Goal: Task Accomplishment & Management: Manage account settings

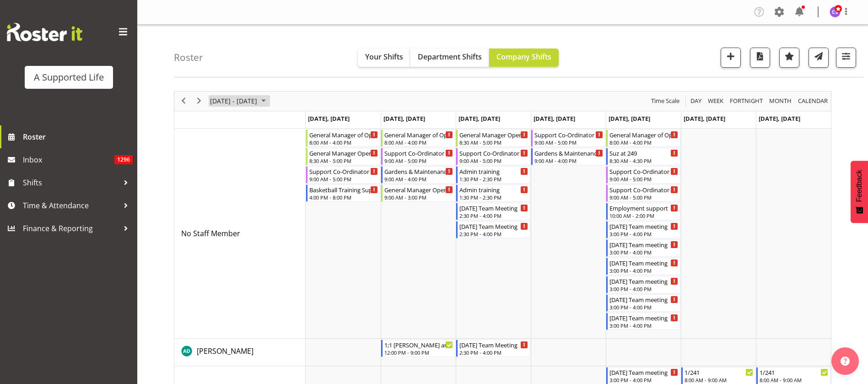
click at [258, 101] on span "[DATE] - [DATE]" at bounding box center [233, 100] width 49 height 11
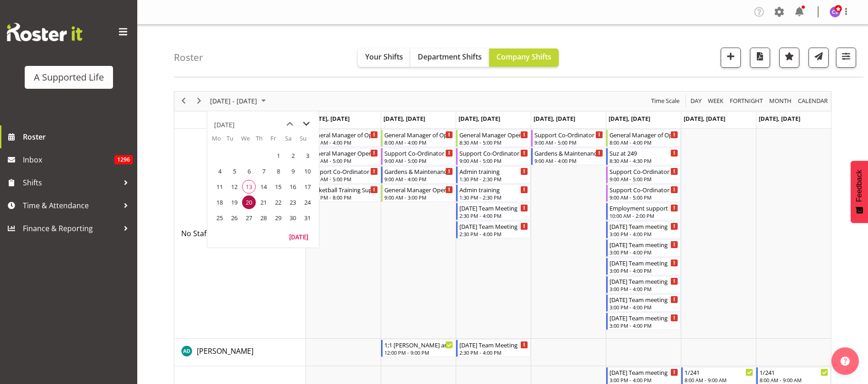
click at [307, 122] on span "next month" at bounding box center [306, 124] width 16 height 16
click at [252, 154] on span "3" at bounding box center [249, 156] width 14 height 14
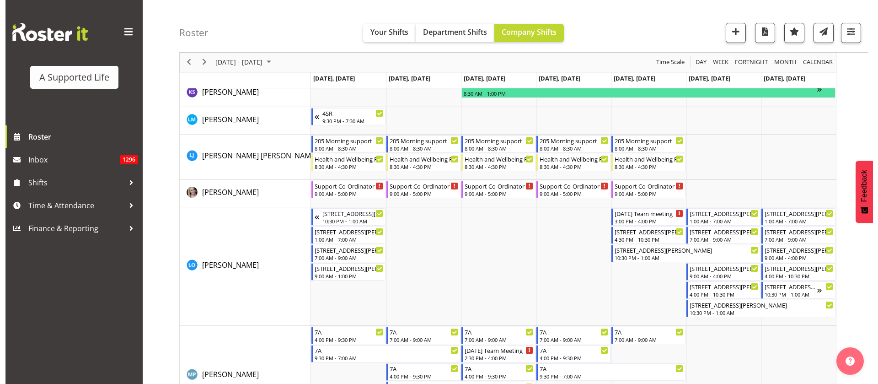
scroll to position [3155, 0]
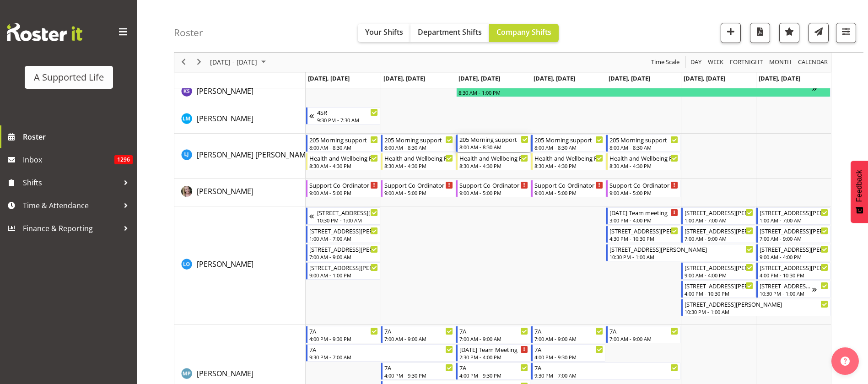
click at [497, 146] on div "8:00 AM - 8:30 AM" at bounding box center [493, 146] width 69 height 7
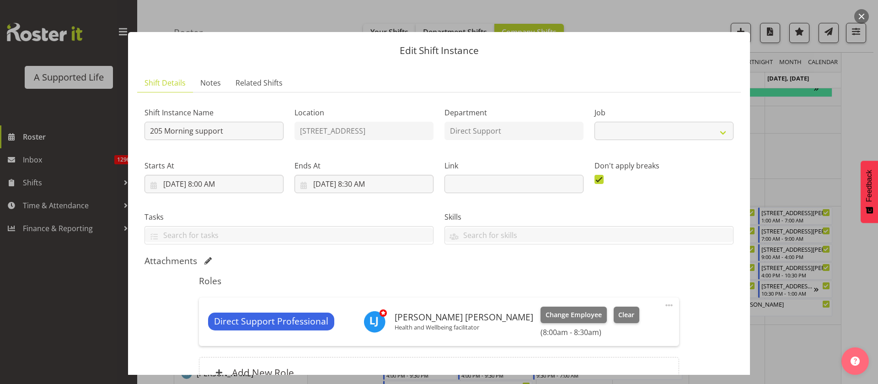
select select "4112"
click at [618, 316] on span "Clear" at bounding box center [626, 315] width 16 height 10
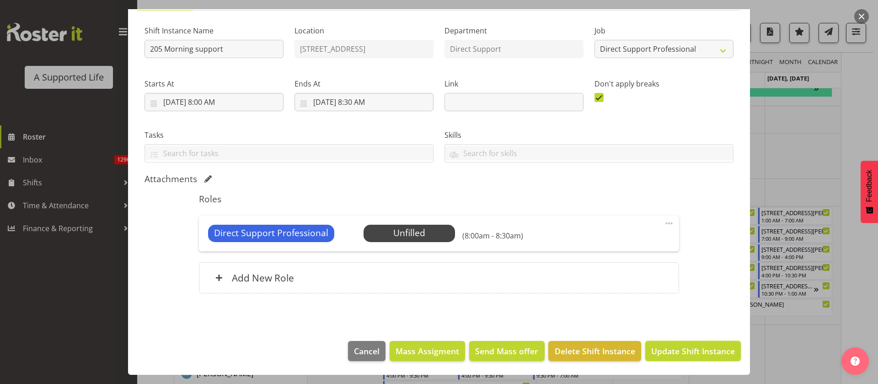
click at [657, 347] on span "Update Shift Instance" at bounding box center [693, 351] width 84 height 12
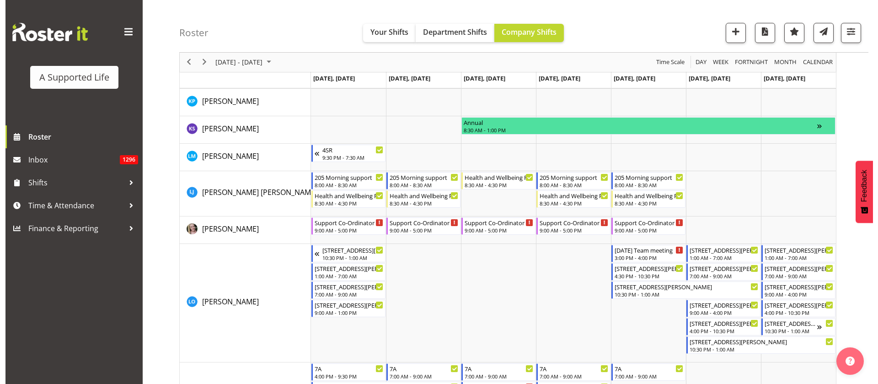
scroll to position [3154, 0]
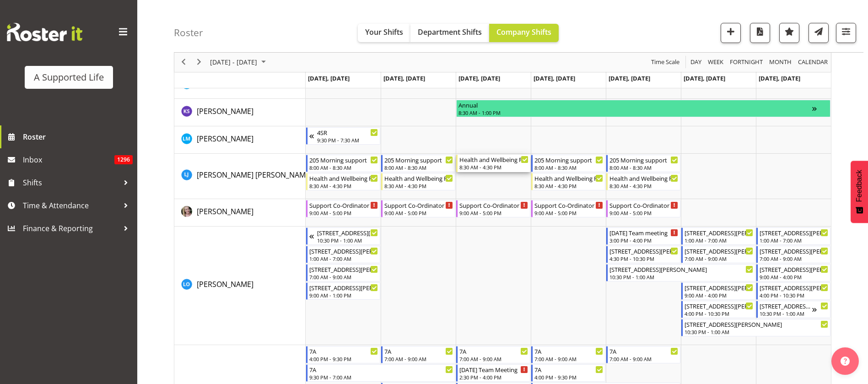
click at [488, 161] on div "Health and Wellbeing Facilitator" at bounding box center [493, 159] width 69 height 9
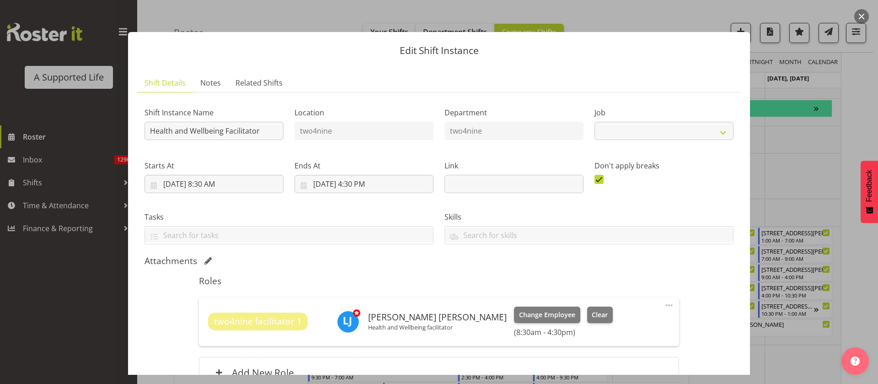
select select "4117"
click at [592, 314] on span "Clear" at bounding box center [600, 315] width 16 height 10
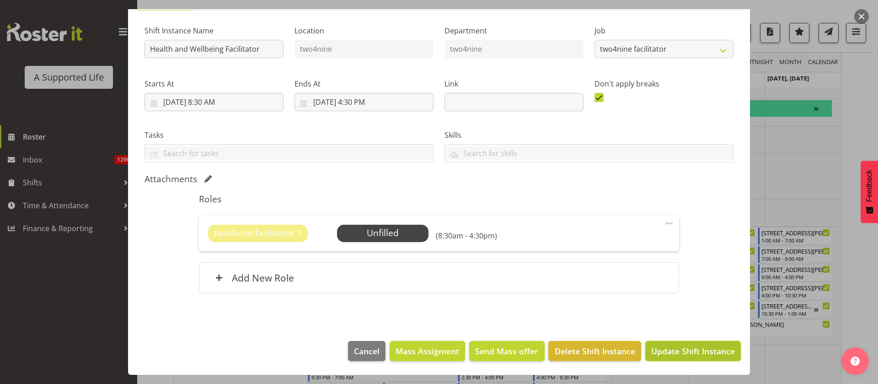
click at [668, 346] on span "Update Shift Instance" at bounding box center [693, 351] width 84 height 12
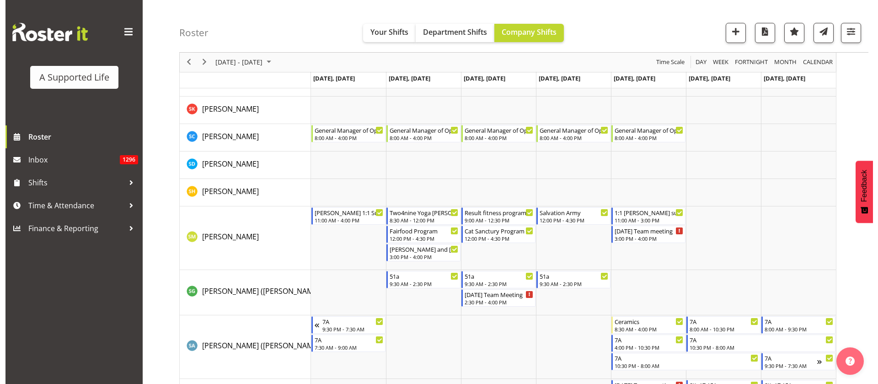
scroll to position [4613, 0]
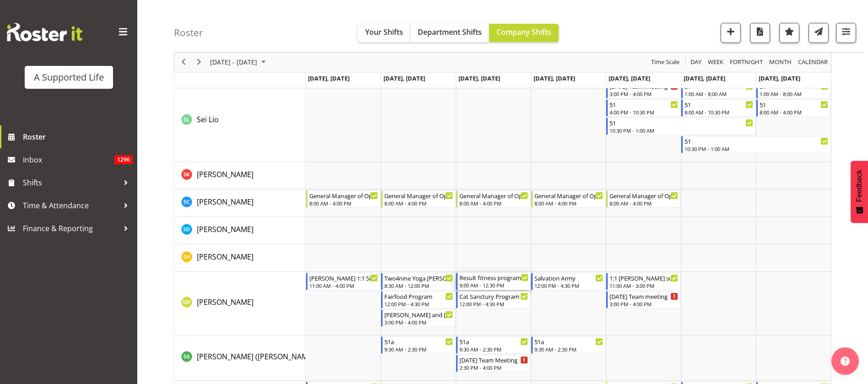
click at [504, 282] on div "9:00 AM - 12:30 PM" at bounding box center [493, 284] width 69 height 7
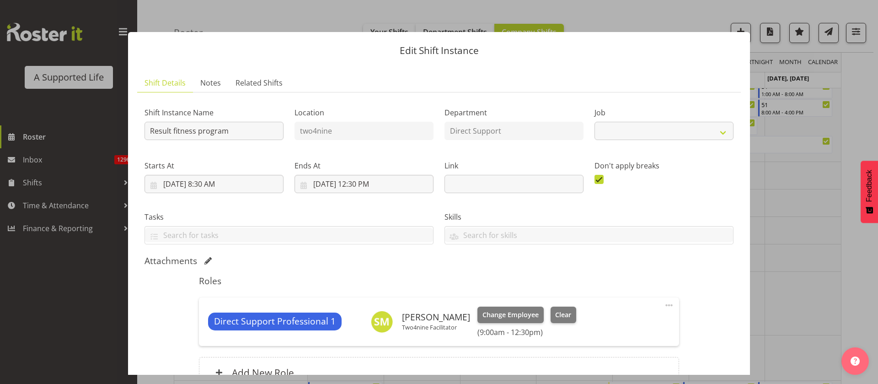
select select "4112"
click at [555, 314] on span "Clear" at bounding box center [563, 315] width 16 height 10
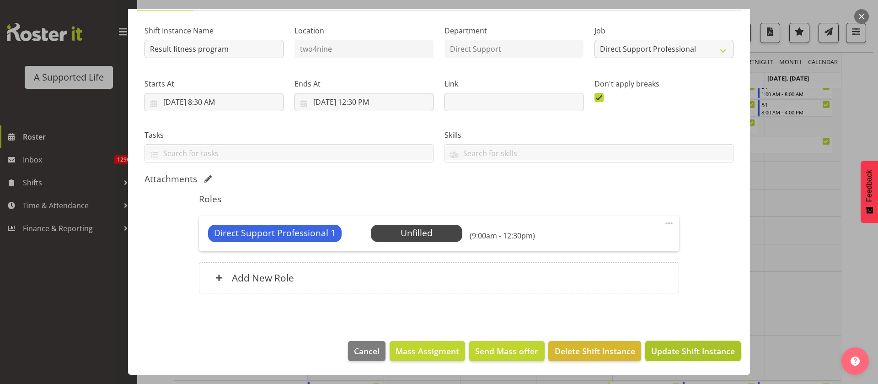
click at [691, 353] on span "Update Shift Instance" at bounding box center [693, 351] width 84 height 12
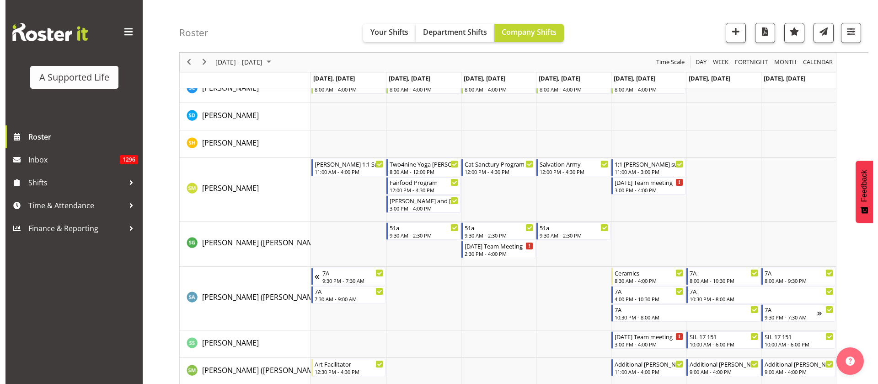
scroll to position [4699, 0]
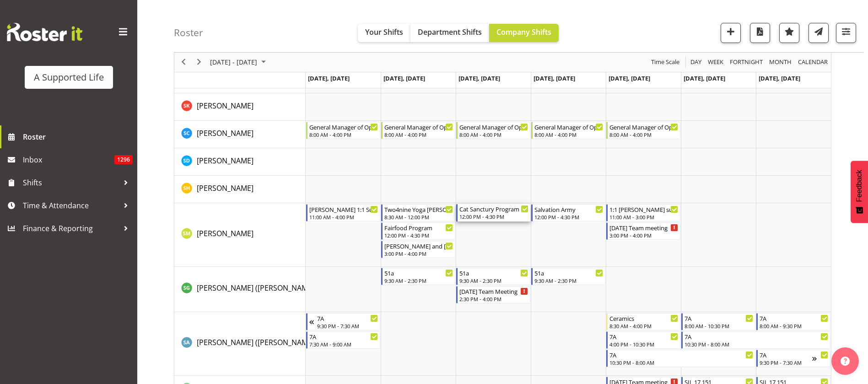
click at [494, 214] on div "12:00 PM - 4:30 PM" at bounding box center [493, 216] width 69 height 7
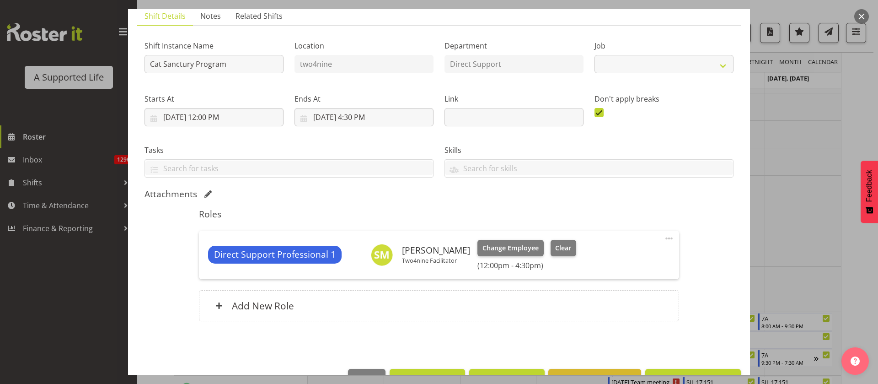
select select "4112"
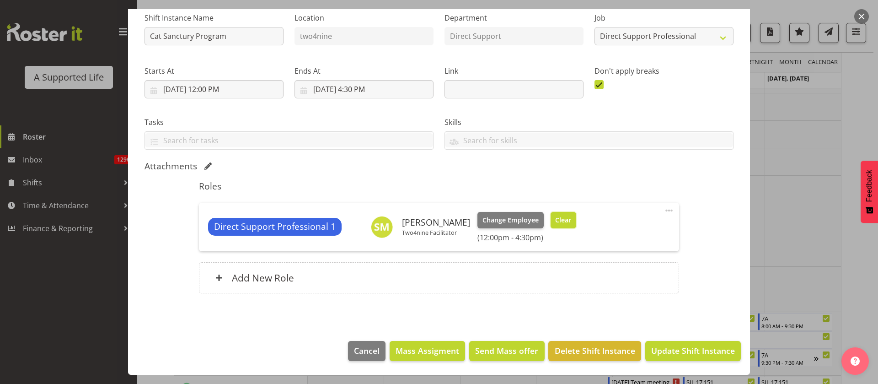
click at [556, 217] on span "Clear" at bounding box center [563, 220] width 16 height 10
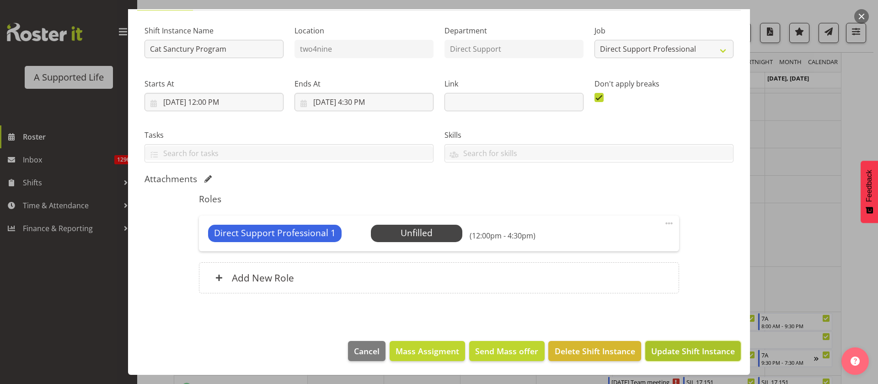
click at [707, 354] on span "Update Shift Instance" at bounding box center [693, 351] width 84 height 12
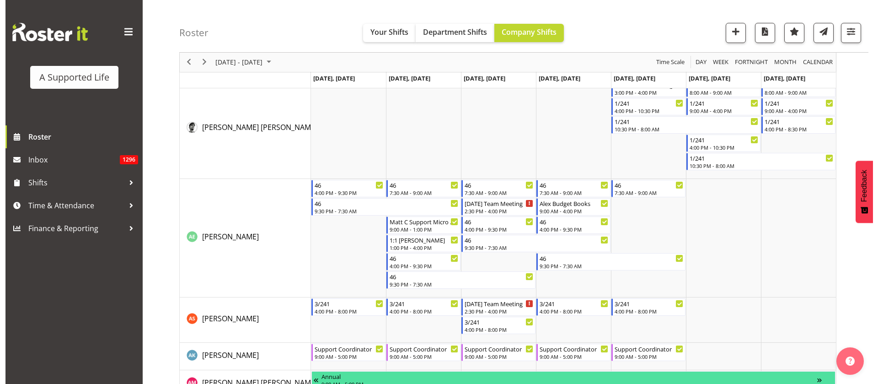
scroll to position [0, 0]
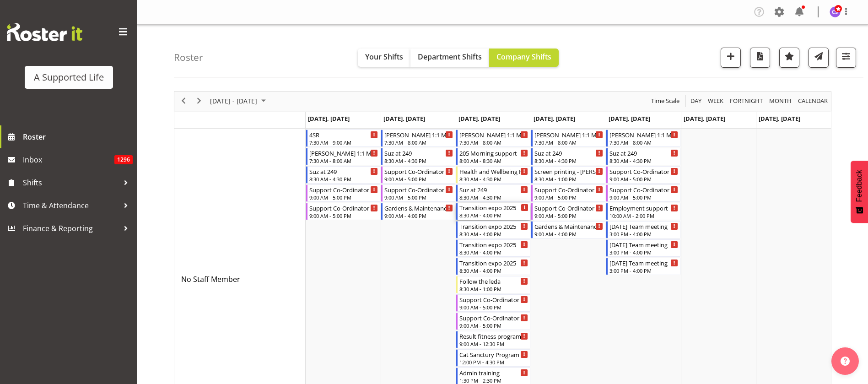
click at [490, 214] on div "8:30 AM - 4:00 PM" at bounding box center [493, 214] width 69 height 7
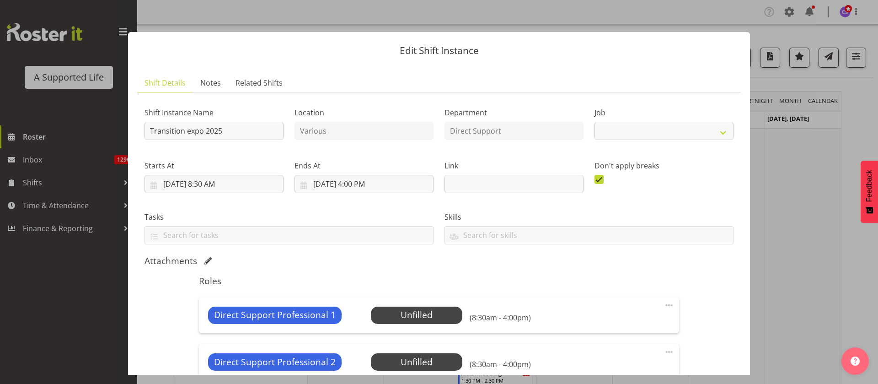
select select "4112"
click at [664, 304] on span at bounding box center [669, 305] width 11 height 11
click at [600, 324] on link "Edit" at bounding box center [631, 325] width 88 height 16
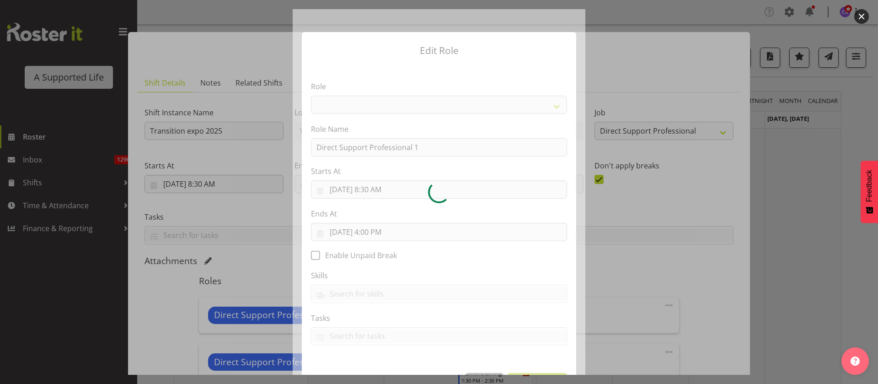
select select "519"
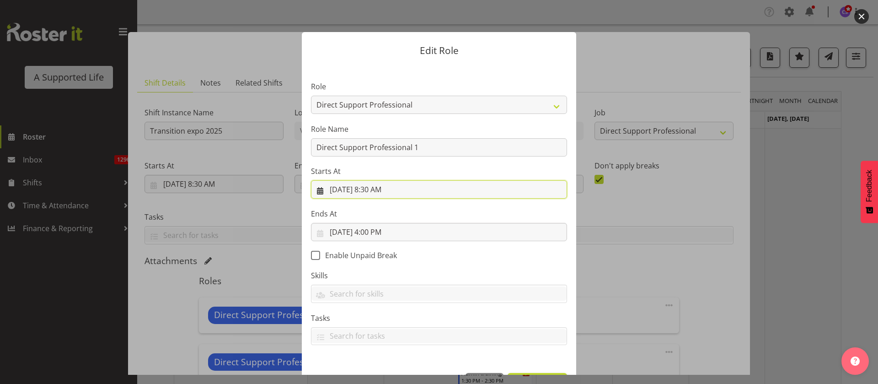
click at [362, 187] on input "9/3/2025, 8:30 AM" at bounding box center [439, 189] width 256 height 18
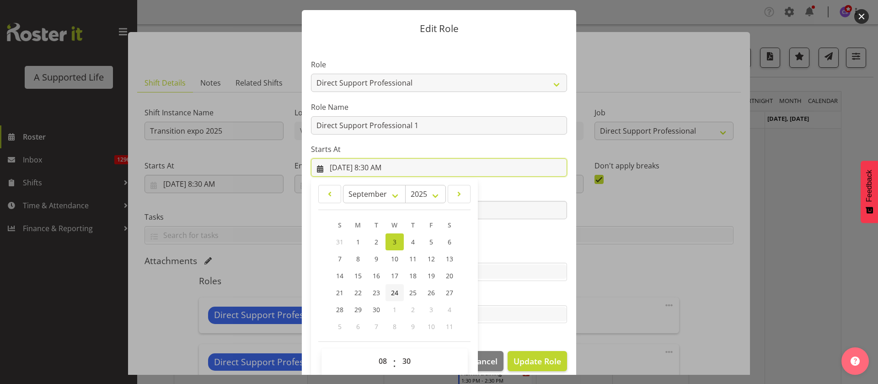
scroll to position [32, 0]
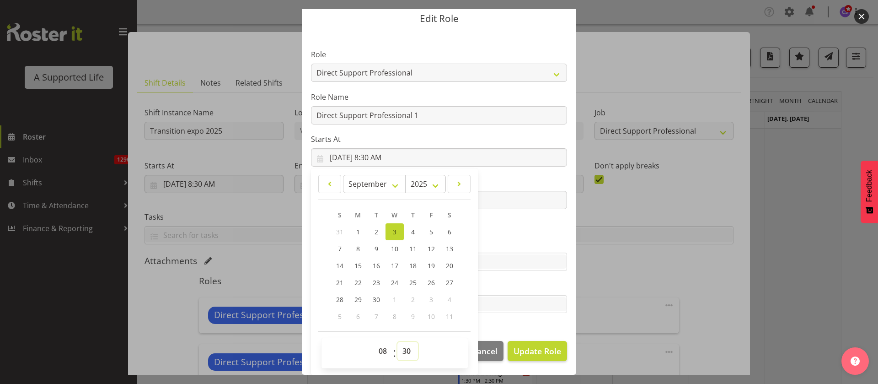
drag, startPoint x: 404, startPoint y: 347, endPoint x: 405, endPoint y: 342, distance: 5.1
click at [405, 347] on select "00 01 02 03 04 05 06 07 08 09 10 11 12 13 14 15 16 17 18 19 20 21 22 23 24 25 2…" at bounding box center [407, 351] width 21 height 18
select select "0"
click at [397, 342] on select "00 01 02 03 04 05 06 07 08 09 10 11 12 13 14 15 16 17 18 19 20 21 22 23 24 25 2…" at bounding box center [407, 351] width 21 height 18
type input "9/3/2025, 8:00 AM"
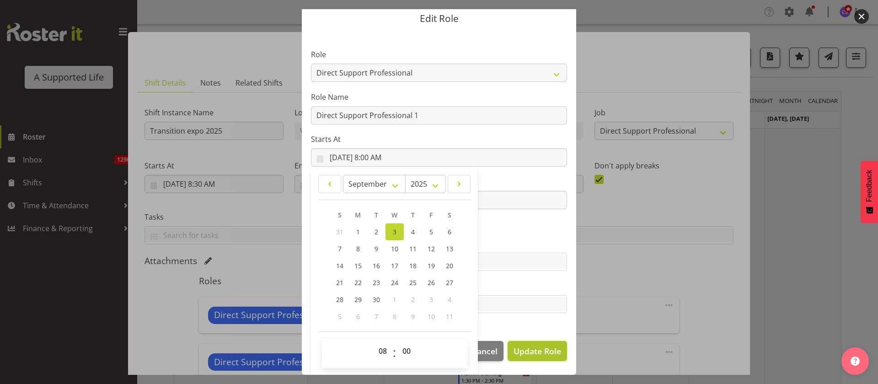
click at [528, 348] on span "Update Role" at bounding box center [538, 351] width 48 height 12
select select
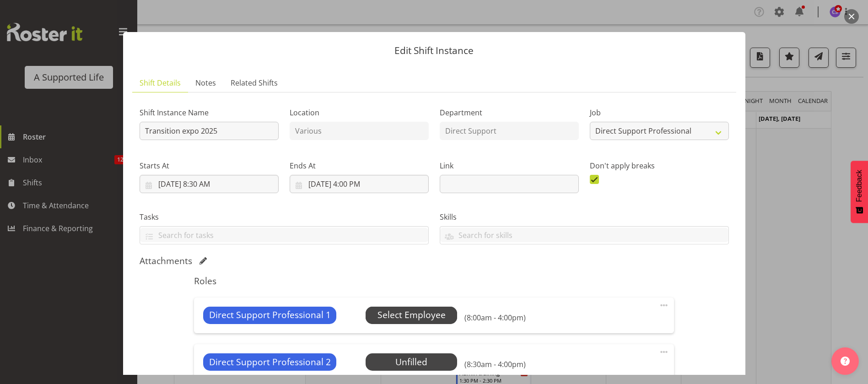
click at [405, 317] on span "Select Employee" at bounding box center [411, 314] width 68 height 13
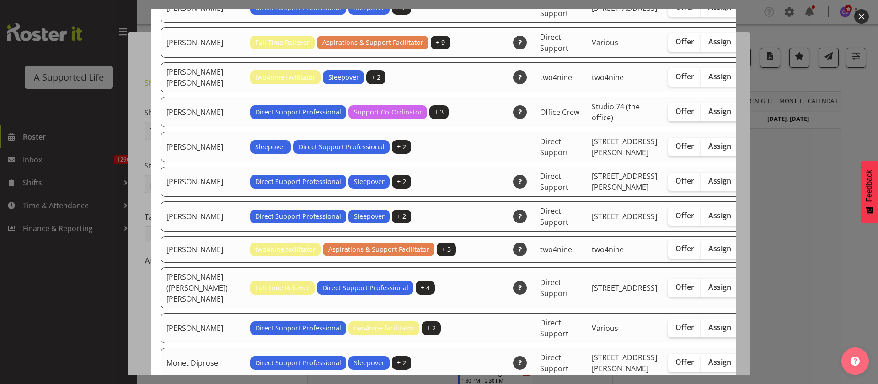
scroll to position [1715, 0]
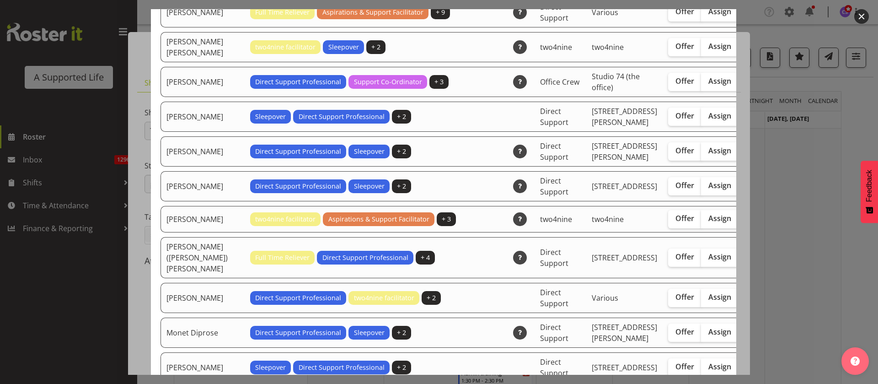
click at [708, 51] on span "Assign" at bounding box center [719, 46] width 23 height 9
click at [701, 49] on input "Assign" at bounding box center [704, 46] width 6 height 6
checkbox input "true"
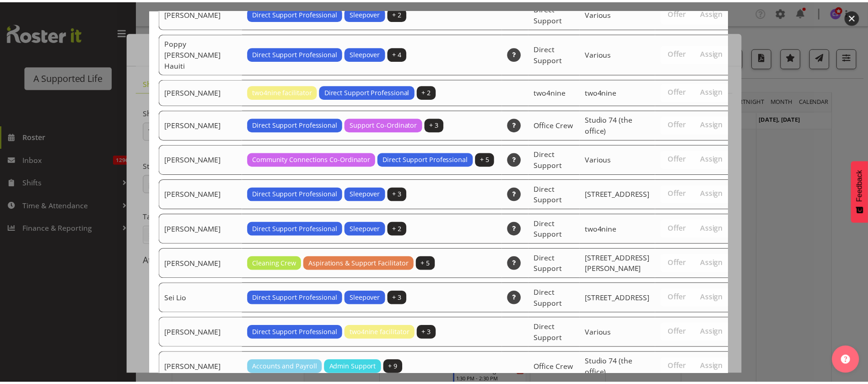
scroll to position [3115, 0]
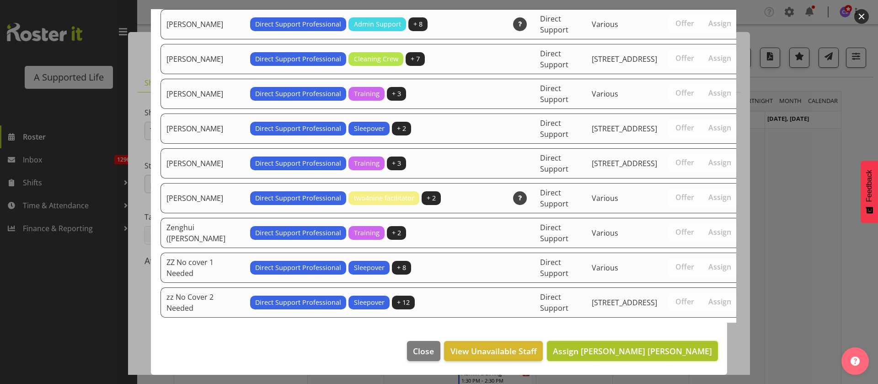
click at [676, 348] on span "Assign Linda Jade Johnston" at bounding box center [632, 350] width 159 height 11
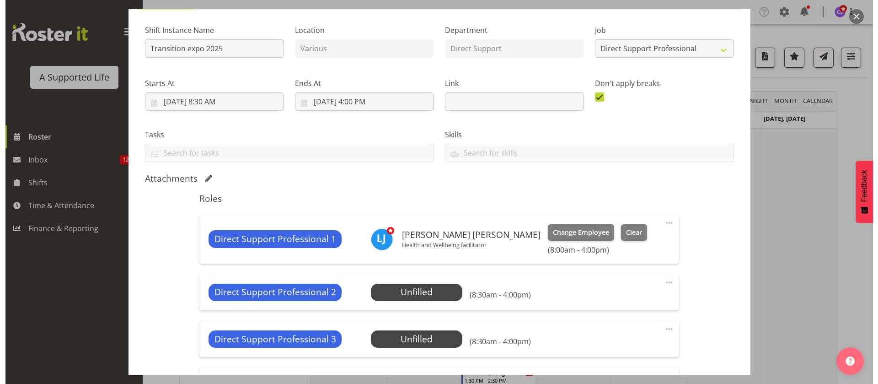
scroll to position [137, 0]
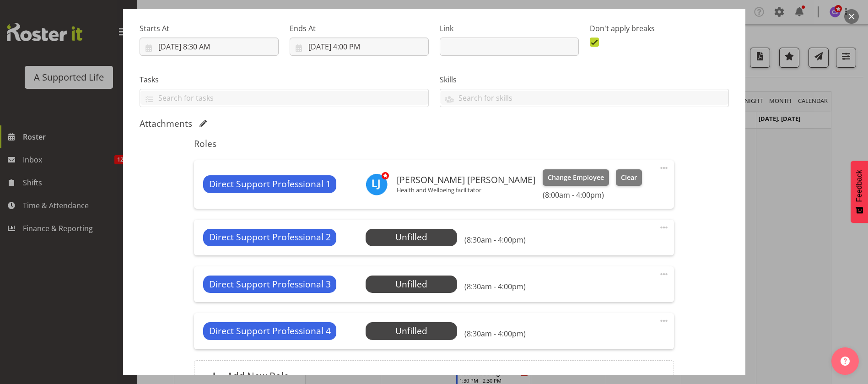
click at [658, 166] on span at bounding box center [663, 167] width 11 height 11
click at [609, 184] on link "Edit" at bounding box center [625, 188] width 88 height 16
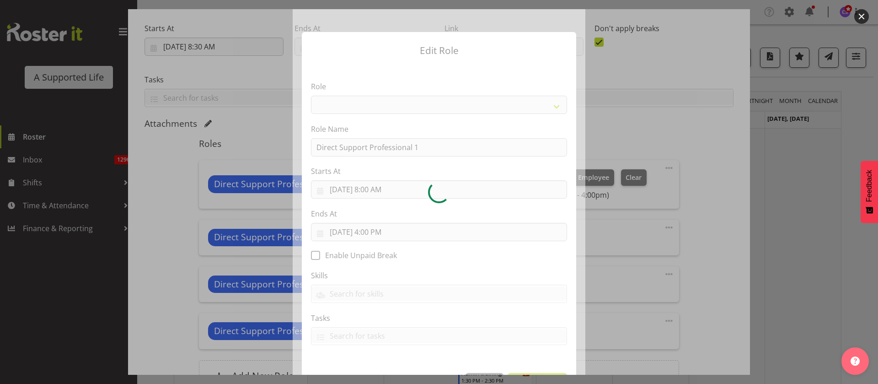
select select "519"
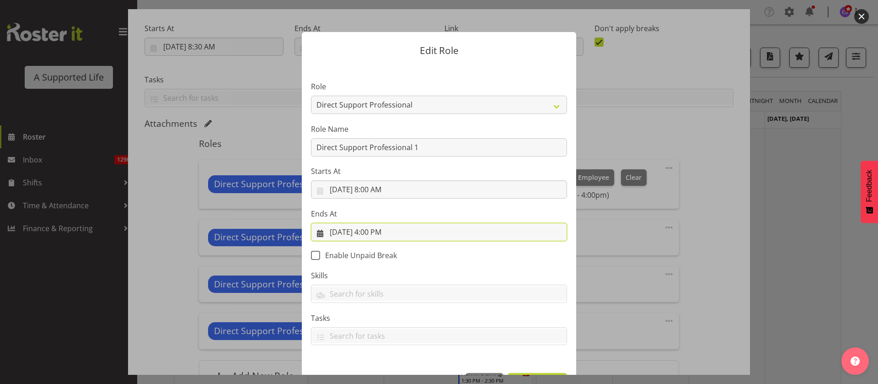
click at [374, 231] on input "9/3/2025, 4:00 PM" at bounding box center [439, 232] width 256 height 18
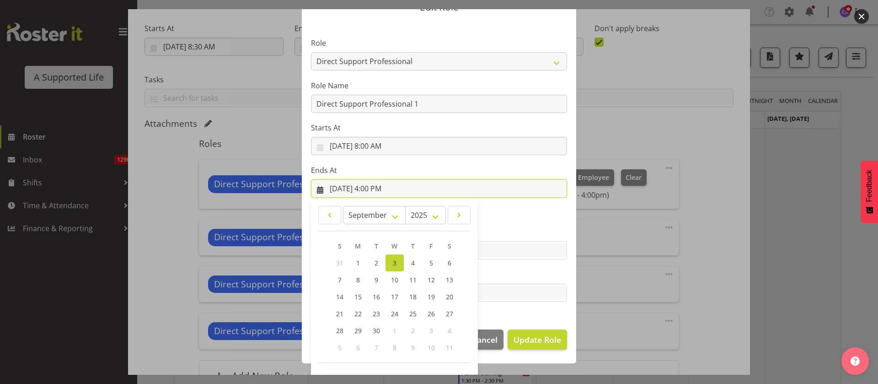
scroll to position [75, 0]
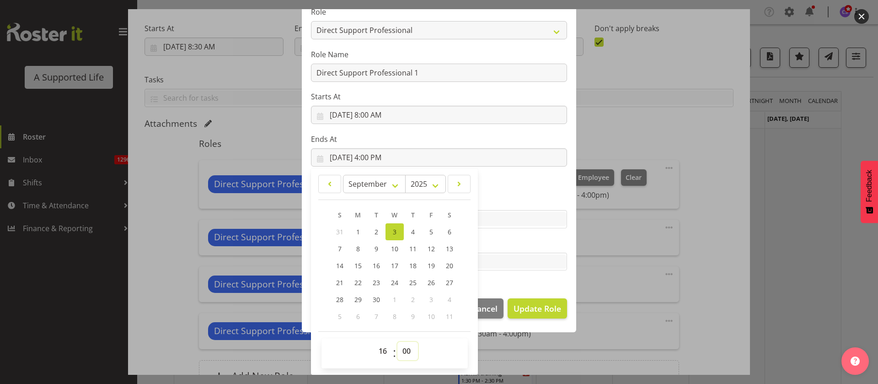
click at [402, 348] on select "00 01 02 03 04 05 06 07 08 09 10 11 12 13 14 15 16 17 18 19 20 21 22 23 24 25 2…" at bounding box center [407, 351] width 21 height 18
select select "30"
click at [397, 342] on select "00 01 02 03 04 05 06 07 08 09 10 11 12 13 14 15 16 17 18 19 20 21 22 23 24 25 2…" at bounding box center [407, 351] width 21 height 18
type input "9/3/2025, 4:30 PM"
click at [546, 309] on span "Update Role" at bounding box center [538, 308] width 48 height 12
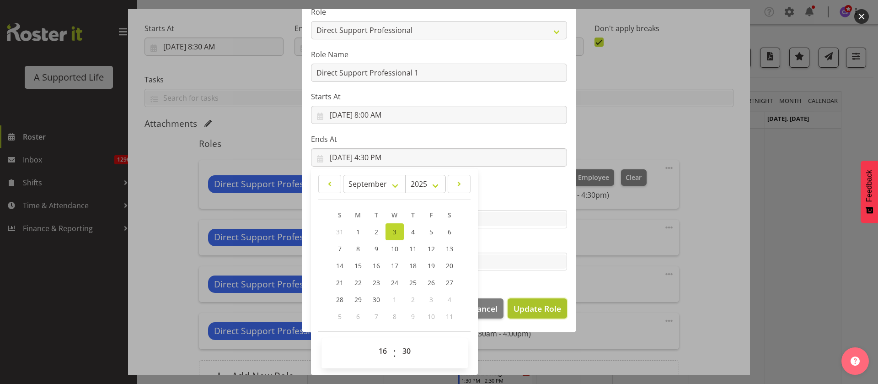
select select
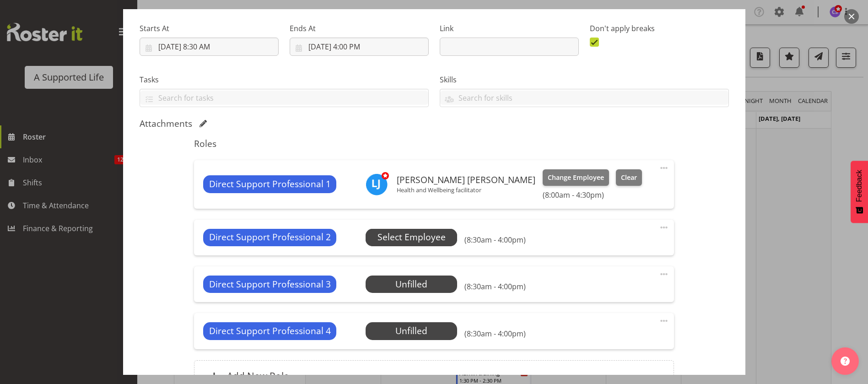
click at [423, 236] on span "Select Employee" at bounding box center [411, 236] width 68 height 13
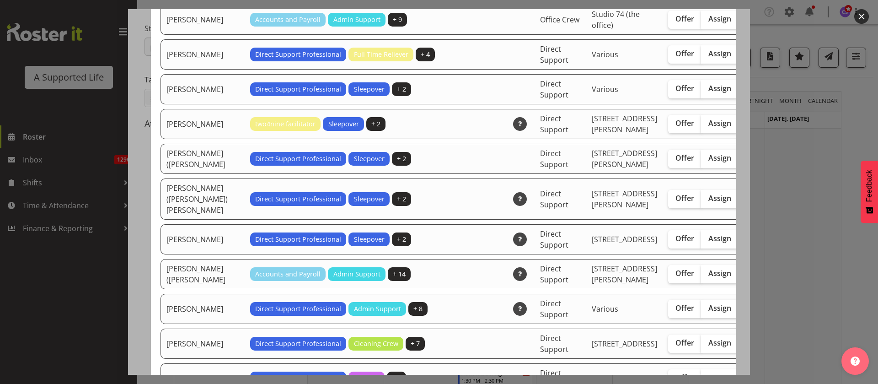
scroll to position [2607, 0]
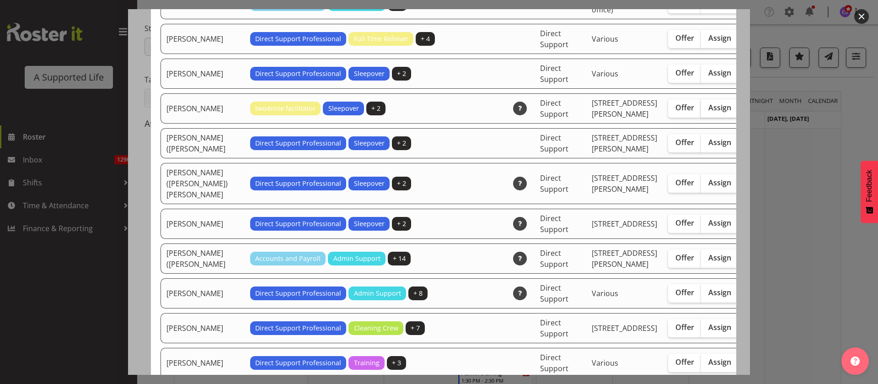
click at [708, 112] on span "Assign" at bounding box center [719, 107] width 23 height 9
click at [701, 111] on input "Assign" at bounding box center [704, 108] width 6 height 6
checkbox input "true"
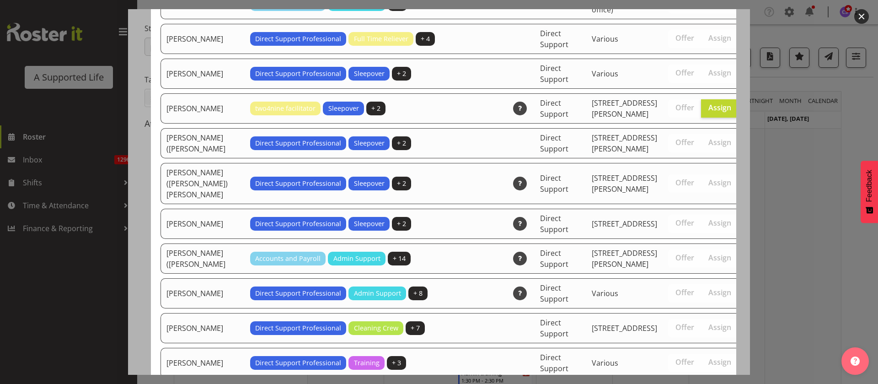
scroll to position [3080, 0]
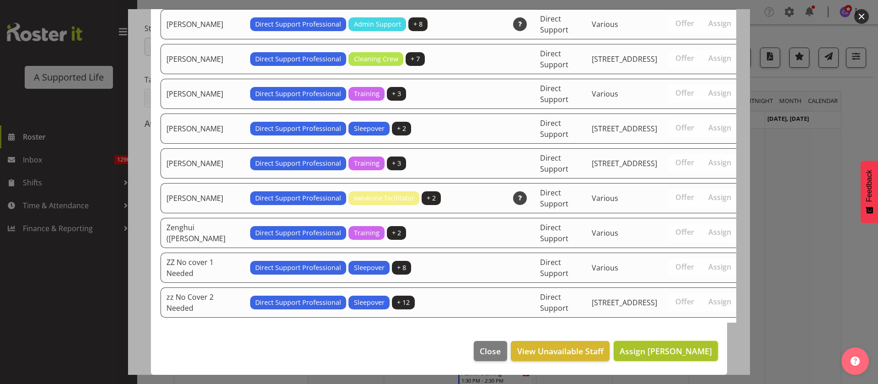
click at [672, 347] on span "Assign Sophie Mitchell" at bounding box center [666, 350] width 92 height 11
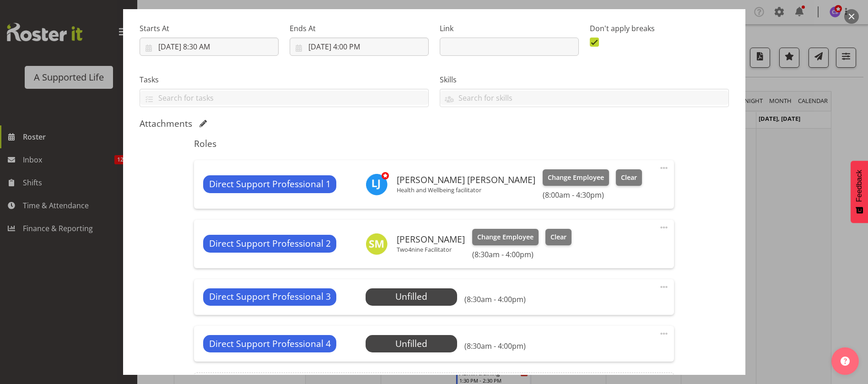
click at [658, 228] on span at bounding box center [663, 227] width 11 height 11
click at [616, 245] on link "Edit" at bounding box center [625, 247] width 88 height 16
select select "8"
select select "2025"
select select "16"
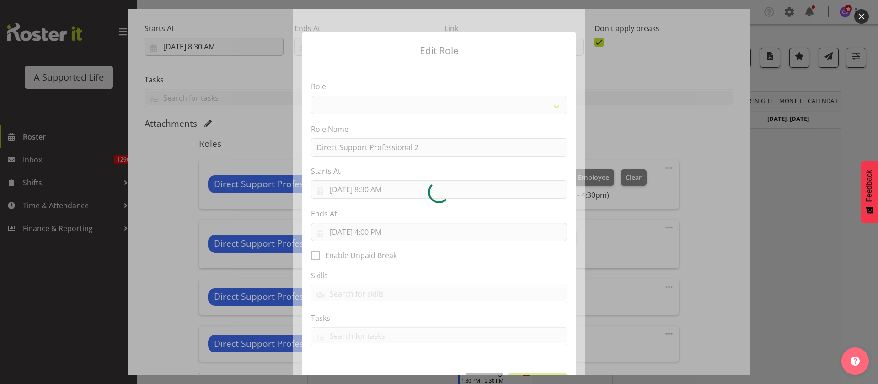
select select "519"
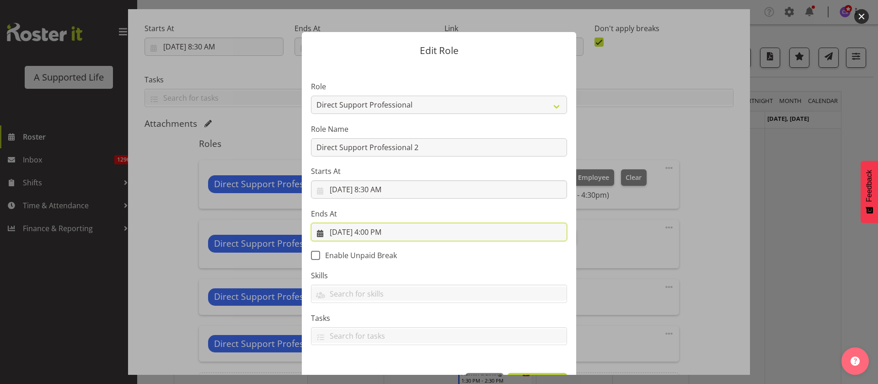
click at [372, 232] on input "9/3/2025, 4:00 PM" at bounding box center [439, 232] width 256 height 18
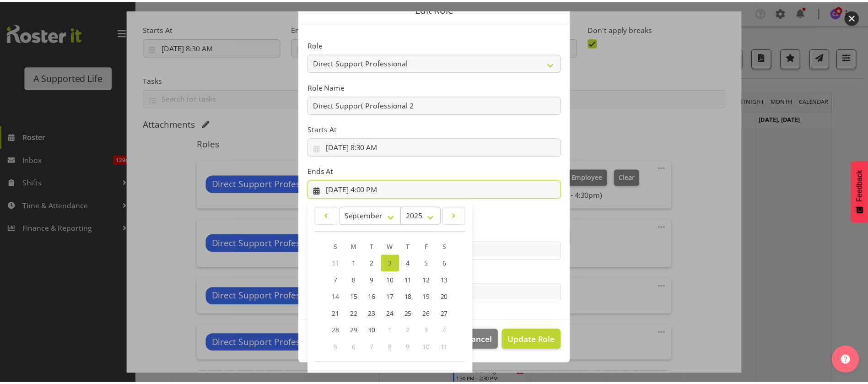
scroll to position [75, 0]
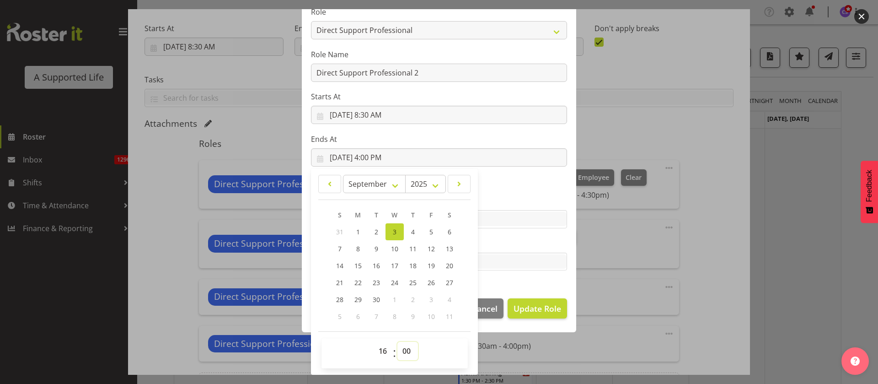
click at [399, 348] on select "00 01 02 03 04 05 06 07 08 09 10 11 12 13 14 15 16 17 18 19 20 21 22 23 24 25 2…" at bounding box center [407, 351] width 21 height 18
select select "30"
click at [397, 342] on select "00 01 02 03 04 05 06 07 08 09 10 11 12 13 14 15 16 17 18 19 20 21 22 23 24 25 2…" at bounding box center [407, 351] width 21 height 18
type input "9/3/2025, 4:30 PM"
click at [543, 310] on span "Update Role" at bounding box center [538, 308] width 48 height 12
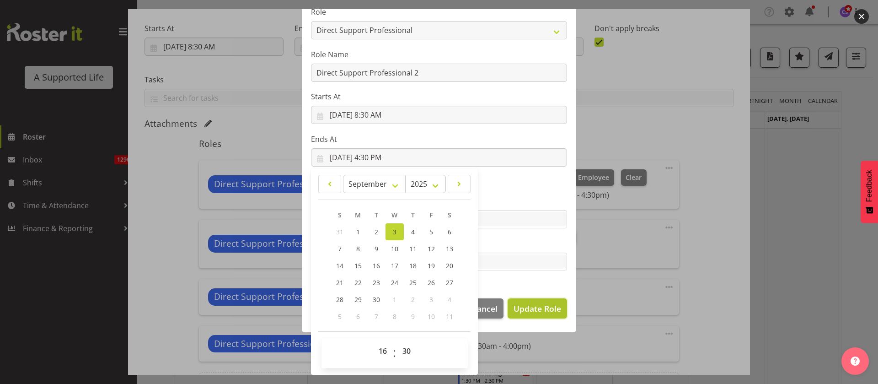
select select
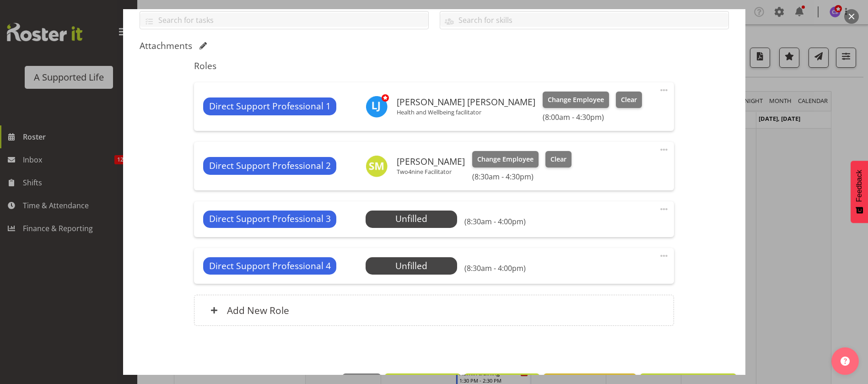
scroll to position [247, 0]
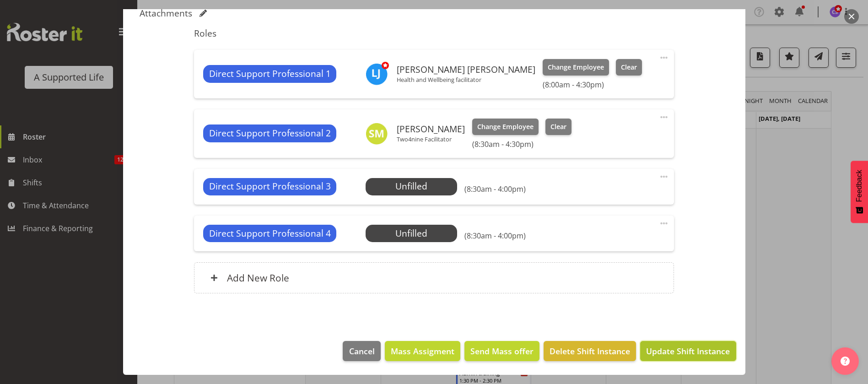
click at [692, 345] on span "Update Shift Instance" at bounding box center [688, 351] width 84 height 12
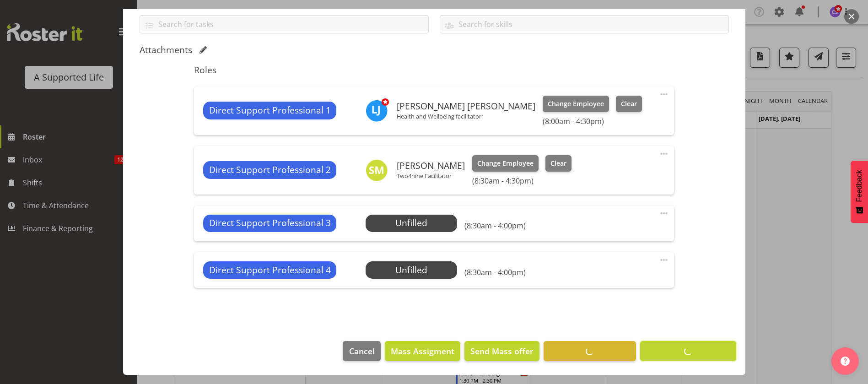
scroll to position [211, 0]
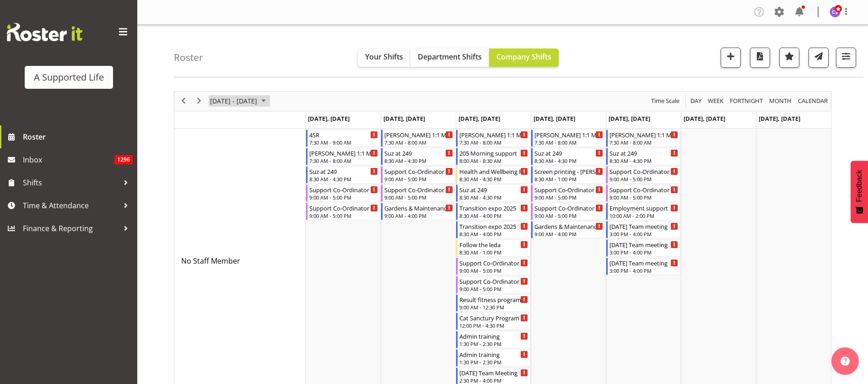
click at [229, 105] on span "September 01 - 07, 2025" at bounding box center [233, 100] width 49 height 11
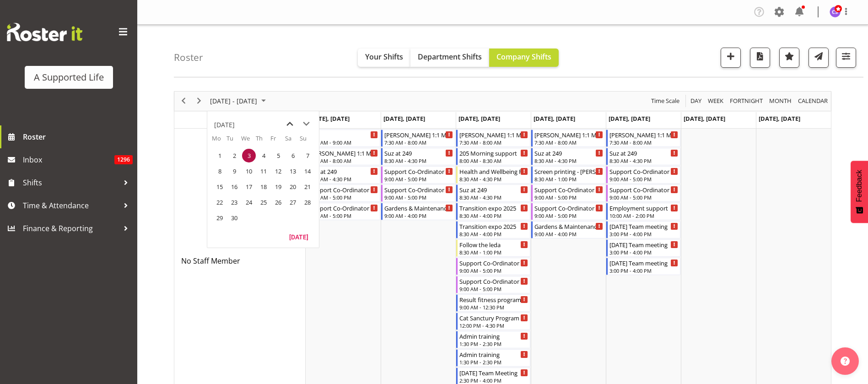
click at [290, 124] on span "previous month" at bounding box center [290, 124] width 16 height 16
click at [246, 183] on span "13" at bounding box center [249, 187] width 14 height 14
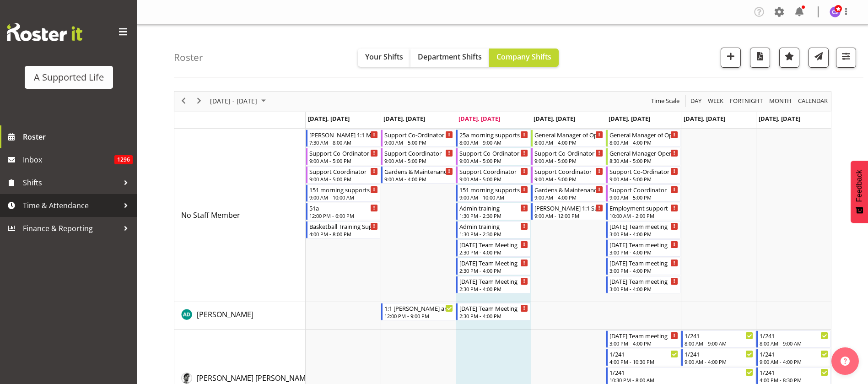
click at [63, 201] on span "Time & Attendance" at bounding box center [71, 205] width 96 height 14
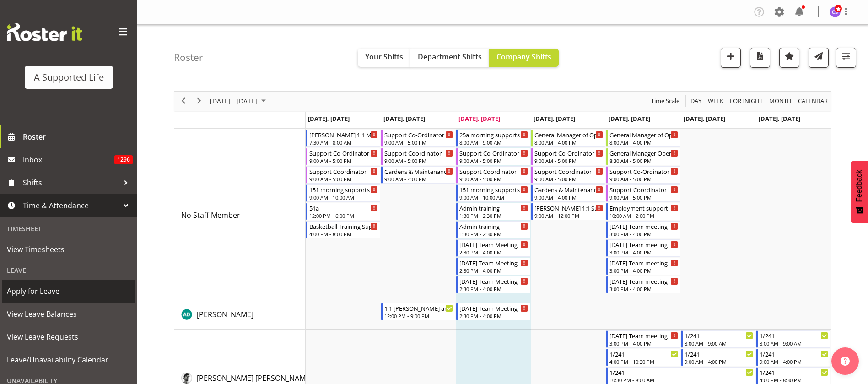
click at [48, 289] on span "Apply for Leave" at bounding box center [68, 291] width 123 height 14
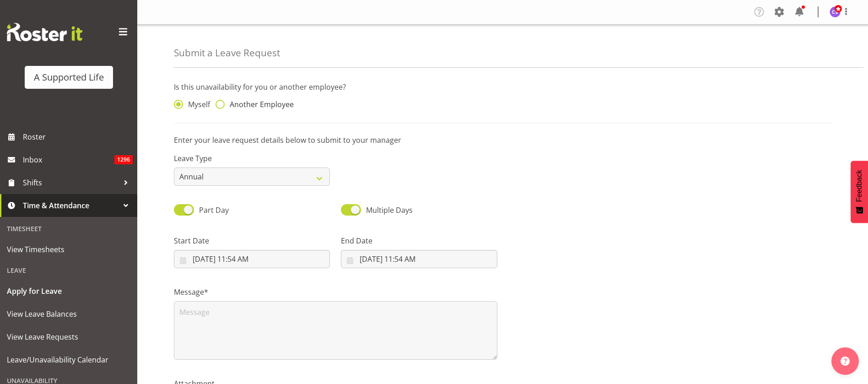
click at [220, 102] on span at bounding box center [219, 104] width 9 height 9
click at [220, 102] on input "Another Employee" at bounding box center [218, 105] width 6 height 6
radio input "true"
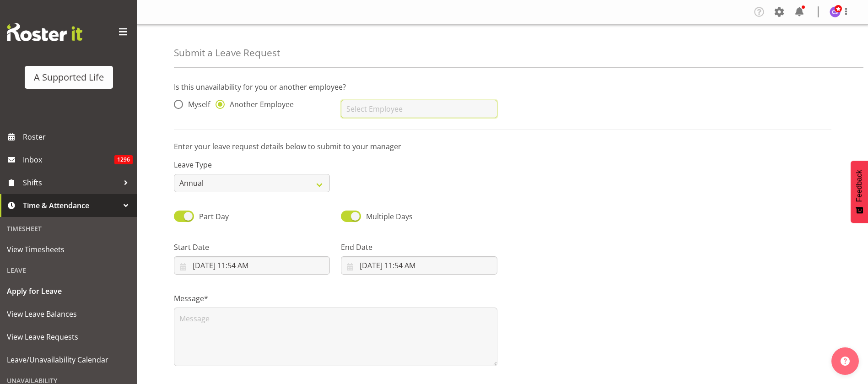
click at [389, 107] on input "text" at bounding box center [419, 109] width 156 height 18
type input "A"
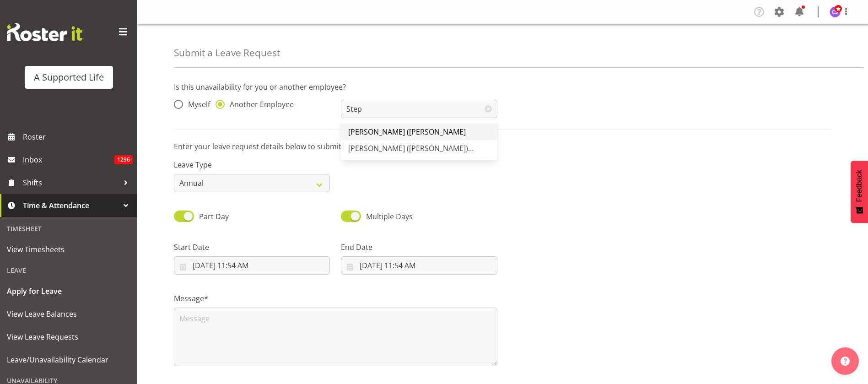
click at [427, 135] on span "[PERSON_NAME] ([PERSON_NAME]" at bounding box center [407, 132] width 118 height 10
type input "[PERSON_NAME] ([PERSON_NAME]"
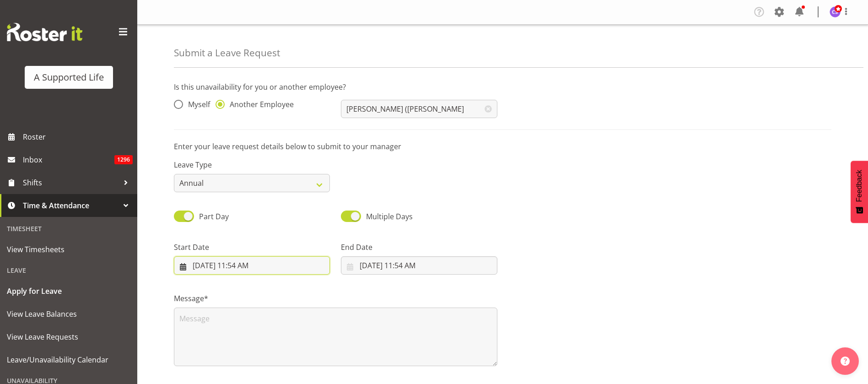
click at [222, 268] on input "8/13/2025, 11:54 AM" at bounding box center [252, 265] width 156 height 18
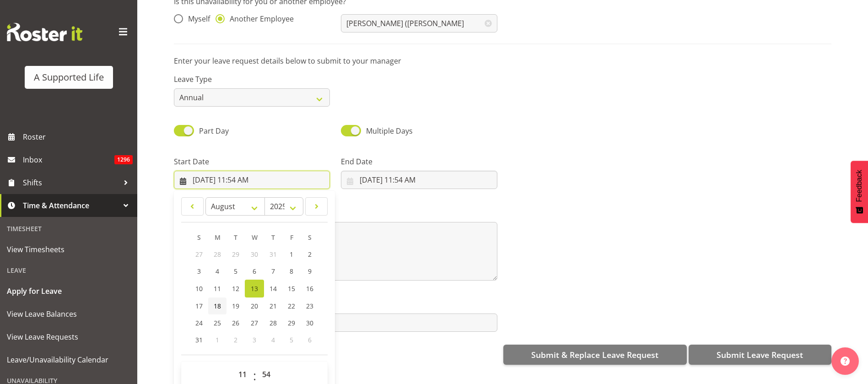
scroll to position [84, 0]
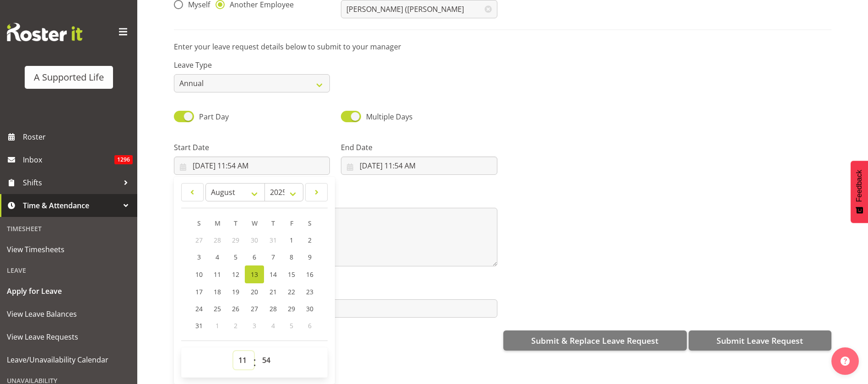
click at [241, 351] on select "00 01 02 03 04 05 06 07 08 09 10 11 12 13 14 15 16 17 18 19 20 21 22 23" at bounding box center [243, 360] width 21 height 18
select select "14"
click at [233, 351] on select "00 01 02 03 04 05 06 07 08 09 10 11 12 13 14 15 16 17 18 19 20 21 22 23" at bounding box center [243, 360] width 21 height 18
type input "8/13/2025, 2:54 PM"
click at [266, 351] on select "00 01 02 03 04 05 06 07 08 09 10 11 12 13 14 15 16 17 18 19 20 21 22 23 24 25 2…" at bounding box center [267, 360] width 21 height 18
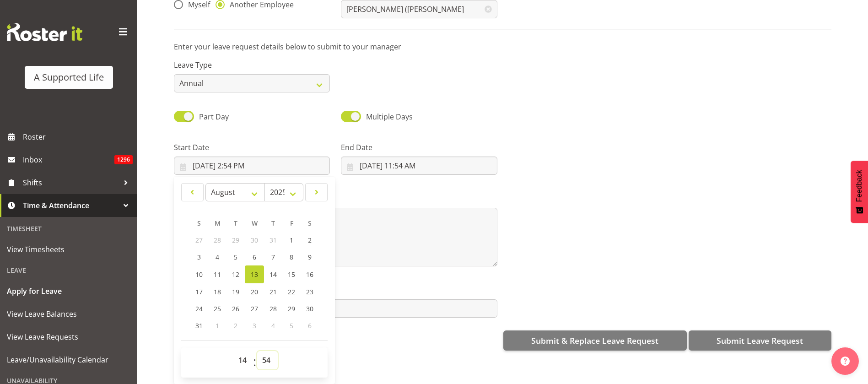
select select "30"
click at [257, 351] on select "00 01 02 03 04 05 06 07 08 09 10 11 12 13 14 15 16 17 18 19 20 21 22 23 24 25 2…" at bounding box center [267, 360] width 21 height 18
type input "8/13/2025, 2:30 PM"
click at [380, 156] on input "8/13/2025, 11:54 AM" at bounding box center [419, 165] width 156 height 18
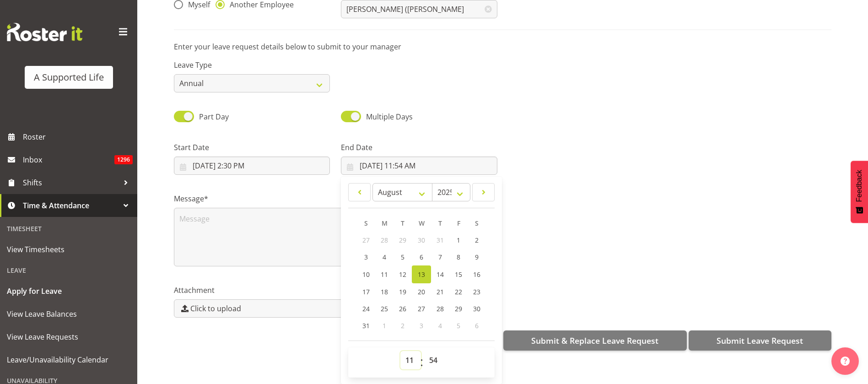
click at [404, 352] on select "00 01 02 03 04 05 06 07 08 09 10 11 12 13 14 15 16 17 18 19 20 21 22 23" at bounding box center [410, 360] width 21 height 18
select select "16"
click at [400, 351] on select "00 01 02 03 04 05 06 07 08 09 10 11 12 13 14 15 16 17 18 19 20 21 22 23" at bounding box center [410, 360] width 21 height 18
type input "8/13/2025, 4:54 PM"
drag, startPoint x: 427, startPoint y: 347, endPoint x: 433, endPoint y: 341, distance: 8.7
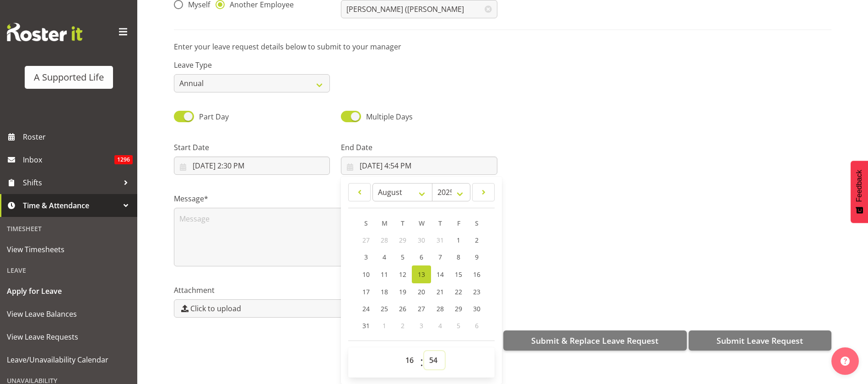
click at [427, 351] on select "00 01 02 03 04 05 06 07 08 09 10 11 12 13 14 15 16 17 18 19 20 21 22 23 24 25 2…" at bounding box center [434, 360] width 21 height 18
select select "0"
click at [424, 351] on select "00 01 02 03 04 05 06 07 08 09 10 11 12 13 14 15 16 17 18 19 20 21 22 23 24 25 2…" at bounding box center [434, 360] width 21 height 18
type input "8/13/2025, 4:00 PM"
drag, startPoint x: 223, startPoint y: 224, endPoint x: 241, endPoint y: 212, distance: 22.2
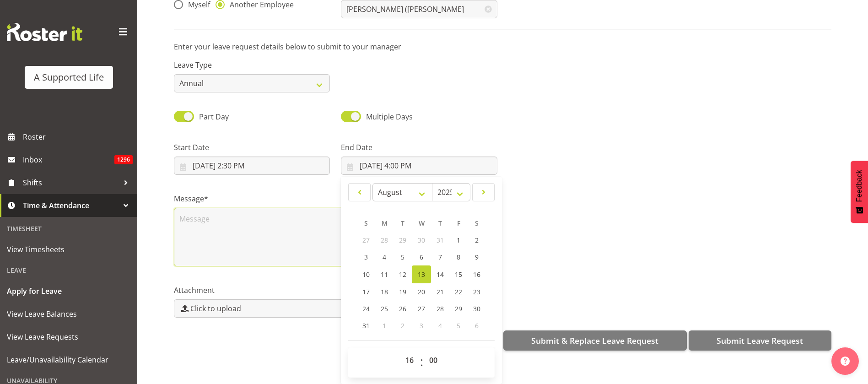
click at [223, 223] on textarea at bounding box center [335, 237] width 323 height 59
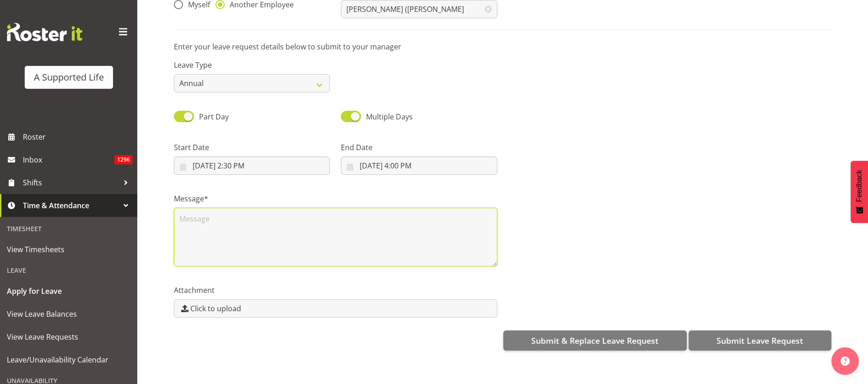
scroll to position [0, 0]
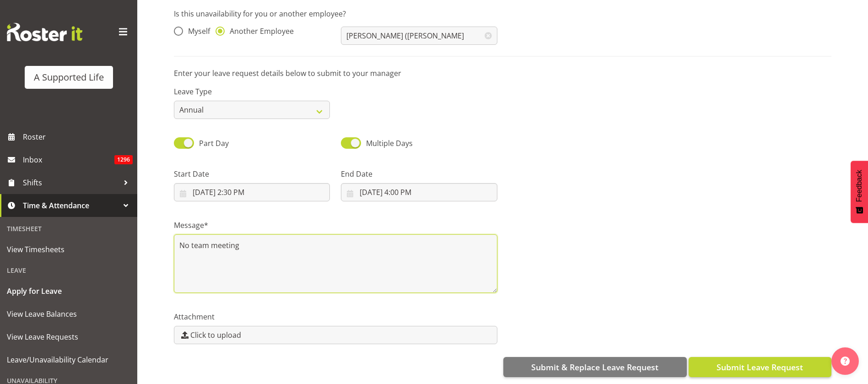
type textarea "No team meeting"
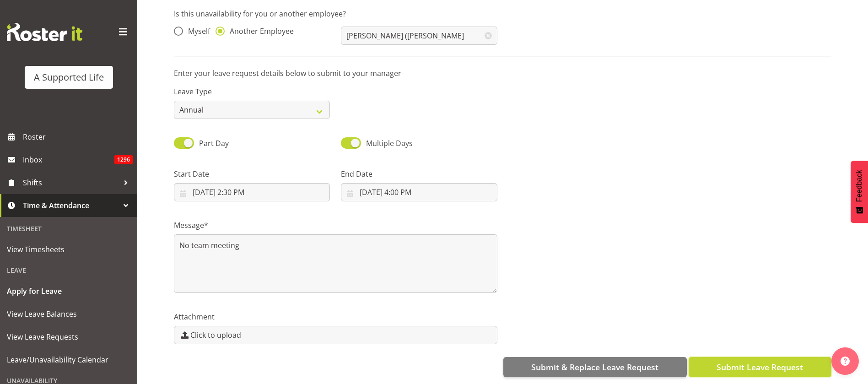
click at [764, 361] on span "Submit Leave Request" at bounding box center [759, 367] width 86 height 12
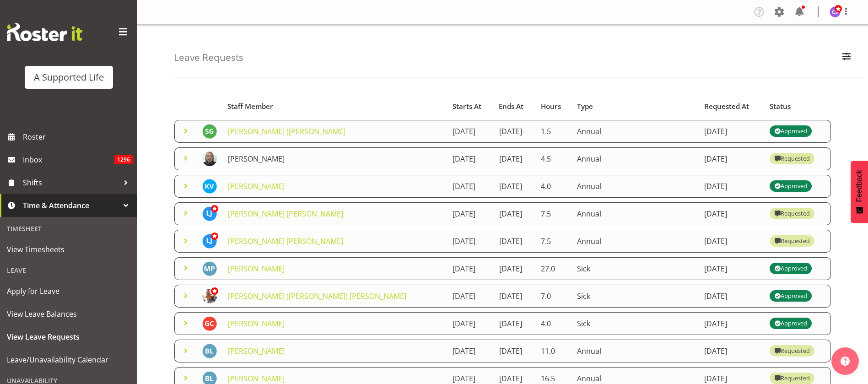
click at [247, 155] on link "Tim Siaki" at bounding box center [256, 159] width 57 height 10
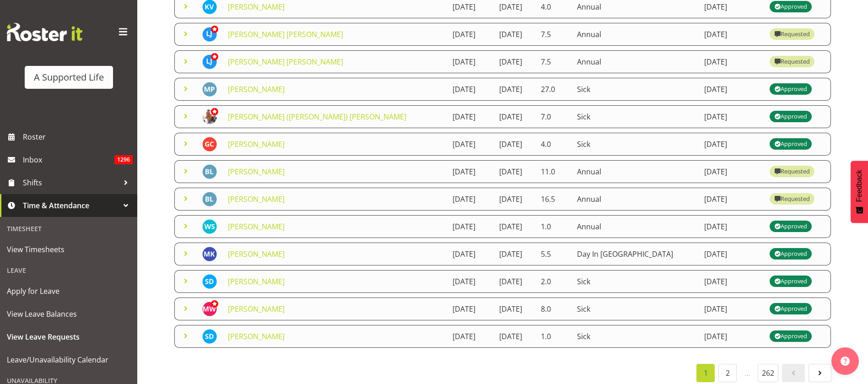
scroll to position [387, 0]
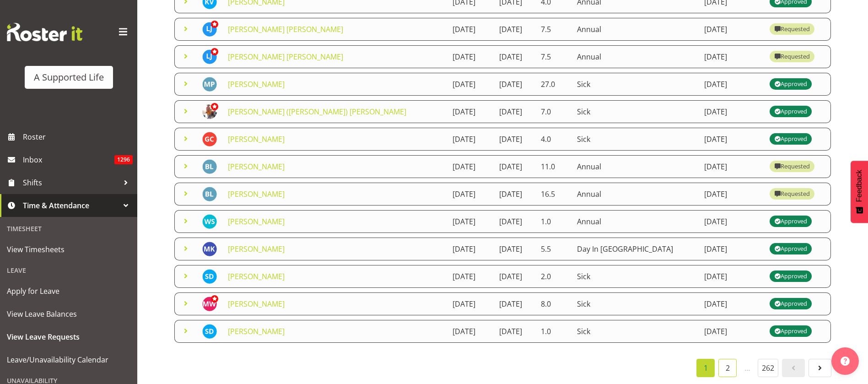
click at [728, 359] on link "2" at bounding box center [727, 368] width 18 height 18
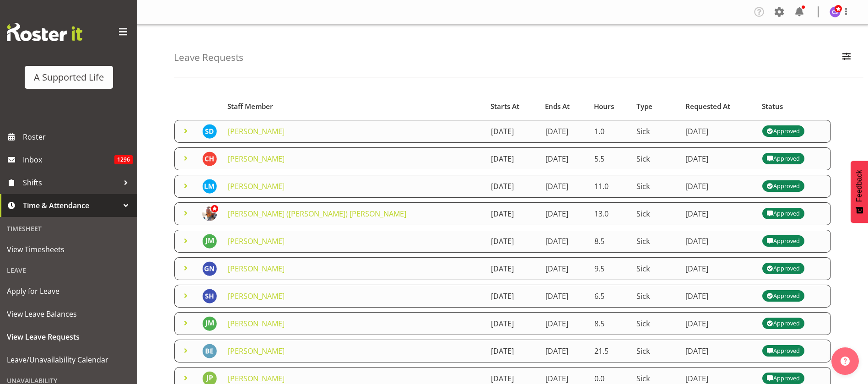
scroll to position [195, 0]
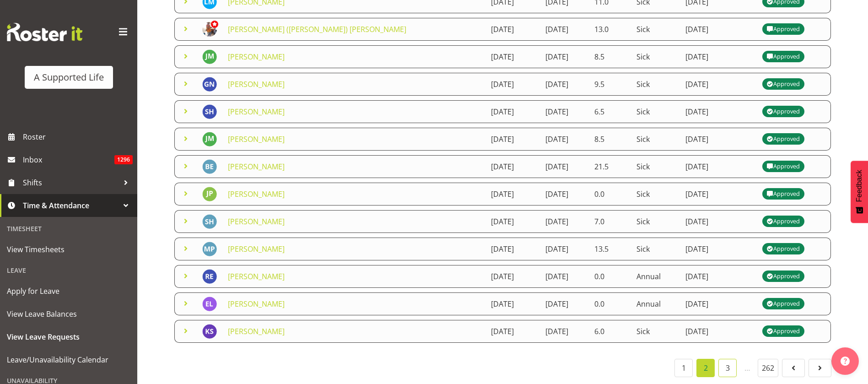
click at [726, 359] on link "3" at bounding box center [727, 368] width 18 height 18
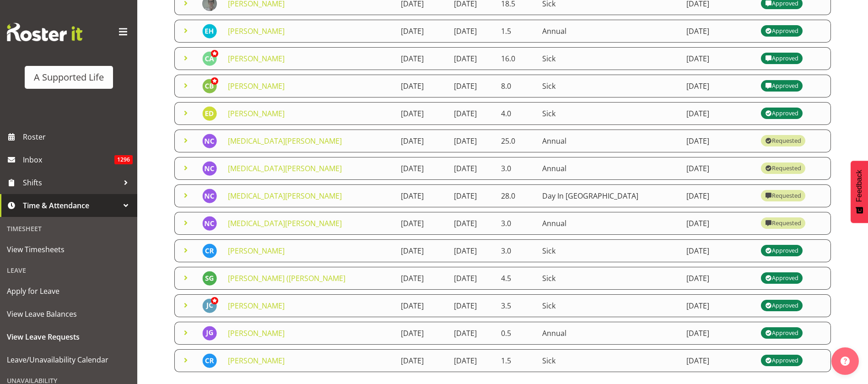
scroll to position [126, 0]
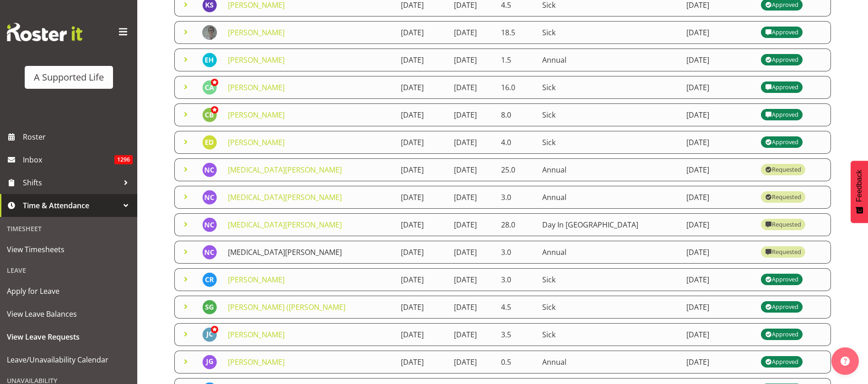
click at [262, 253] on link "[MEDICAL_DATA][PERSON_NAME]" at bounding box center [285, 252] width 114 height 10
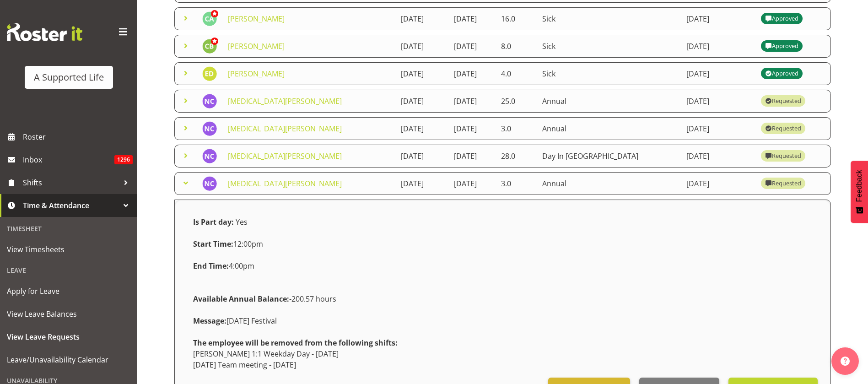
scroll to position [263, 0]
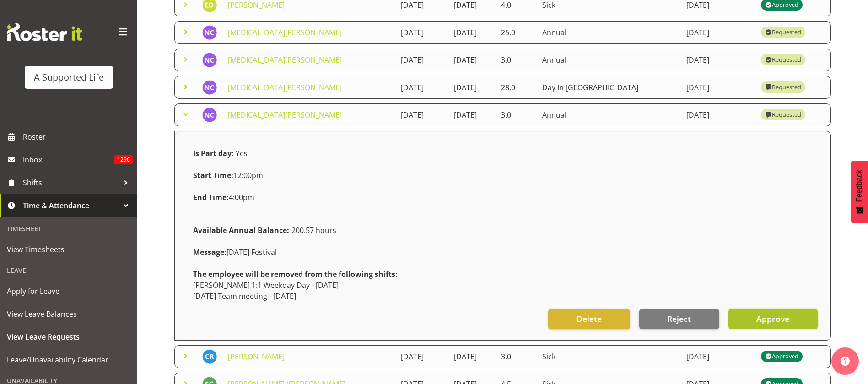
click at [779, 320] on span "Approve" at bounding box center [772, 318] width 33 height 12
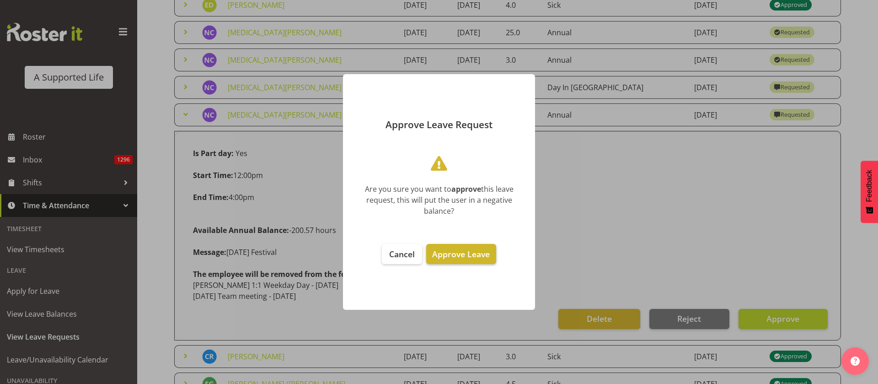
click at [457, 253] on span "Approve Leave" at bounding box center [461, 253] width 58 height 11
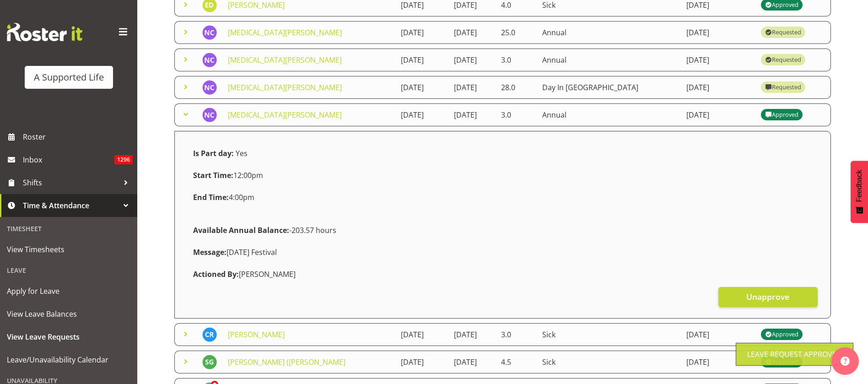
scroll to position [195, 0]
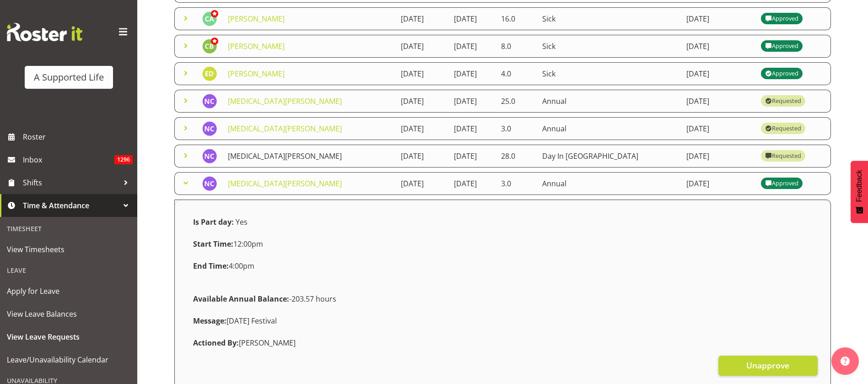
click at [260, 156] on link "[MEDICAL_DATA][PERSON_NAME]" at bounding box center [285, 156] width 114 height 10
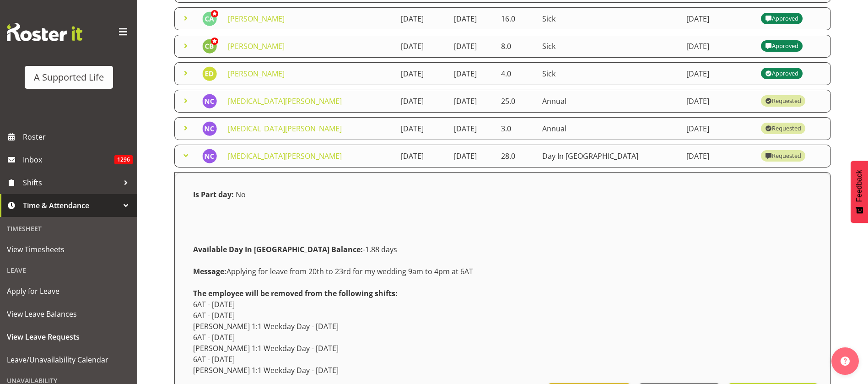
click at [153, 151] on div "Leave Requests Search Search for a particular employee Status All Approved Requ…" at bounding box center [502, 321] width 730 height 982
click at [252, 129] on link "[MEDICAL_DATA][PERSON_NAME]" at bounding box center [285, 128] width 114 height 10
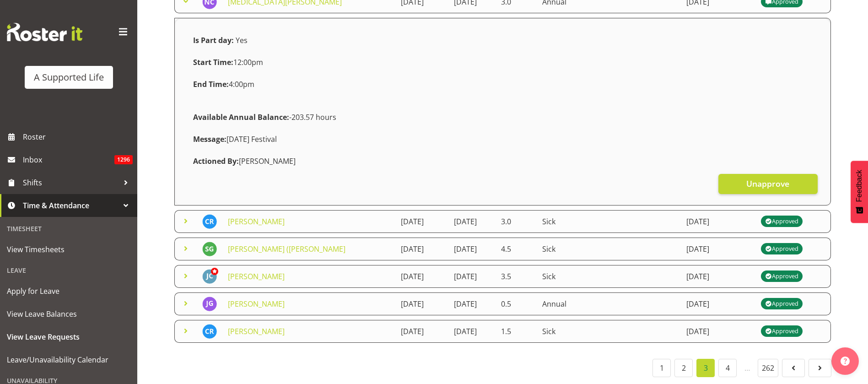
scroll to position [848, 0]
click at [723, 359] on link "4" at bounding box center [727, 368] width 18 height 18
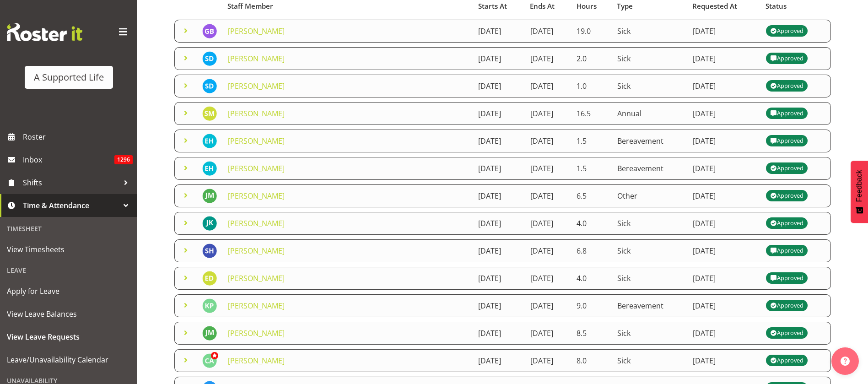
scroll to position [195, 0]
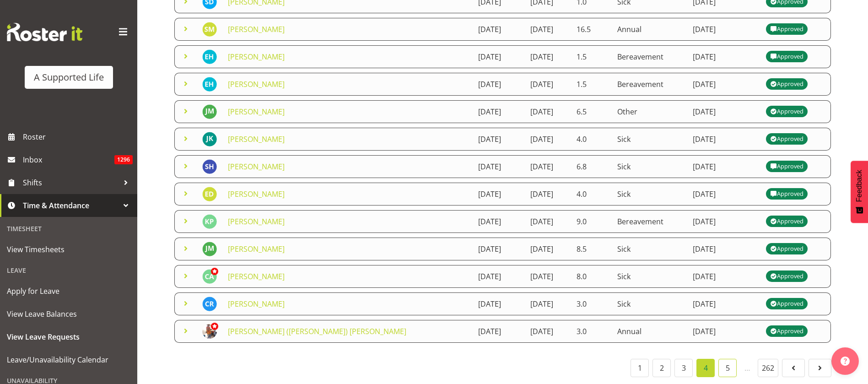
click at [729, 359] on link "5" at bounding box center [727, 368] width 18 height 18
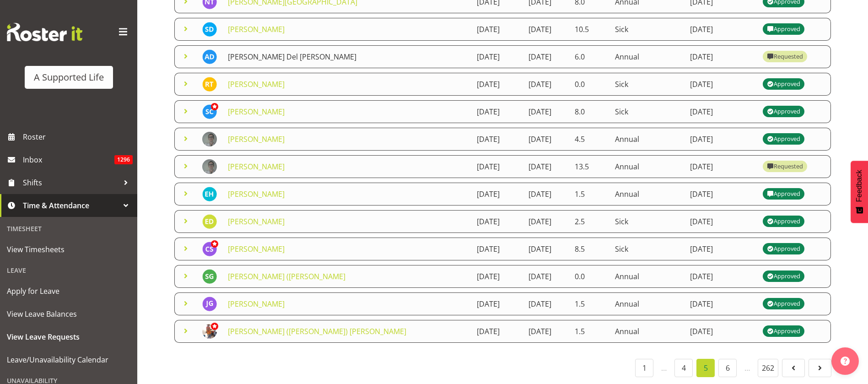
click at [270, 52] on link "[PERSON_NAME] Del [PERSON_NAME]" at bounding box center [292, 57] width 129 height 10
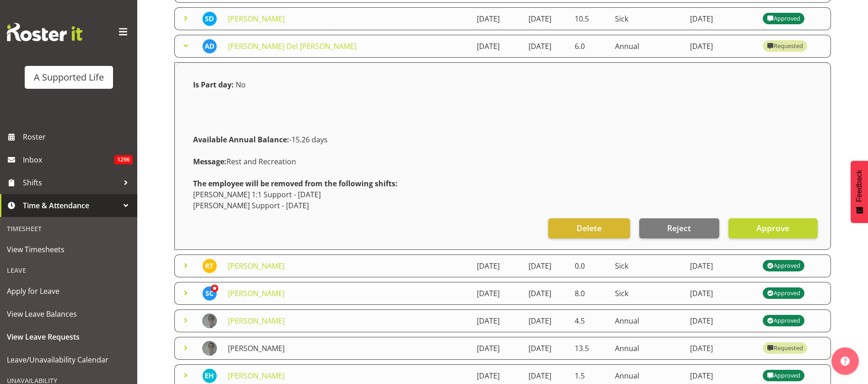
click at [246, 344] on link "[PERSON_NAME]" at bounding box center [256, 348] width 57 height 10
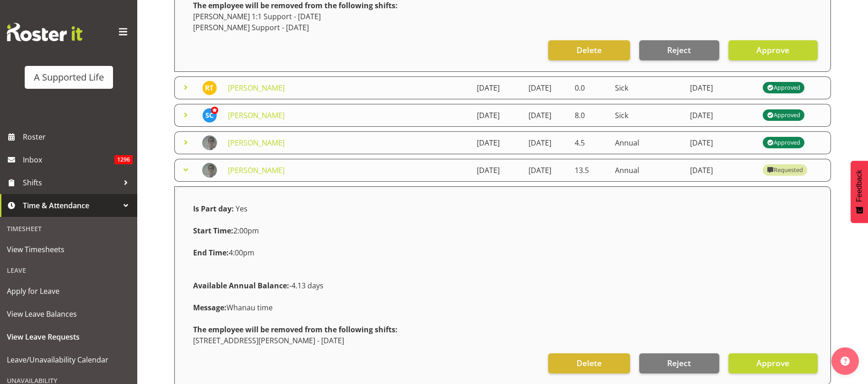
scroll to position [401, 0]
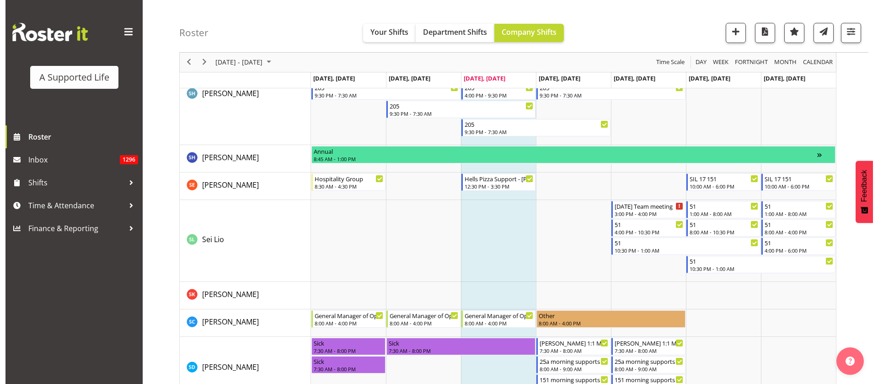
scroll to position [4388, 0]
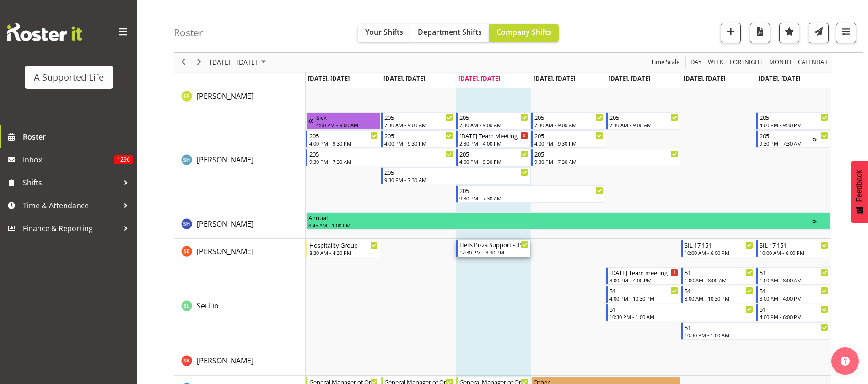
click at [483, 252] on div "12:30 PM - 3:30 PM" at bounding box center [493, 251] width 69 height 7
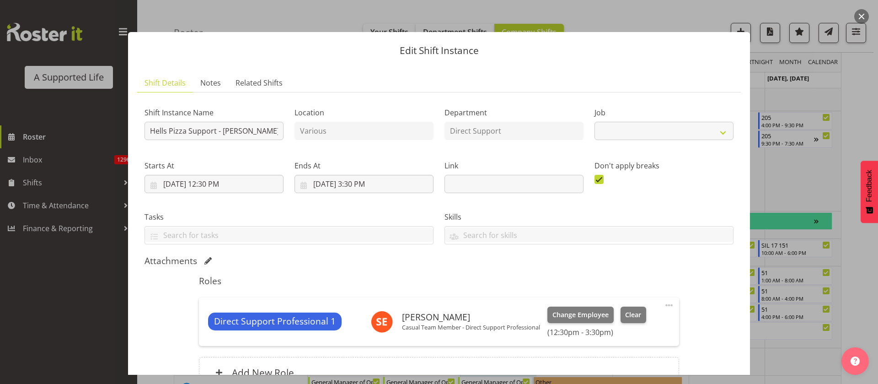
select select "4112"
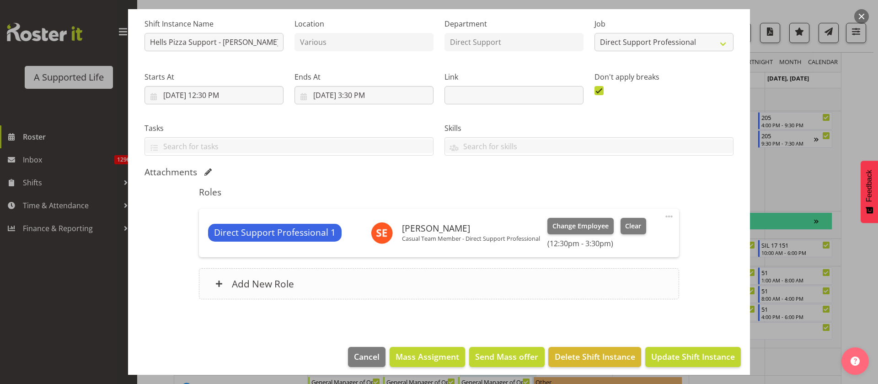
scroll to position [95, 0]
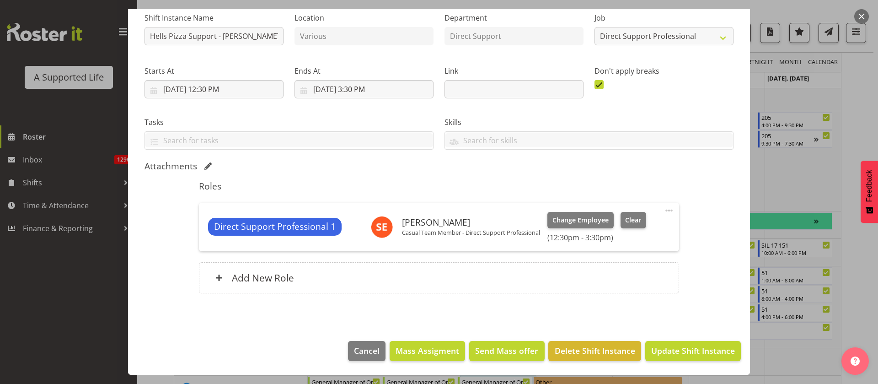
click at [664, 212] on span at bounding box center [669, 210] width 11 height 11
click at [605, 229] on link "Edit" at bounding box center [631, 230] width 88 height 16
select select "7"
select select "2025"
select select "12"
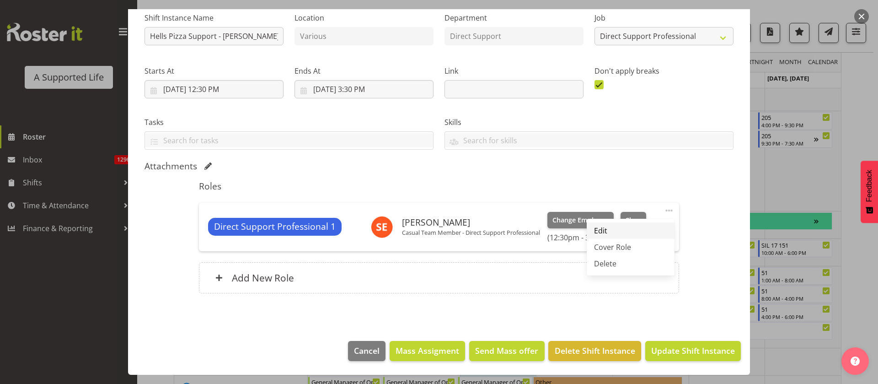
select select "30"
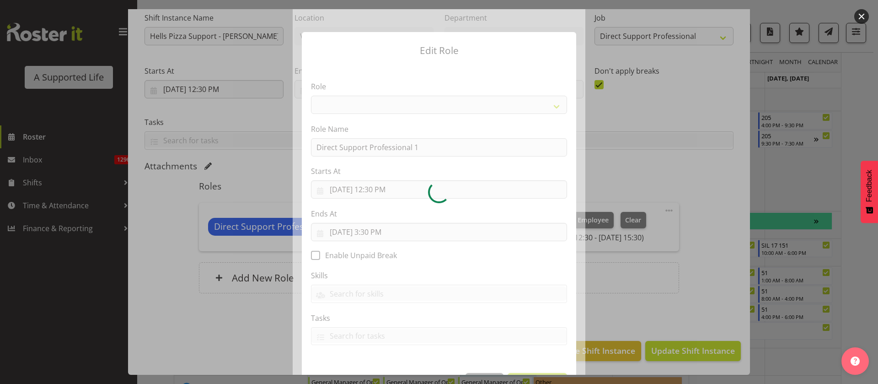
select select "519"
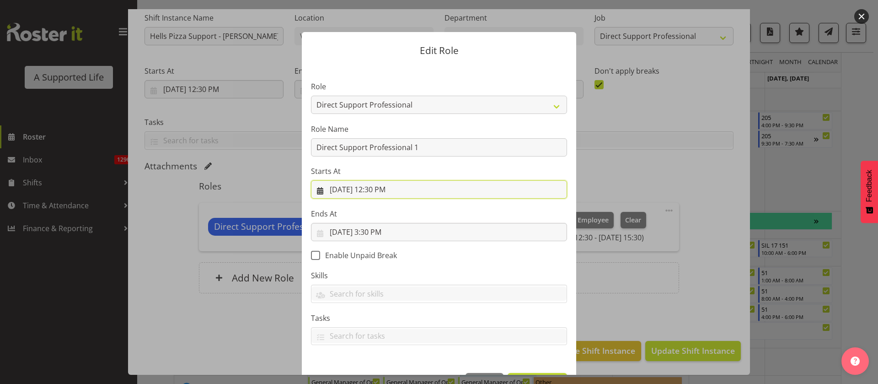
click at [391, 186] on input "8/13/2025, 12:30 PM" at bounding box center [439, 189] width 256 height 18
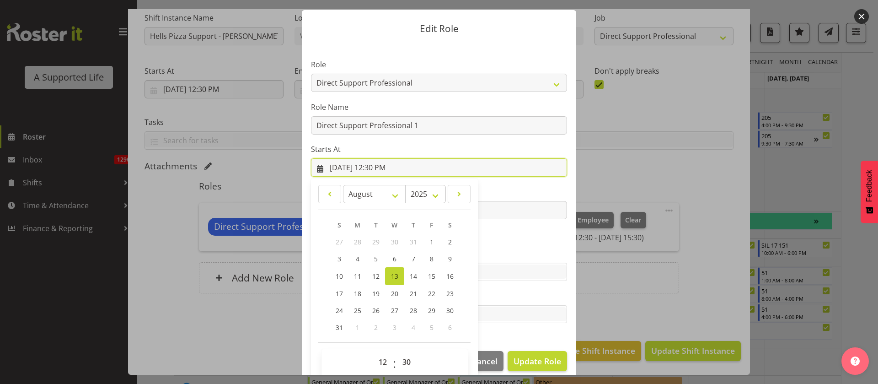
scroll to position [33, 0]
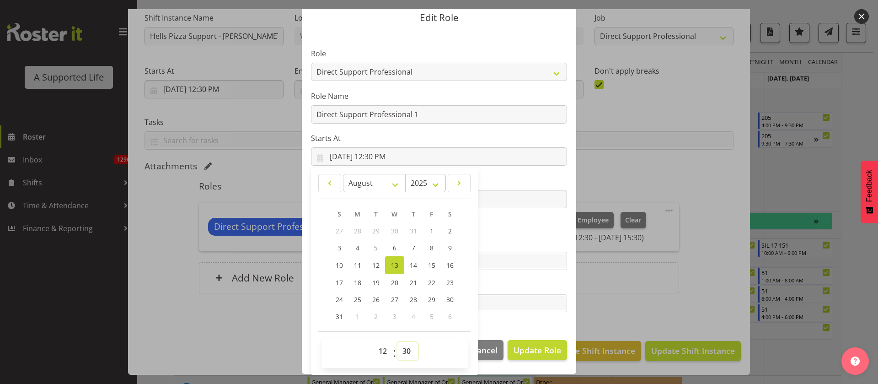
drag, startPoint x: 402, startPoint y: 351, endPoint x: 403, endPoint y: 342, distance: 9.2
click at [402, 351] on select "00 01 02 03 04 05 06 07 08 09 10 11 12 13 14 15 16 17 18 19 20 21 22 23 24 25 2…" at bounding box center [407, 351] width 21 height 18
select select "0"
click at [397, 342] on select "00 01 02 03 04 05 06 07 08 09 10 11 12 13 14 15 16 17 18 19 20 21 22 23 24 25 2…" at bounding box center [407, 351] width 21 height 18
type input "8/13/2025, 12:00 PM"
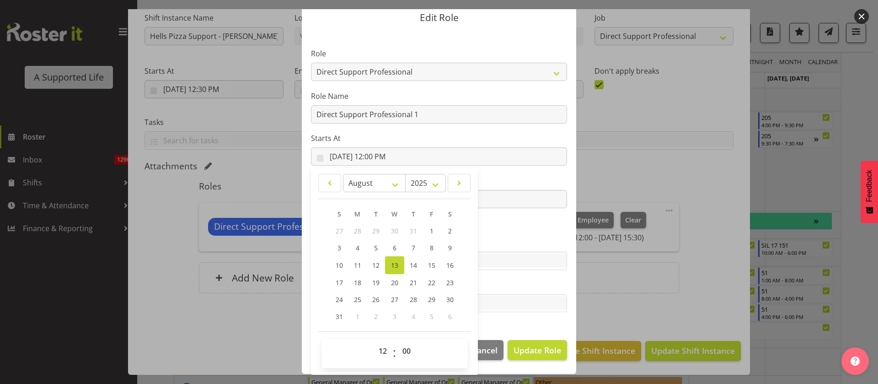
click at [488, 319] on section "Role Accounts and Payroll Admin Support Aspirations & Support Facilitator Chief…" at bounding box center [439, 181] width 274 height 299
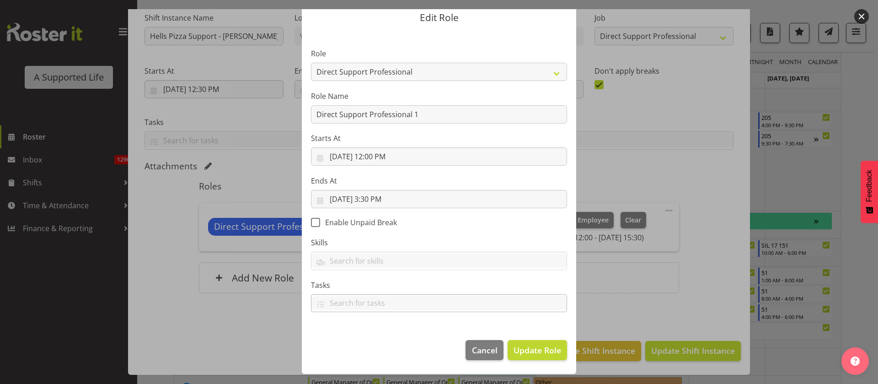
scroll to position [32, 0]
click at [380, 200] on input "8/13/2025, 3:30 PM" at bounding box center [439, 200] width 256 height 18
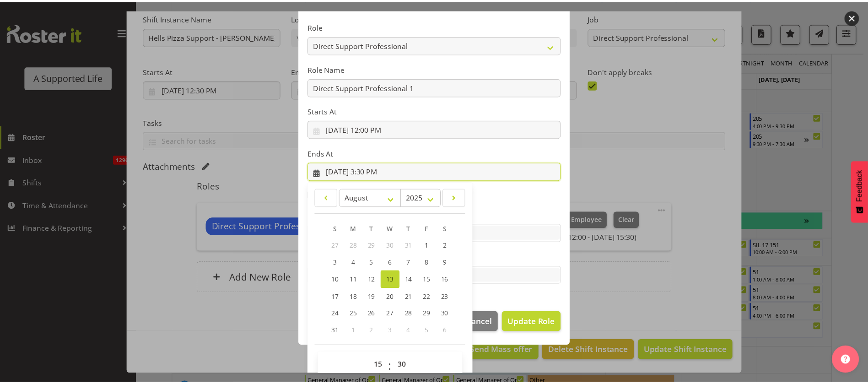
scroll to position [75, 0]
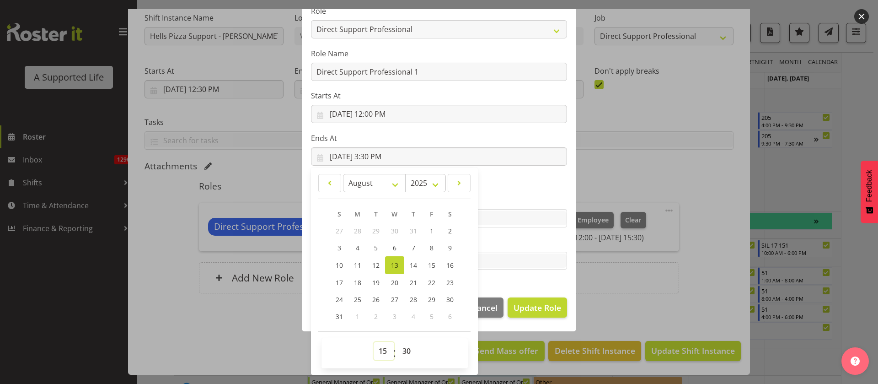
click at [374, 351] on select "00 01 02 03 04 05 06 07 08 09 10 11 12 13 14 15 16 17 18 19 20 21 22 23" at bounding box center [384, 351] width 21 height 18
select select "16"
click at [374, 342] on select "00 01 02 03 04 05 06 07 08 09 10 11 12 13 14 15 16 17 18 19 20 21 22 23" at bounding box center [384, 351] width 21 height 18
type input "8/13/2025, 4:30 PM"
drag, startPoint x: 400, startPoint y: 347, endPoint x: 403, endPoint y: 342, distance: 6.0
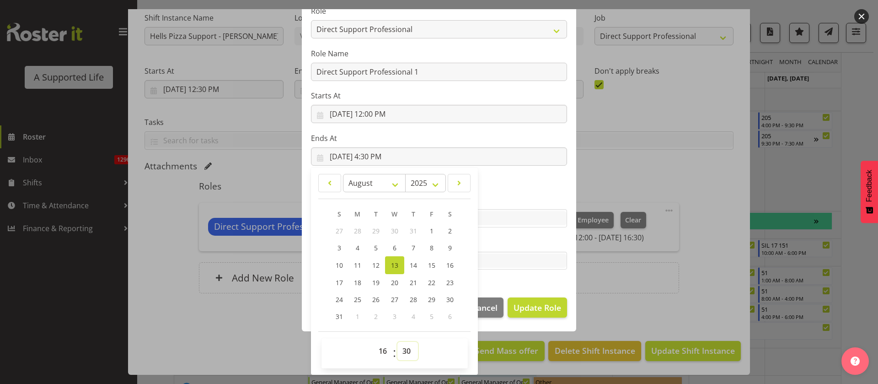
click at [400, 347] on select "00 01 02 03 04 05 06 07 08 09 10 11 12 13 14 15 16 17 18 19 20 21 22 23 24 25 2…" at bounding box center [407, 351] width 21 height 18
select select "0"
click at [397, 342] on select "00 01 02 03 04 05 06 07 08 09 10 11 12 13 14 15 16 17 18 19 20 21 22 23 24 25 2…" at bounding box center [407, 351] width 21 height 18
type input "8/13/2025, 4:00 PM"
click at [529, 310] on span "Update Role" at bounding box center [538, 307] width 48 height 12
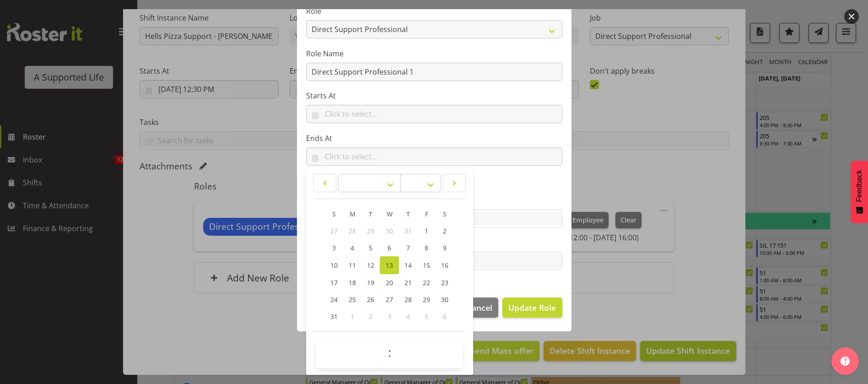
scroll to position [0, 0]
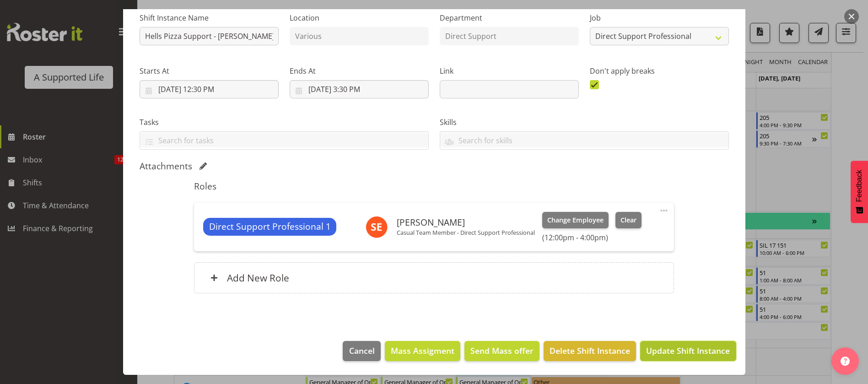
click at [669, 347] on span "Update Shift Instance" at bounding box center [688, 350] width 84 height 12
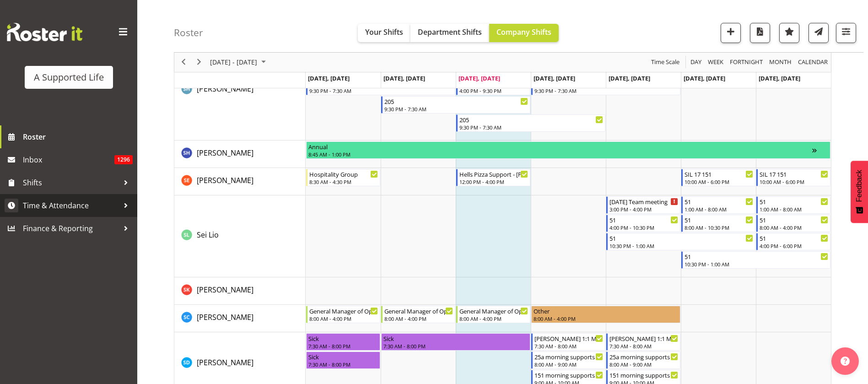
scroll to position [4322, 0]
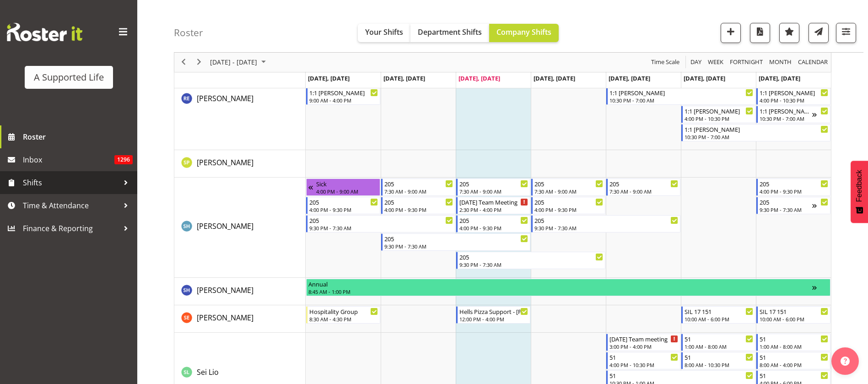
click at [57, 182] on span "Shifts" at bounding box center [71, 183] width 96 height 14
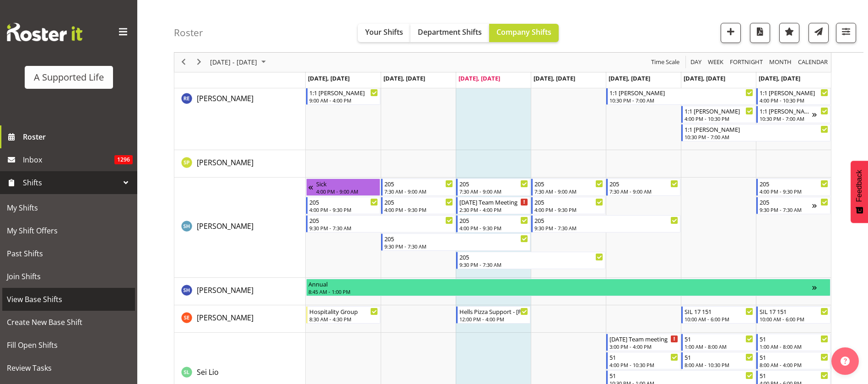
click at [61, 299] on span "View Base Shifts" at bounding box center [68, 299] width 123 height 14
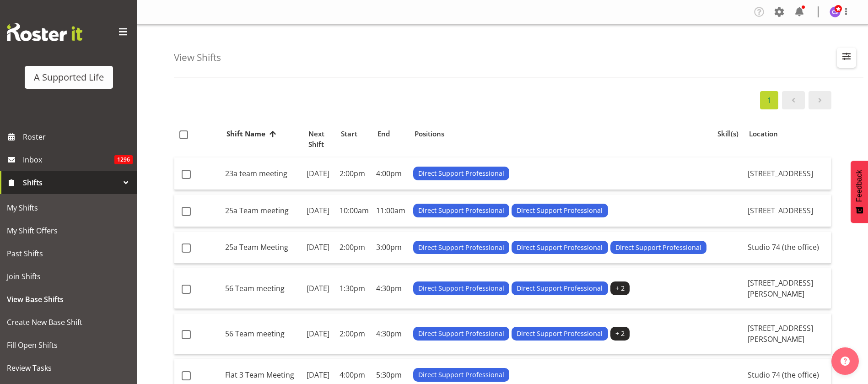
click at [839, 57] on button "button" at bounding box center [845, 58] width 19 height 20
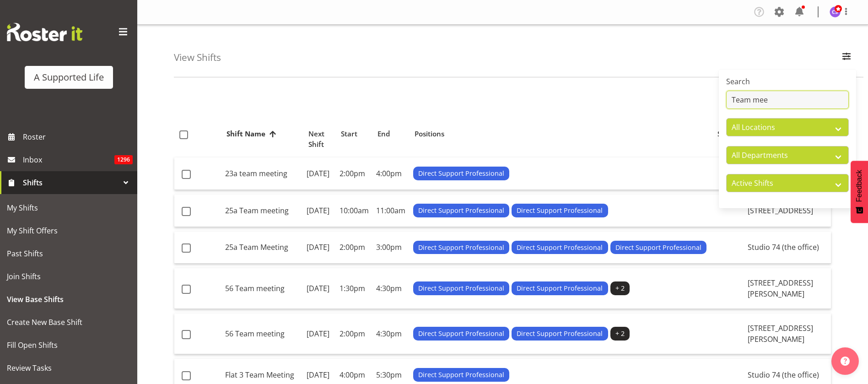
drag, startPoint x: 784, startPoint y: 100, endPoint x: 731, endPoint y: 103, distance: 53.1
click at [731, 103] on input "Team mee" at bounding box center [787, 100] width 123 height 18
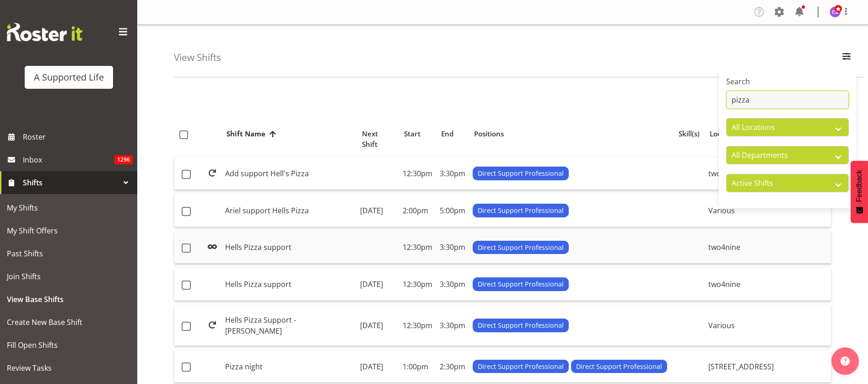
type input "pizza"
click at [276, 235] on td "Hells Pizza support" at bounding box center [288, 247] width 135 height 32
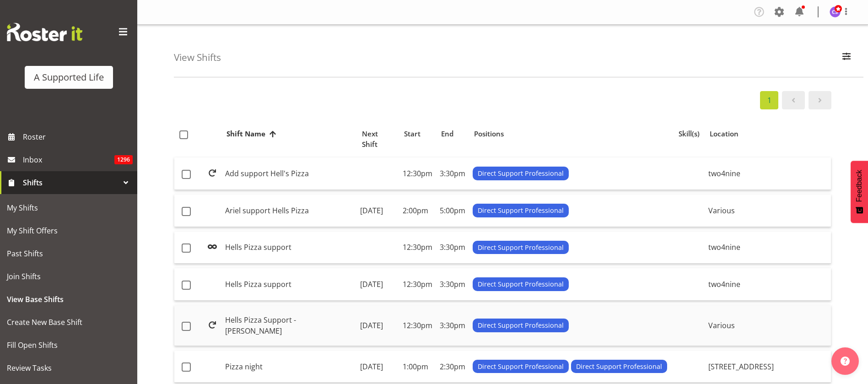
click at [267, 314] on td "Hells Pizza Support - [PERSON_NAME]" at bounding box center [288, 325] width 135 height 41
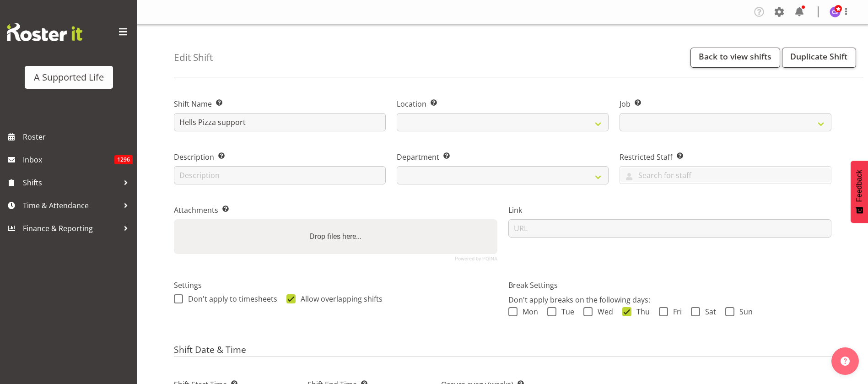
select select
select select "date"
select select
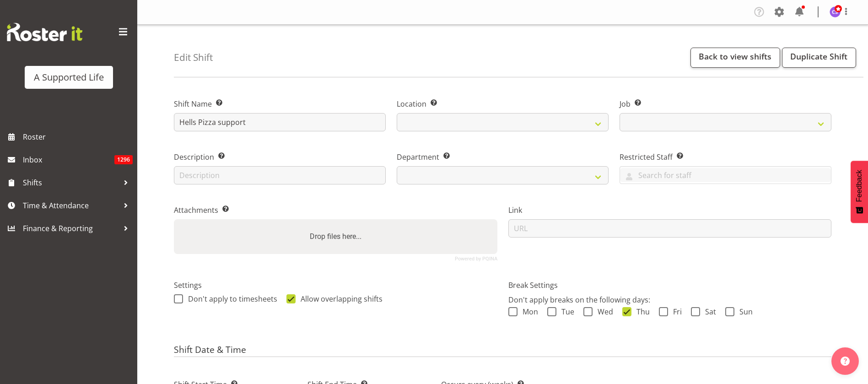
select select
select select "4112"
select select
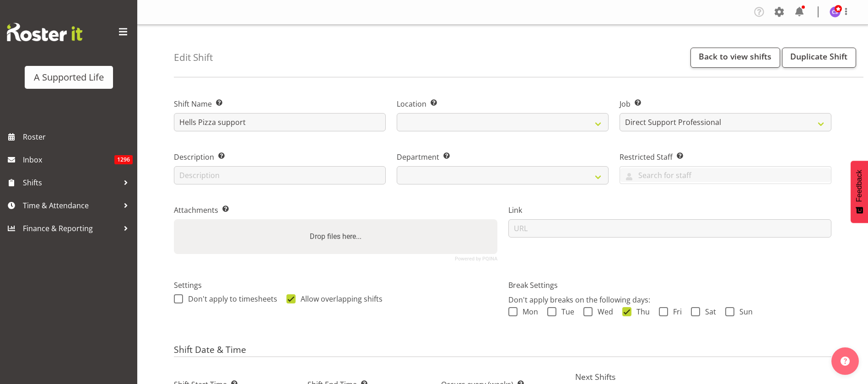
select select
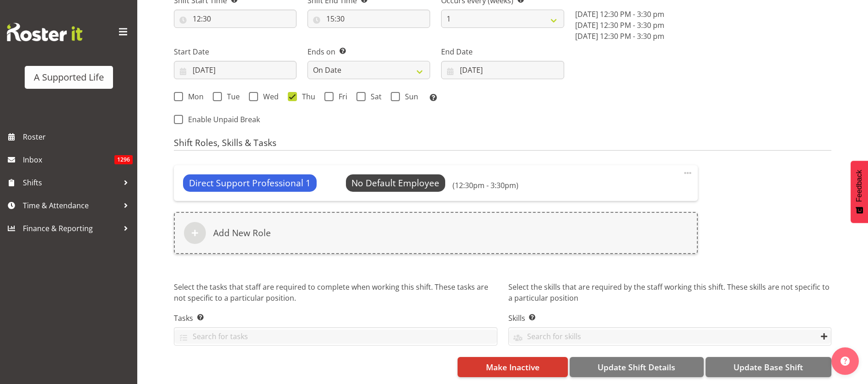
select select
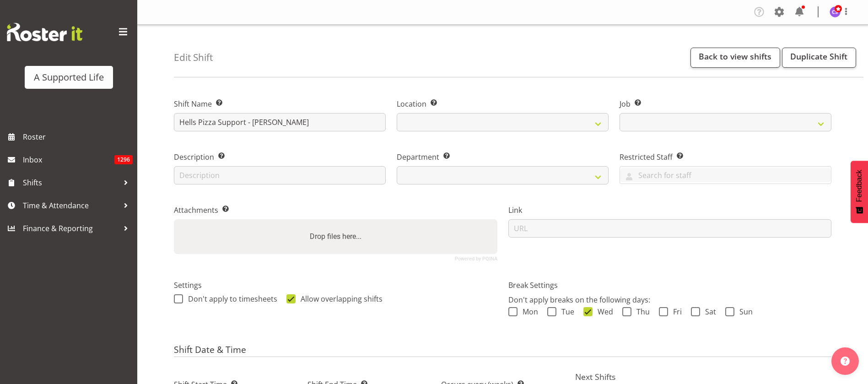
select select
select select "date"
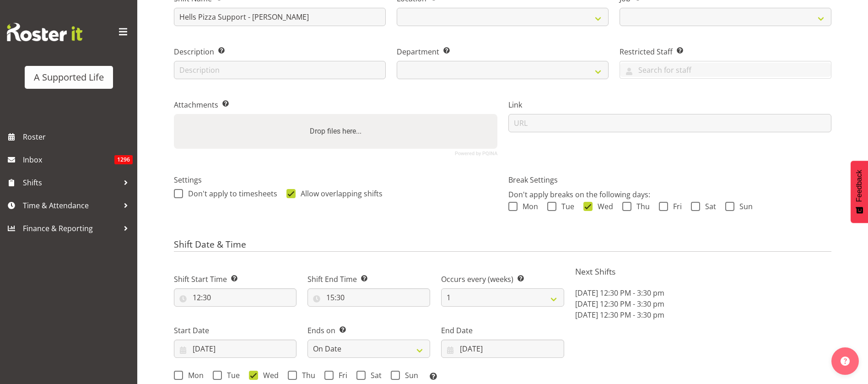
scroll to position [274, 0]
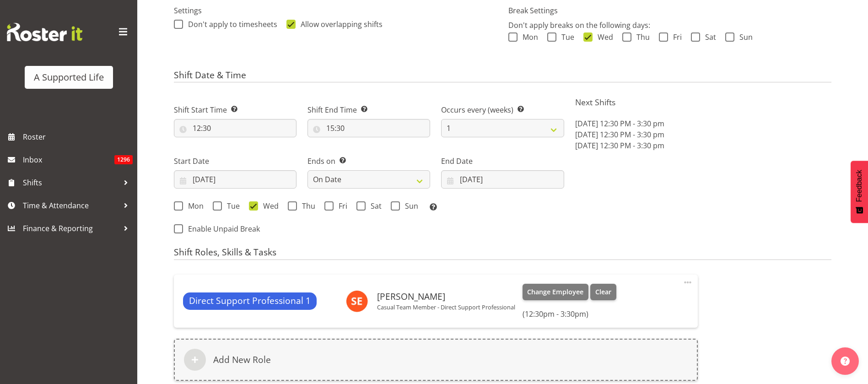
select select
select select "4112"
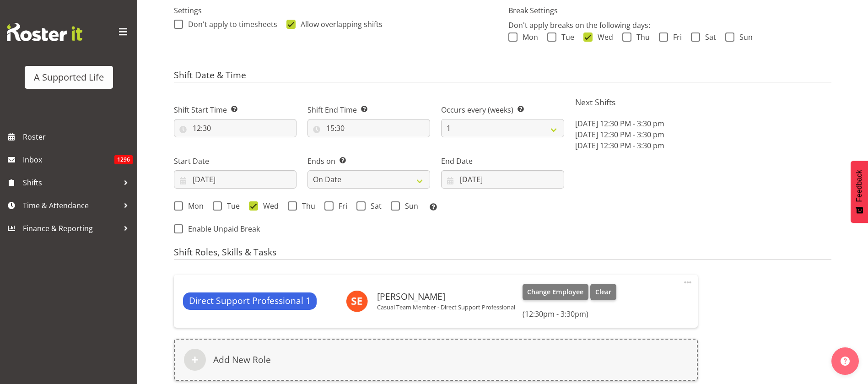
select select
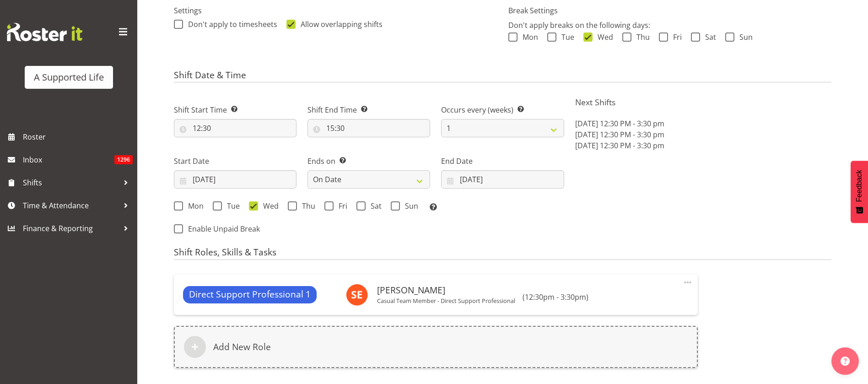
select select "564"
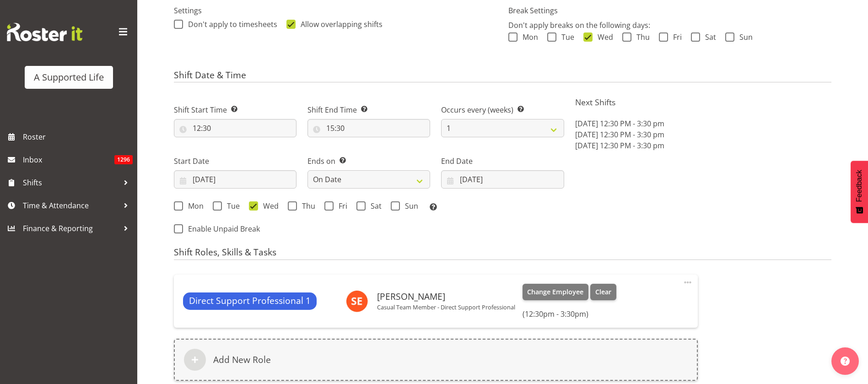
click at [692, 279] on span at bounding box center [687, 282] width 11 height 11
click at [653, 299] on link "Edit" at bounding box center [649, 302] width 88 height 16
select select
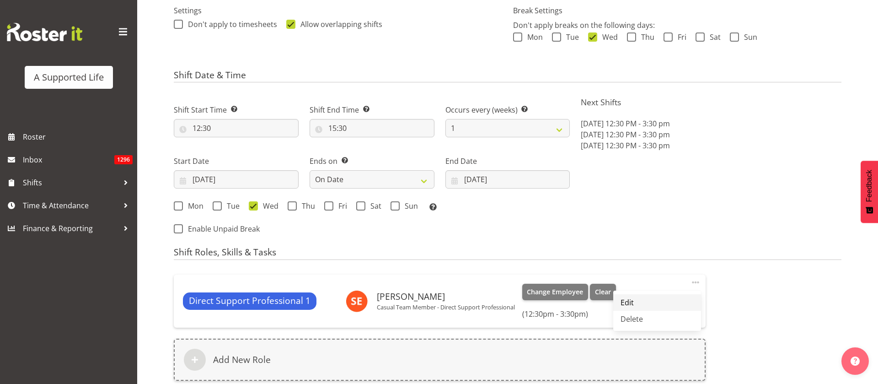
select select "12"
select select "30"
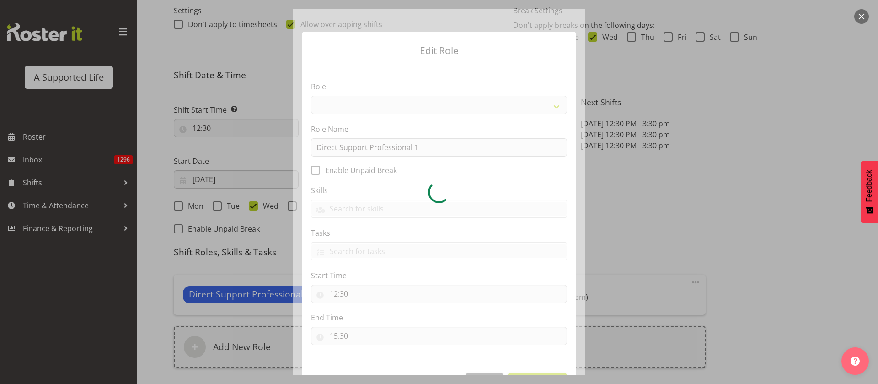
select select
select select "959"
select select "519"
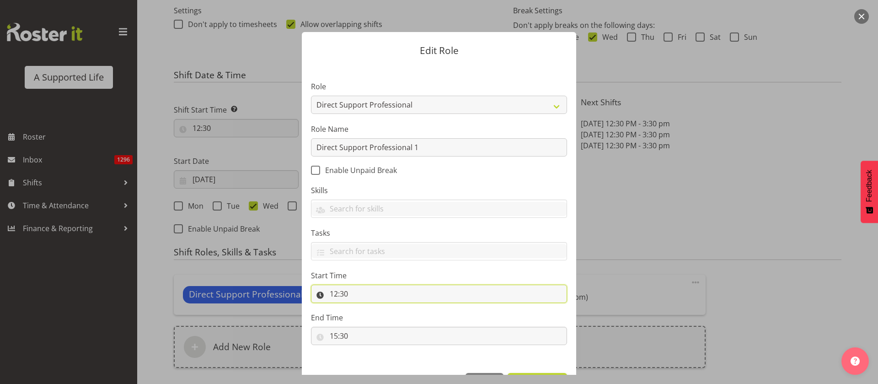
click at [349, 291] on input "12:30" at bounding box center [439, 293] width 256 height 18
click at [393, 313] on select "00 01 02 03 04 05 06 07 08 09 10 11 12 13 14 15 16 17 18 19 20 21 22 23 24 25 2…" at bounding box center [397, 317] width 21 height 18
select select "0"
click at [387, 308] on select "00 01 02 03 04 05 06 07 08 09 10 11 12 13 14 15 16 17 18 19 20 21 22 23 24 25 2…" at bounding box center [397, 317] width 21 height 18
type input "12:00"
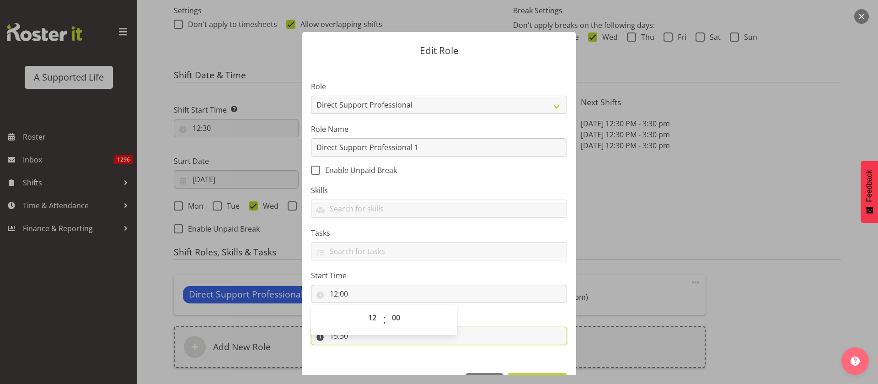
click at [353, 340] on input "15:30" at bounding box center [439, 336] width 256 height 18
click at [372, 362] on select "00 01 02 03 04 05 06 07 08 09 10 11 12 13 14 15 16 17 18 19 20 21 22 23" at bounding box center [373, 359] width 21 height 18
select select "16"
click at [363, 350] on select "00 01 02 03 04 05 06 07 08 09 10 11 12 13 14 15 16 17 18 19 20 21 22 23" at bounding box center [373, 359] width 21 height 18
type input "16:30"
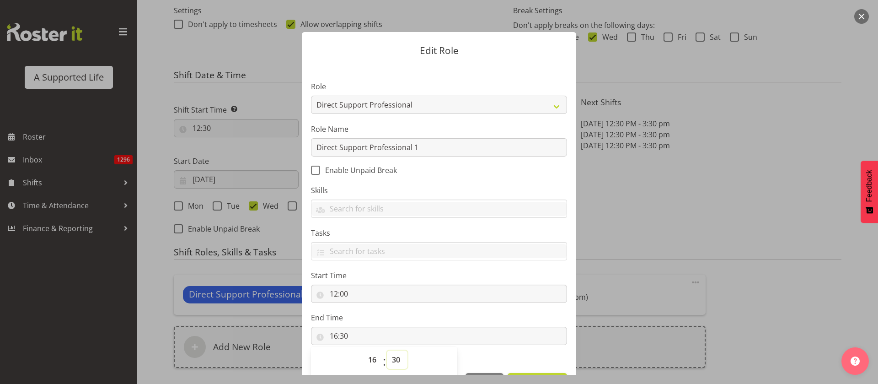
drag, startPoint x: 390, startPoint y: 359, endPoint x: 395, endPoint y: 356, distance: 6.0
click at [390, 359] on select "00 01 02 03 04 05 06 07 08 09 10 11 12 13 14 15 16 17 18 19 20 21 22 23 24 25 2…" at bounding box center [397, 359] width 21 height 18
select select "0"
click at [387, 350] on select "00 01 02 03 04 05 06 07 08 09 10 11 12 13 14 15 16 17 18 19 20 21 22 23 24 25 2…" at bounding box center [397, 359] width 21 height 18
type input "16:00"
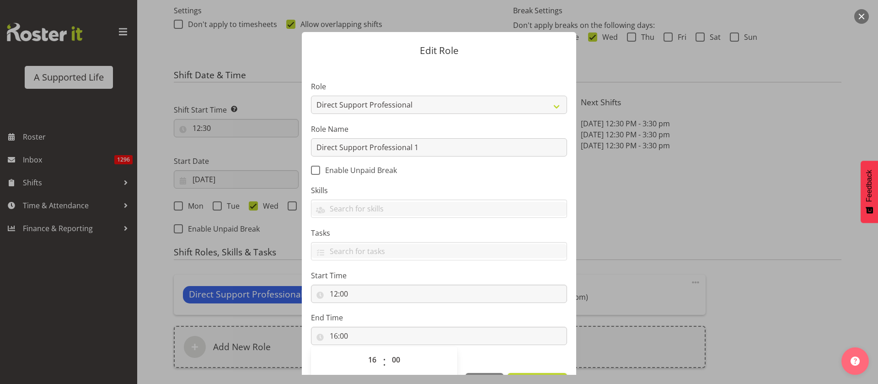
click at [798, 252] on div at bounding box center [439, 192] width 878 height 384
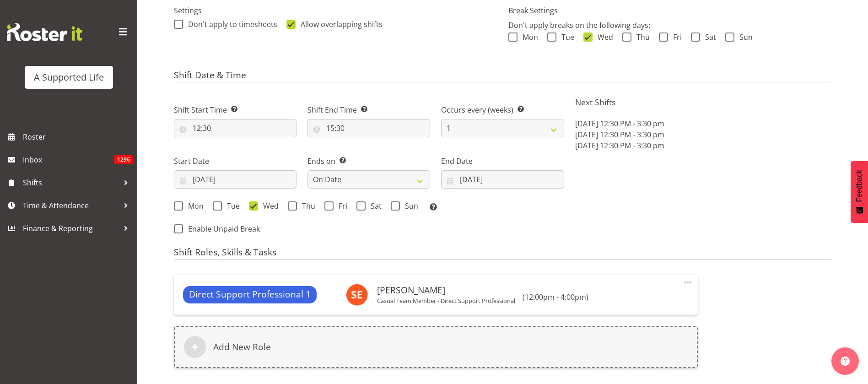
scroll to position [343, 0]
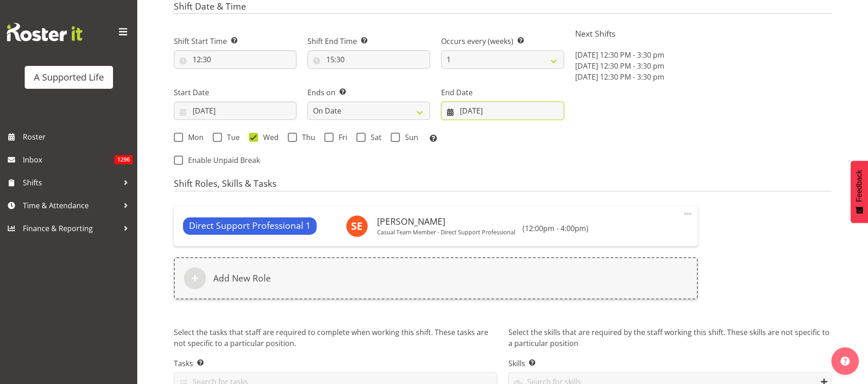
click at [493, 107] on input "[DATE]" at bounding box center [502, 111] width 123 height 18
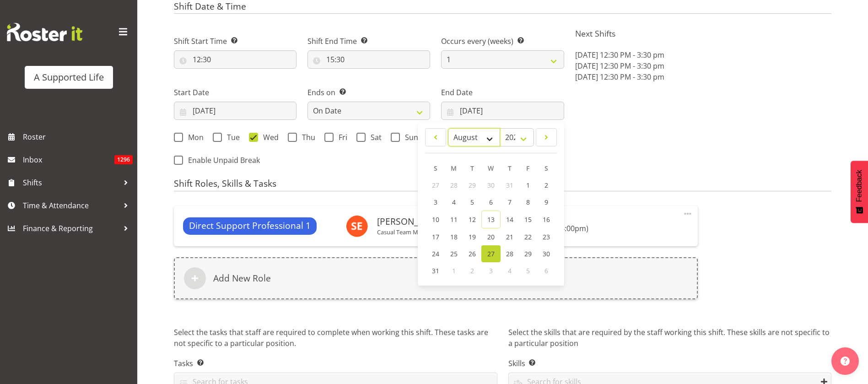
click at [489, 135] on select "January February March April May June July August September October November De…" at bounding box center [474, 137] width 53 height 18
click at [448, 128] on select "January February March April May June July August September October November De…" at bounding box center [474, 137] width 53 height 18
click at [490, 134] on select "January February March April May June July August September October November De…" at bounding box center [474, 137] width 53 height 18
select select "9"
click at [448, 128] on select "January February March April May June July August September October November De…" at bounding box center [474, 137] width 53 height 18
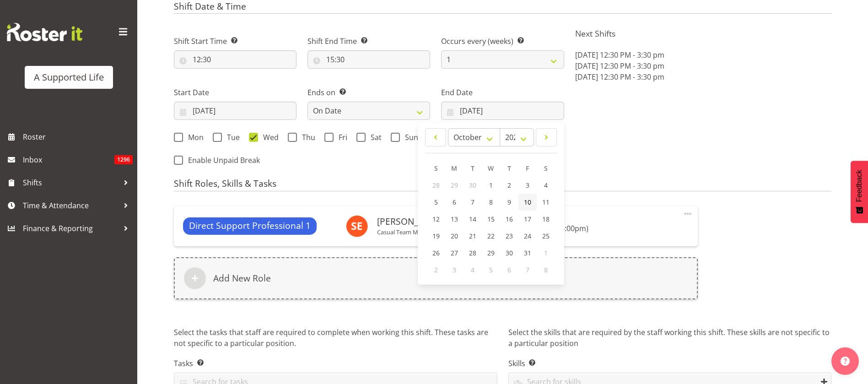
click at [528, 203] on span "10" at bounding box center [527, 202] width 7 height 9
type input "[DATE]"
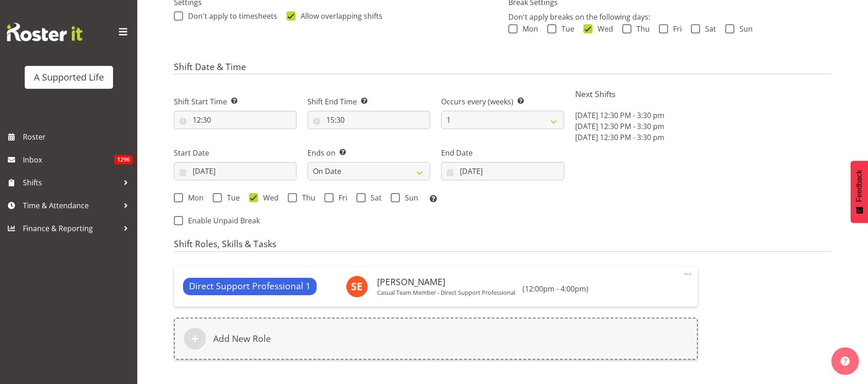
scroll to position [261, 0]
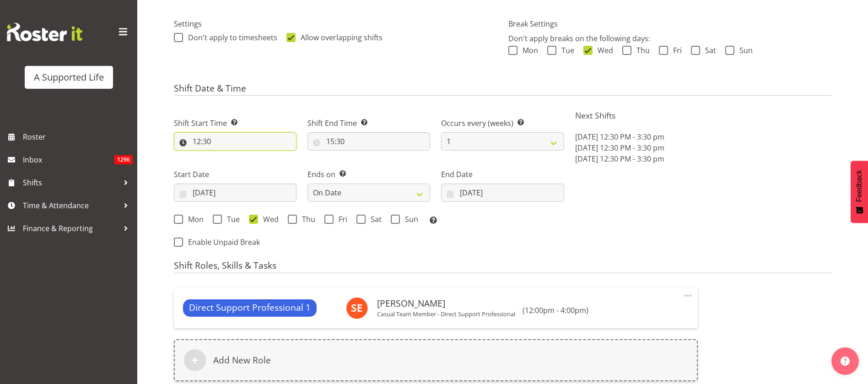
click at [214, 140] on input "12:30" at bounding box center [235, 141] width 123 height 18
click at [260, 164] on select "00 01 02 03 04 05 06 07 08 09 10 11 12 13 14 15 16 17 18 19 20 21 22 23 24 25 2…" at bounding box center [260, 165] width 21 height 18
select select "0"
click at [250, 156] on select "00 01 02 03 04 05 06 07 08 09 10 11 12 13 14 15 16 17 18 19 20 21 22 23 24 25 2…" at bounding box center [260, 165] width 21 height 18
type input "12:00"
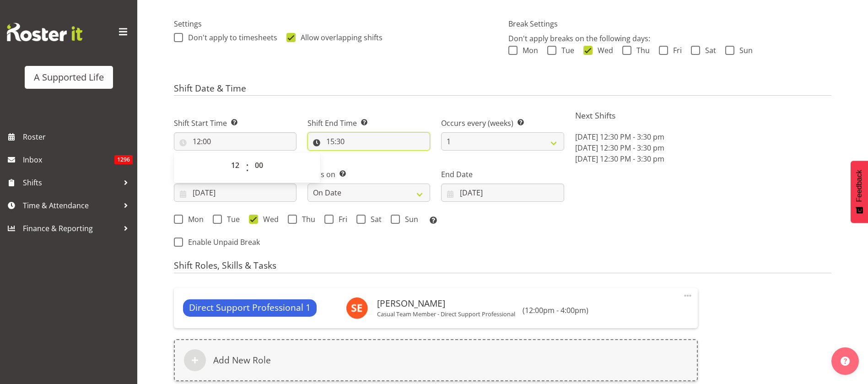
click at [340, 142] on input "15:30" at bounding box center [368, 141] width 123 height 18
click at [371, 166] on select "00 01 02 03 04 05 06 07 08 09 10 11 12 13 14 15 16 17 18 19 20 21 22 23" at bounding box center [369, 165] width 21 height 18
select select "16"
click at [359, 156] on select "00 01 02 03 04 05 06 07 08 09 10 11 12 13 14 15 16 17 18 19 20 21 22 23" at bounding box center [369, 165] width 21 height 18
type input "16:30"
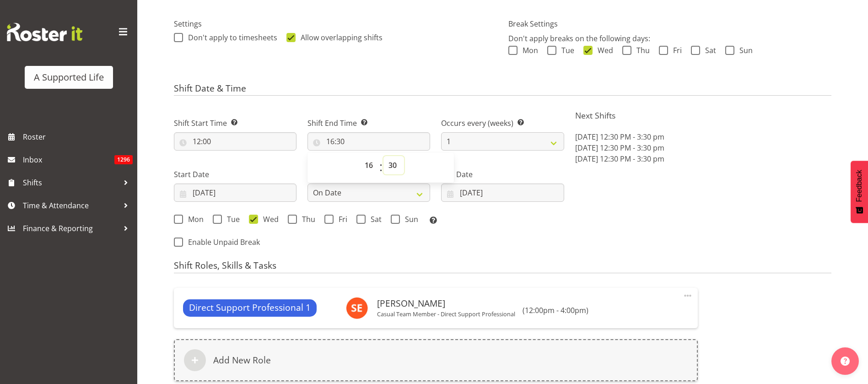
click at [390, 167] on select "00 01 02 03 04 05 06 07 08 09 10 11 12 13 14 15 16 17 18 19 20 21 22 23 24 25 2…" at bounding box center [393, 165] width 21 height 18
select select "0"
click at [383, 156] on select "00 01 02 03 04 05 06 07 08 09 10 11 12 13 14 15 16 17 18 19 20 21 22 23 24 25 2…" at bounding box center [393, 165] width 21 height 18
type input "16:00"
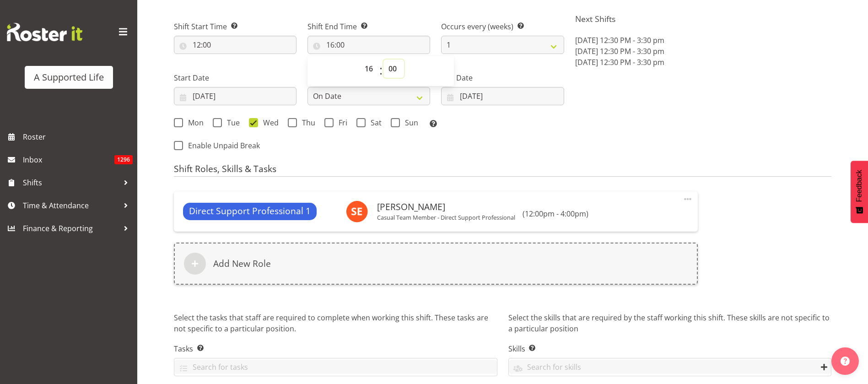
scroll to position [398, 0]
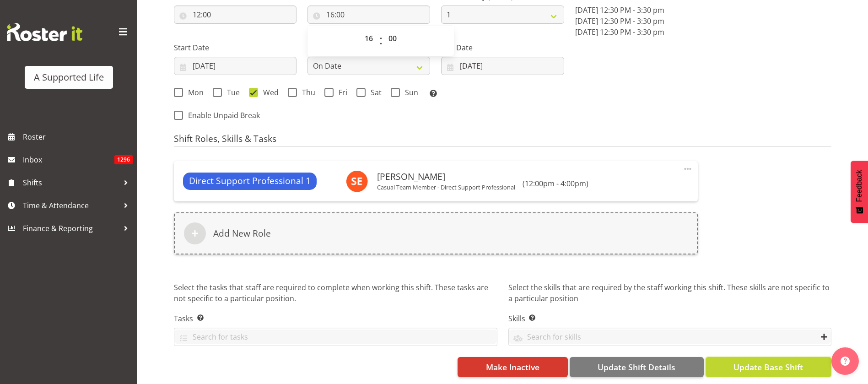
click at [771, 361] on span "Update Base Shift" at bounding box center [768, 367] width 70 height 12
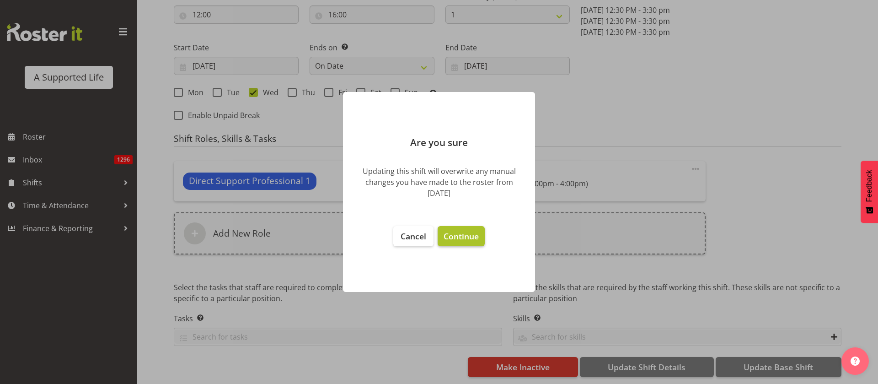
click at [454, 236] on span "Continue" at bounding box center [461, 235] width 35 height 11
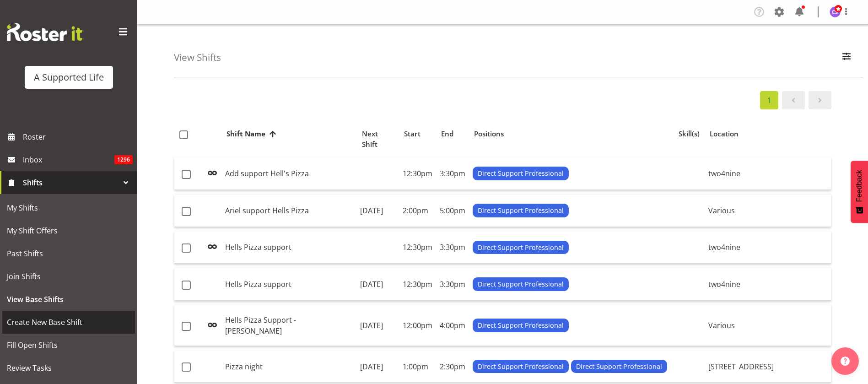
click at [66, 322] on span "Create New Base Shift" at bounding box center [68, 322] width 123 height 14
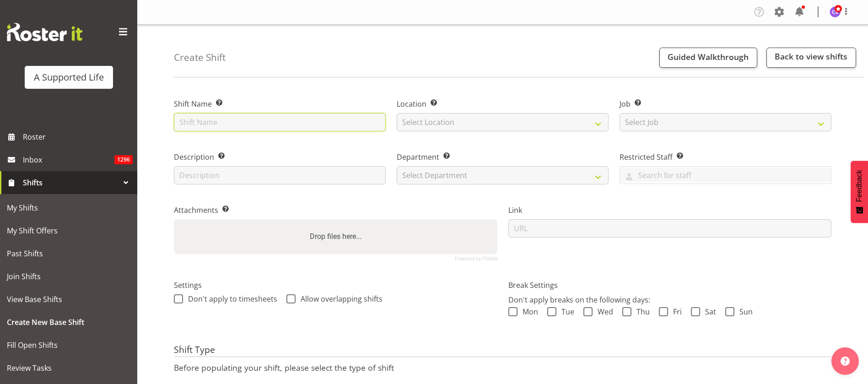
click at [229, 120] on input "text" at bounding box center [280, 122] width 212 height 18
type input "Hells Pizza support"
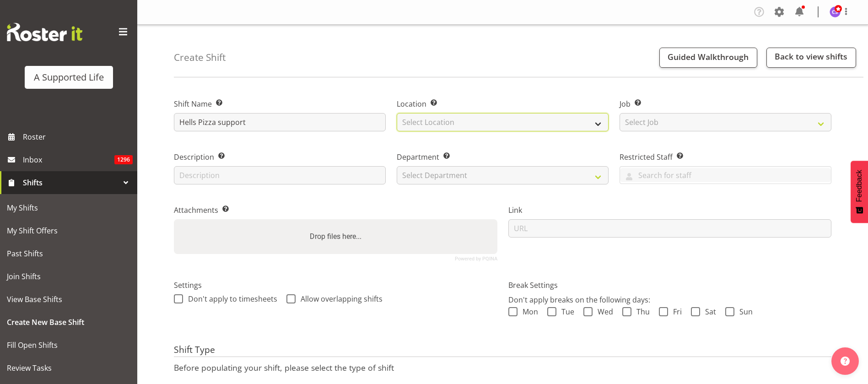
click at [502, 121] on select "Select Location [STREET_ADDRESS][GEOGRAPHIC_DATA][PERSON_NAME][PERSON_NAME] [GE…" at bounding box center [502, 122] width 212 height 18
select select "959"
click at [396, 113] on select "Select Location [STREET_ADDRESS][GEOGRAPHIC_DATA][PERSON_NAME][PERSON_NAME] [GE…" at bounding box center [502, 122] width 212 height 18
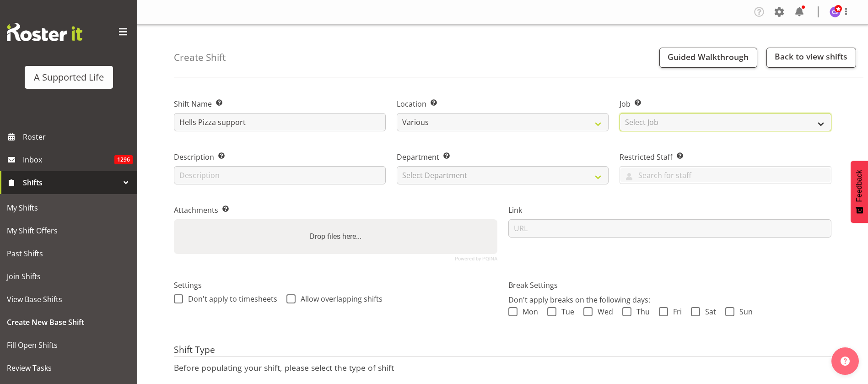
click at [663, 116] on select "Select Job Create new job Accounts and Payroll Admin Support Aspirations and Su…" at bounding box center [725, 122] width 212 height 18
select select "4112"
click at [619, 113] on select "Select Job Create new job Accounts and Payroll Admin Support Aspirations and Su…" at bounding box center [725, 122] width 212 height 18
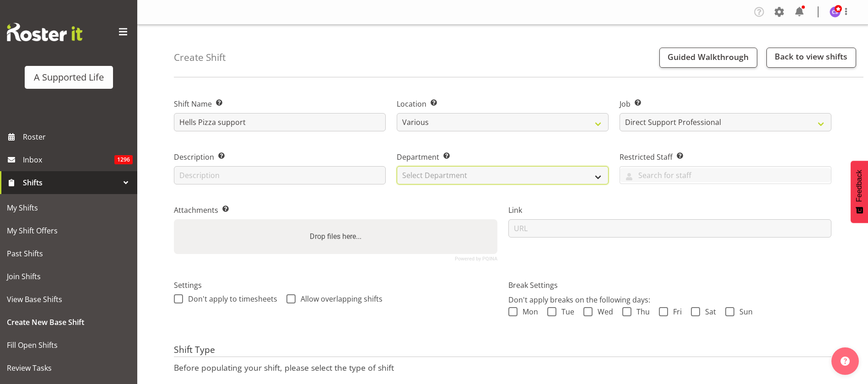
click at [444, 174] on select "Select Department Direct Support Office Crew Other two4nine" at bounding box center [502, 175] width 212 height 18
select select "564"
click at [396, 166] on select "Select Department Direct Support Office Crew Other two4nine" at bounding box center [502, 175] width 212 height 18
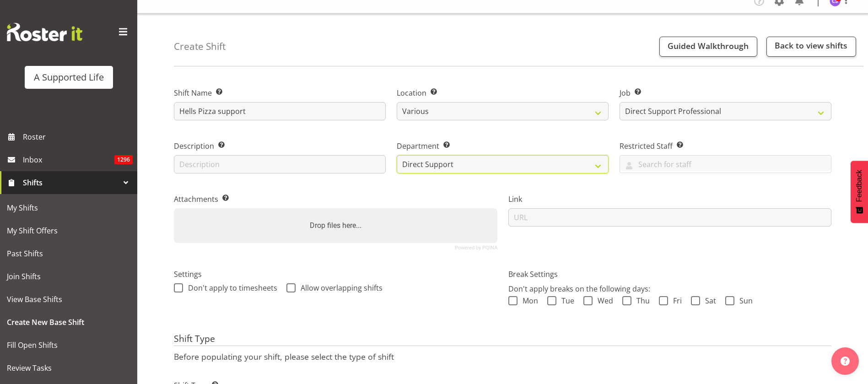
scroll to position [77, 0]
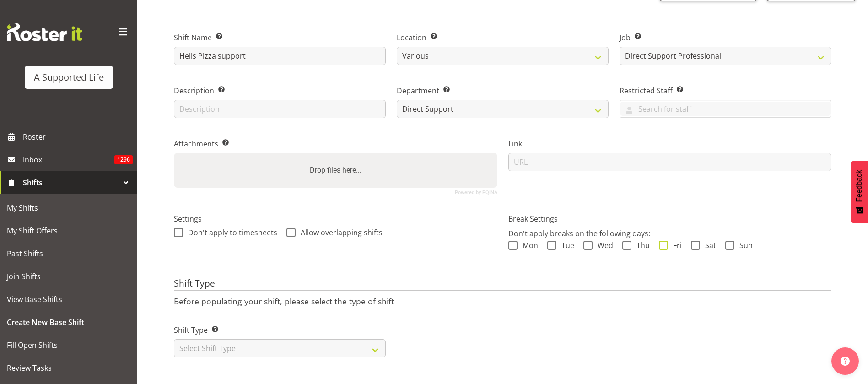
click at [662, 241] on span at bounding box center [663, 245] width 9 height 9
click at [662, 242] on input "Fri" at bounding box center [662, 245] width 6 height 6
checkbox input "true"
click at [289, 228] on span at bounding box center [290, 232] width 9 height 9
click at [289, 229] on input "Allow overlapping shifts" at bounding box center [289, 232] width 6 height 6
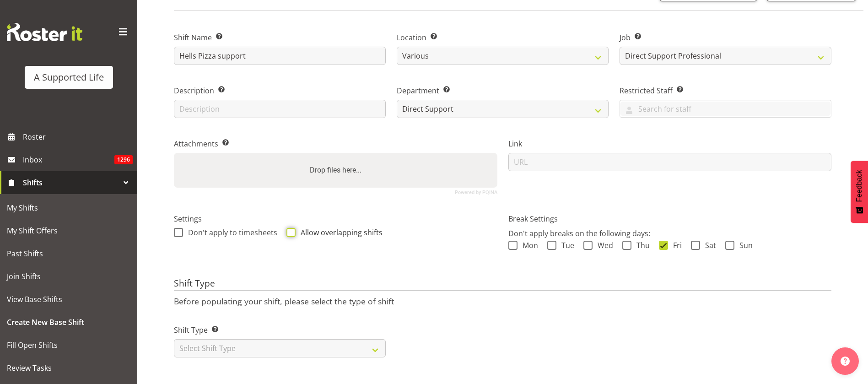
checkbox input "true"
click at [294, 339] on select "Select Shift Type One Off Shift Recurring Shift Rotating Shift" at bounding box center [280, 348] width 212 height 18
select select "one_off"
click at [174, 339] on select "Select Shift Type One Off Shift Recurring Shift Rotating Shift" at bounding box center [280, 348] width 212 height 18
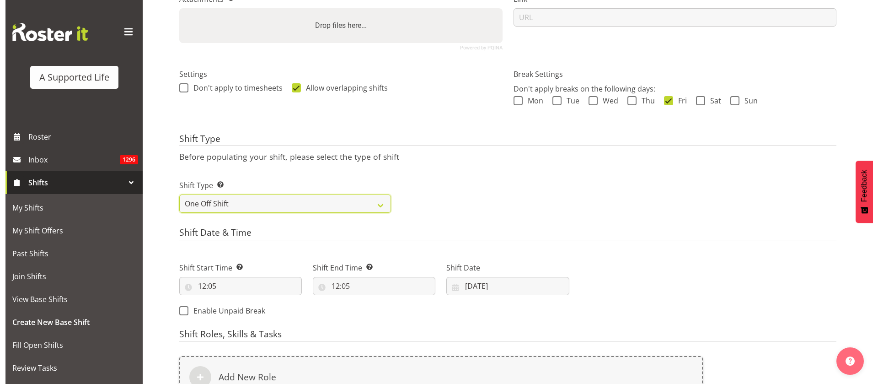
scroll to position [365, 0]
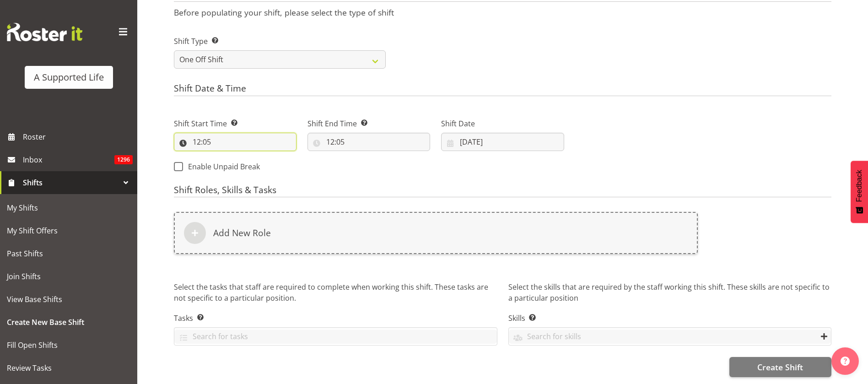
click at [213, 133] on input "12:05" at bounding box center [235, 142] width 123 height 18
click at [260, 156] on select "00 01 02 03 04 05 06 07 08 09 10 11 12 13 14 15 16 17 18 19 20 21 22 23 24 25 2…" at bounding box center [260, 165] width 21 height 18
select select "0"
click at [250, 156] on select "00 01 02 03 04 05 06 07 08 09 10 11 12 13 14 15 16 17 18 19 20 21 22 23 24 25 2…" at bounding box center [260, 165] width 21 height 18
type input "12:00"
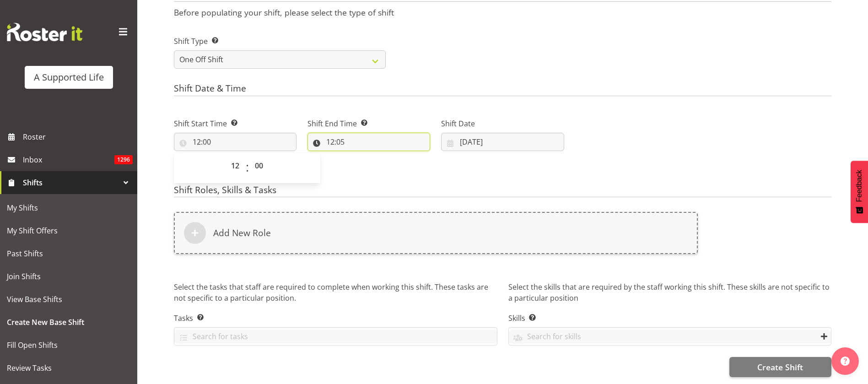
click at [340, 134] on input "12:05" at bounding box center [368, 142] width 123 height 18
click at [373, 156] on select "00 01 02 03 04 05 06 07 08 09 10 11 12 13 14 15 16 17 18 19 20 21 22 23" at bounding box center [369, 165] width 21 height 18
select select "16"
click at [359, 156] on select "00 01 02 03 04 05 06 07 08 09 10 11 12 13 14 15 16 17 18 19 20 21 22 23" at bounding box center [369, 165] width 21 height 18
type input "16:05"
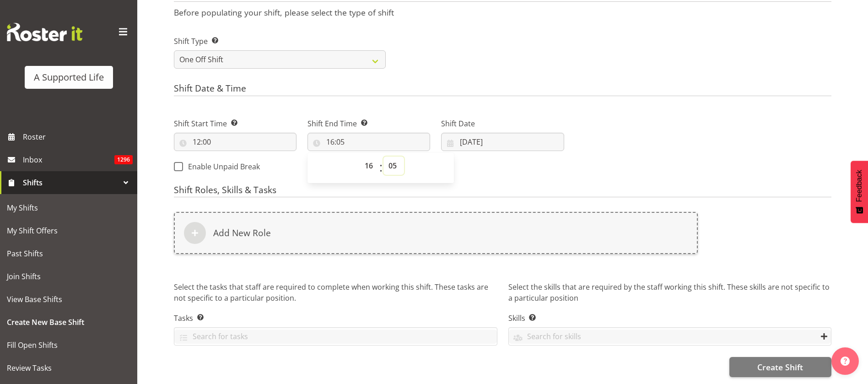
drag, startPoint x: 391, startPoint y: 155, endPoint x: 393, endPoint y: 149, distance: 7.0
click at [391, 156] on select "00 01 02 03 04 05 06 07 08 09 10 11 12 13 14 15 16 17 18 19 20 21 22 23 24 25 2…" at bounding box center [393, 165] width 21 height 18
select select "0"
click at [383, 156] on select "00 01 02 03 04 05 06 07 08 09 10 11 12 13 14 15 16 17 18 19 20 21 22 23 24 25 2…" at bounding box center [393, 165] width 21 height 18
type input "16:00"
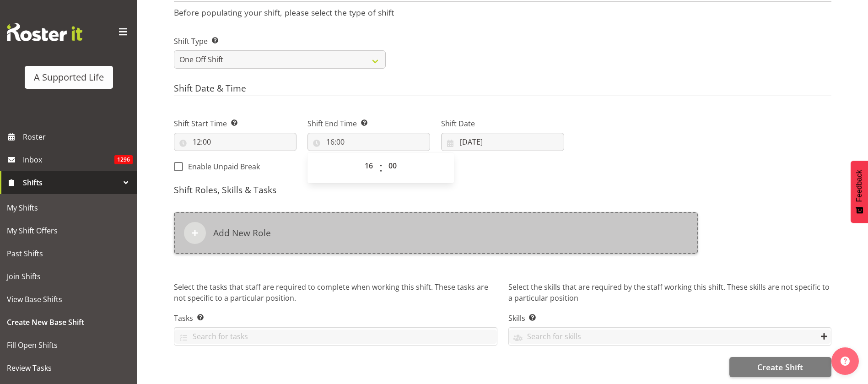
click at [263, 227] on h6 "Add New Role" at bounding box center [242, 232] width 58 height 11
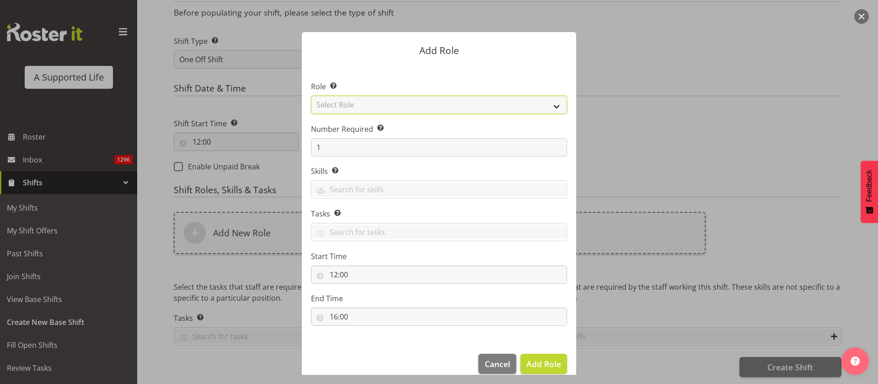
click at [371, 107] on select "Select Role Accounts and Payroll Admin Support Aspirations & Support Facilitato…" at bounding box center [439, 105] width 256 height 18
select select "519"
click at [311, 96] on select "Select Role Accounts and Payroll Admin Support Aspirations & Support Facilitato…" at bounding box center [439, 105] width 256 height 18
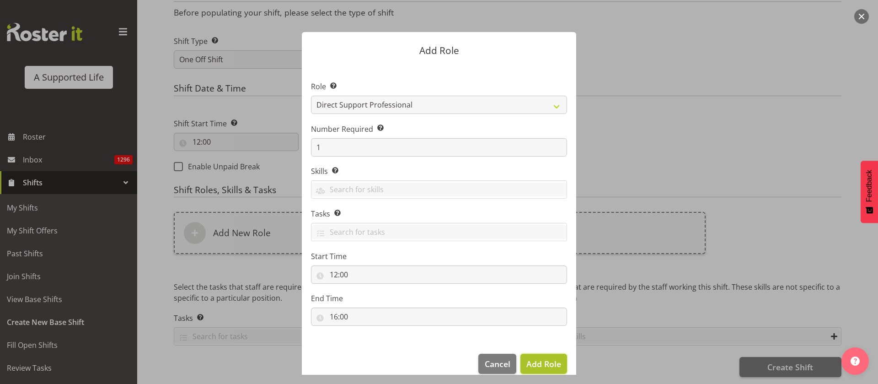
click at [536, 361] on span "Add Role" at bounding box center [543, 363] width 35 height 11
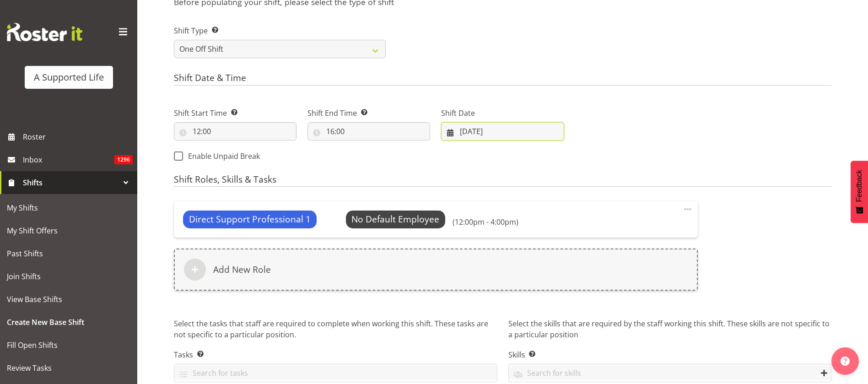
click at [480, 131] on input "13/08/2025" at bounding box center [502, 131] width 123 height 18
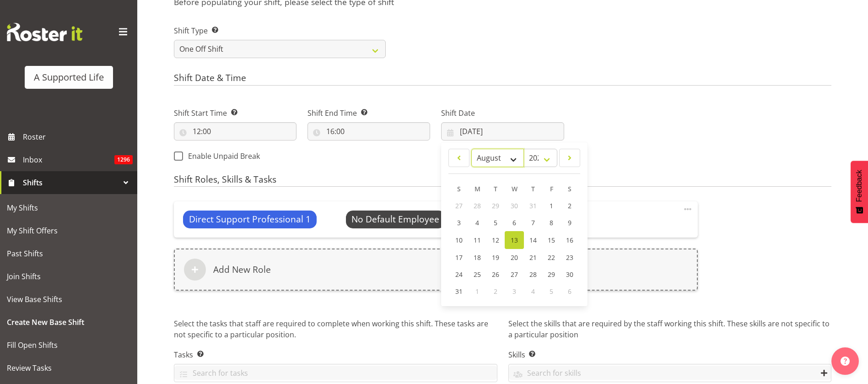
click at [512, 155] on select "January February March April May June July August September October November De…" at bounding box center [497, 158] width 53 height 18
select select "9"
click at [471, 149] on select "January February March April May June July August September October November De…" at bounding box center [497, 158] width 53 height 18
click at [550, 221] on span "10" at bounding box center [550, 222] width 7 height 9
type input "10/10/2025"
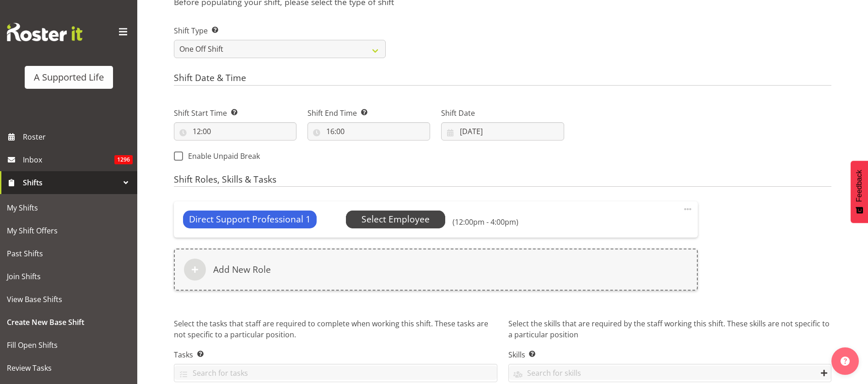
click at [384, 217] on span "Select Employee" at bounding box center [395, 219] width 68 height 13
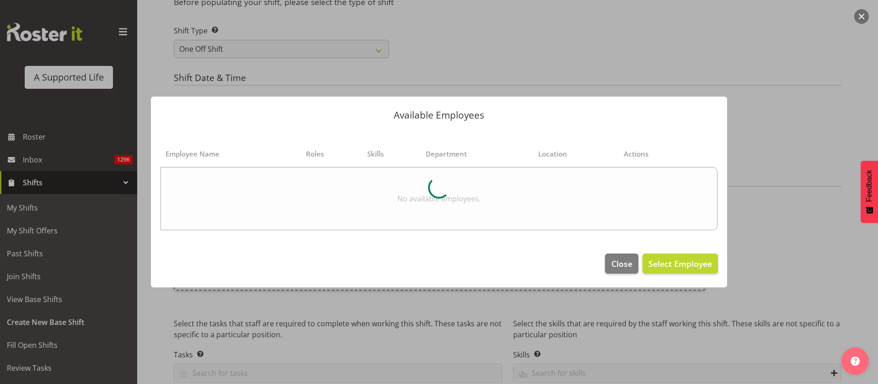
click at [677, 129] on section "Employee Name Roles Skills Department Location Actions No available employees." at bounding box center [439, 186] width 576 height 115
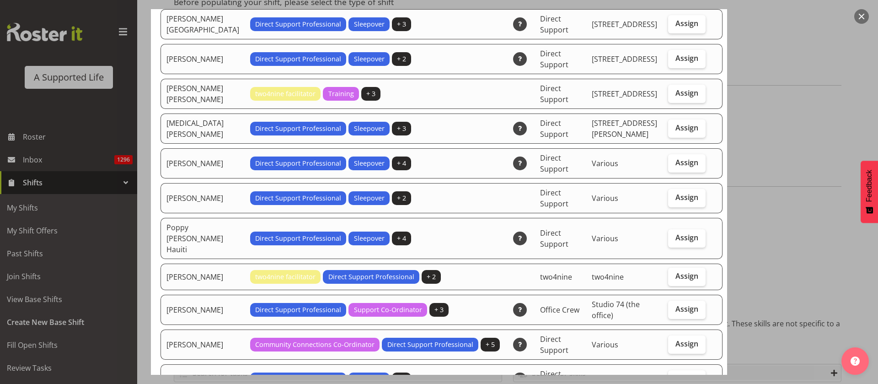
scroll to position [2127, 0]
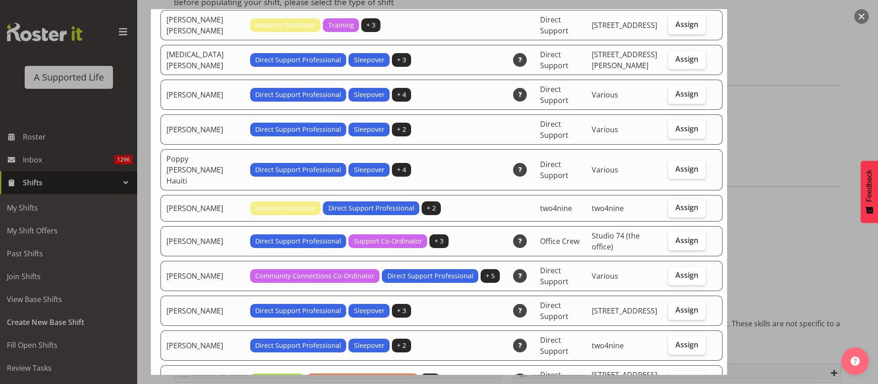
click at [675, 375] on span "Assign" at bounding box center [686, 379] width 23 height 9
click at [674, 376] on input "Assign" at bounding box center [671, 379] width 6 height 6
checkbox input "true"
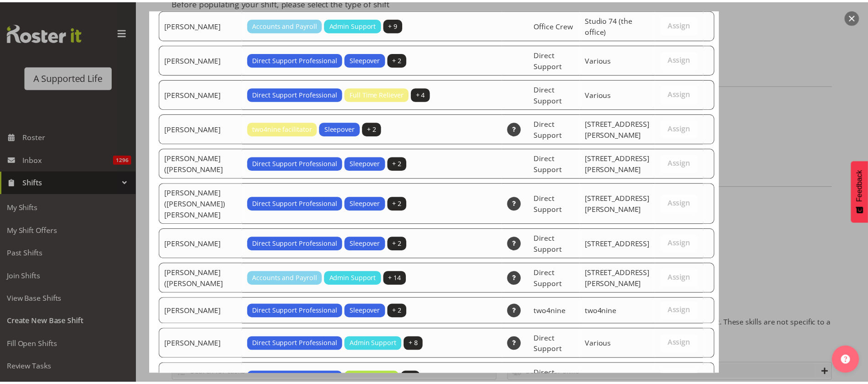
scroll to position [2852, 0]
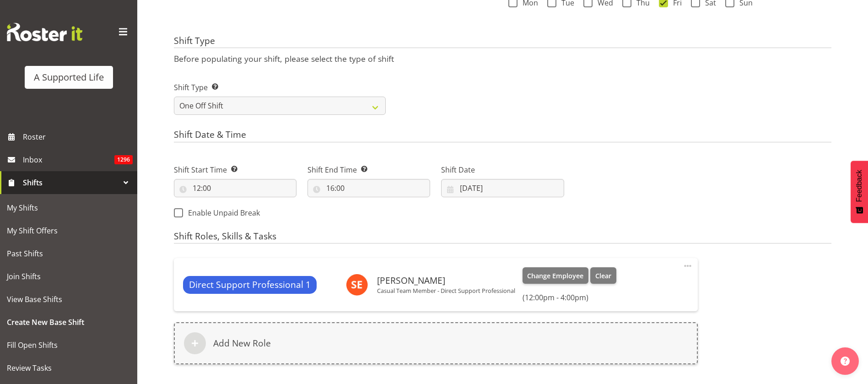
scroll to position [279, 0]
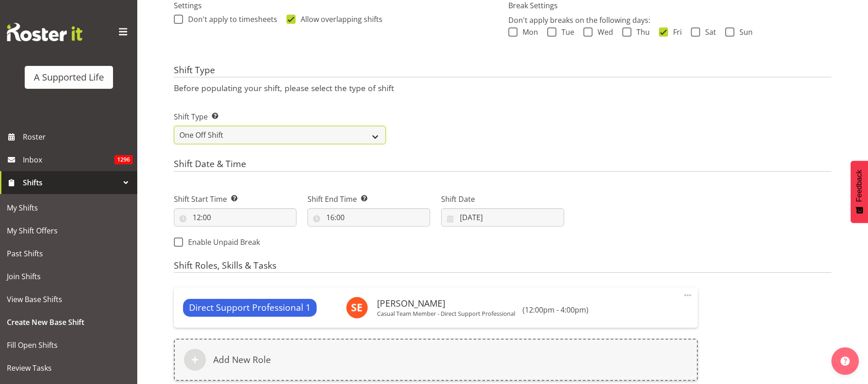
click at [279, 136] on select "One Off Shift Recurring Shift Rotating Shift" at bounding box center [280, 135] width 212 height 18
select select "recurring"
click at [174, 126] on select "One Off Shift Recurring Shift Rotating Shift" at bounding box center [280, 135] width 212 height 18
select select "9"
select select "2025"
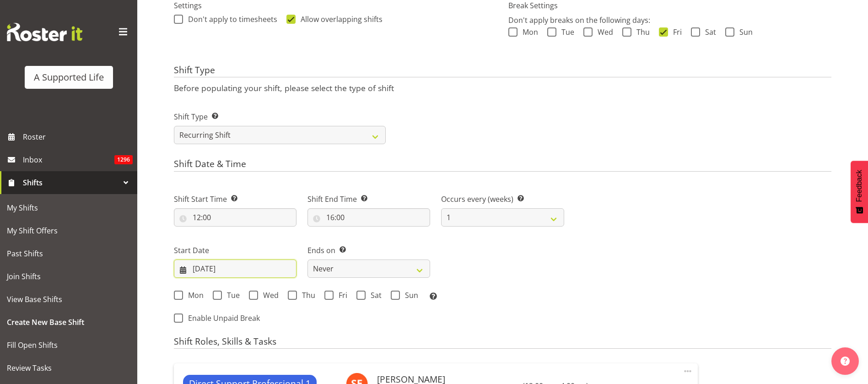
click at [266, 268] on input "10/10/2025" at bounding box center [235, 268] width 123 height 18
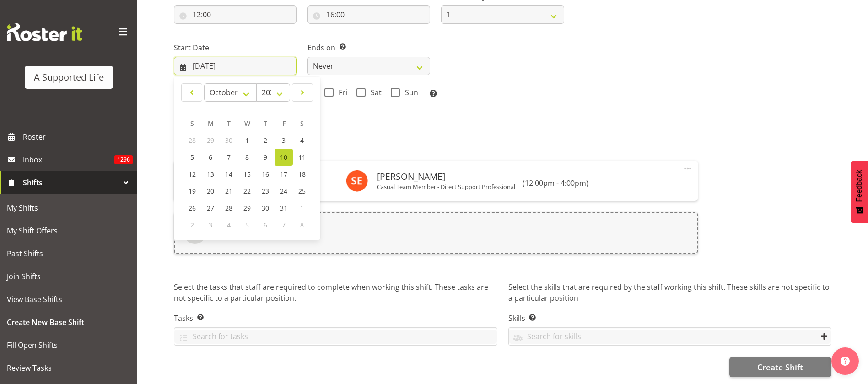
scroll to position [485, 0]
click at [246, 90] on select "January February March April May June July August September October November De…" at bounding box center [230, 92] width 53 height 18
select select "7"
click at [204, 83] on select "January February March April May June July August September October November De…" at bounding box center [230, 92] width 53 height 18
click at [284, 188] on span "22" at bounding box center [283, 192] width 7 height 9
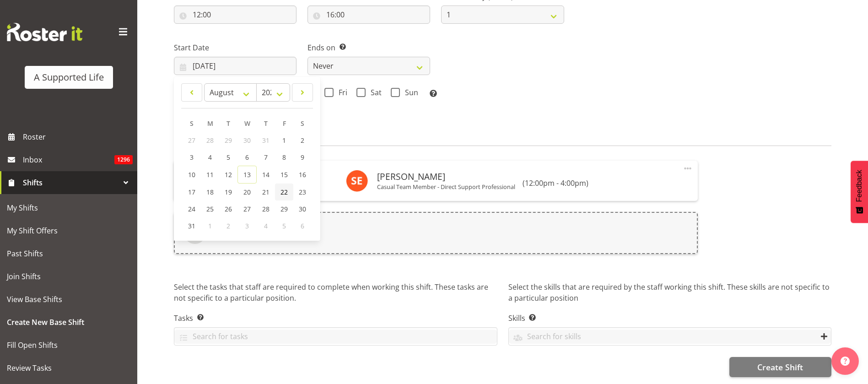
type input "22/08/2025"
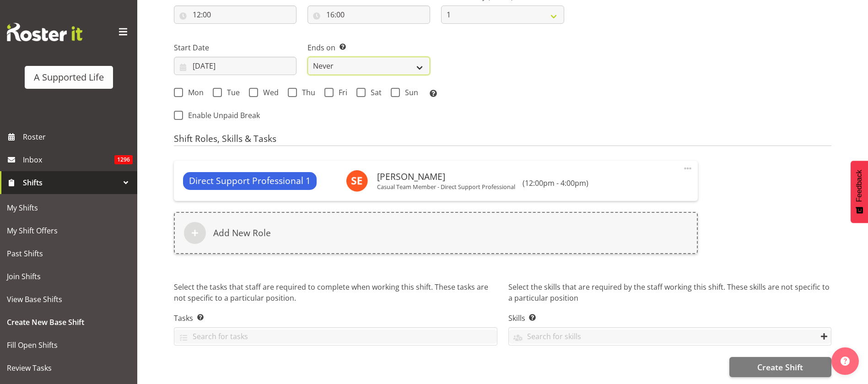
click at [422, 64] on select "Never On Date" at bounding box center [368, 66] width 123 height 18
select select "date"
click at [307, 57] on select "Never On Date" at bounding box center [368, 66] width 123 height 18
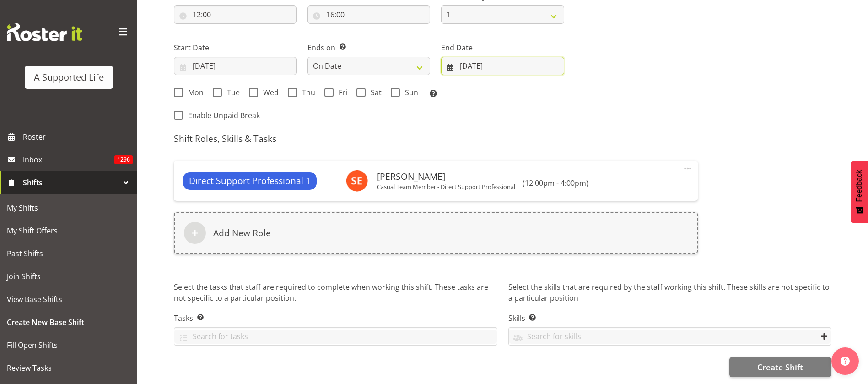
click at [506, 62] on input "13/08/2025" at bounding box center [502, 66] width 123 height 18
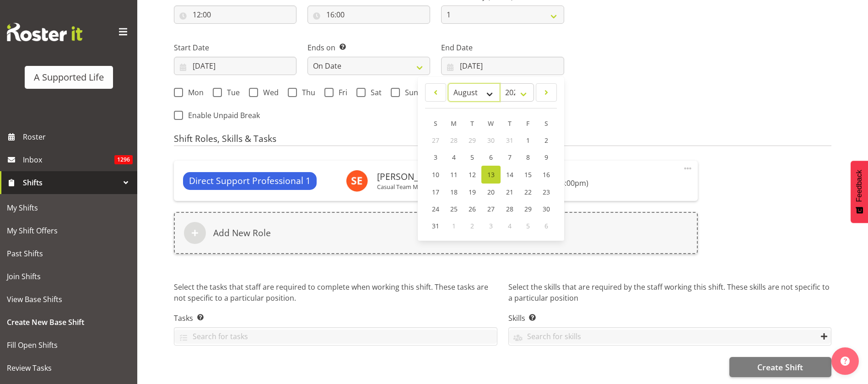
click at [488, 91] on select "January February March April May June July August September October November De…" at bounding box center [474, 92] width 53 height 18
select select "9"
click at [448, 83] on select "January February March April May June July August September October November De…" at bounding box center [474, 92] width 53 height 18
click at [528, 155] on span "10" at bounding box center [527, 157] width 7 height 9
type input "10/10/2025"
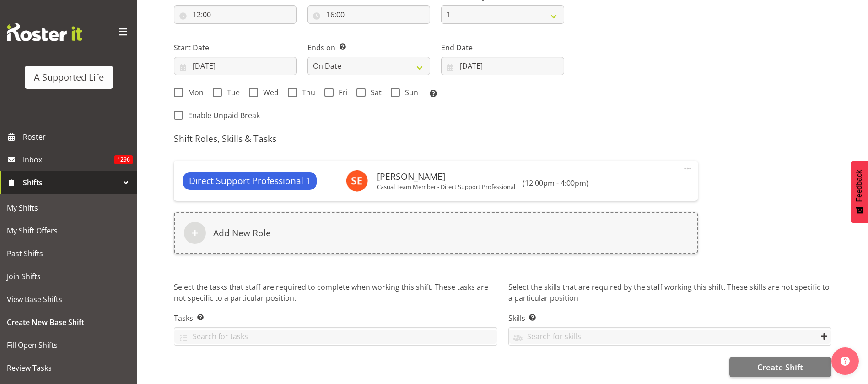
scroll to position [493, 0]
click at [328, 88] on span at bounding box center [328, 92] width 9 height 9
click at [328, 89] on input "Fri" at bounding box center [327, 92] width 6 height 6
checkbox input "true"
click at [782, 361] on span "Create Shift" at bounding box center [780, 367] width 46 height 12
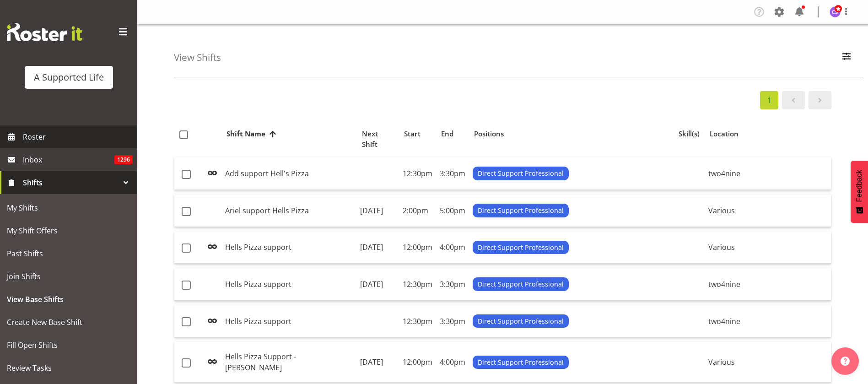
click at [38, 135] on span "Roster" at bounding box center [78, 137] width 110 height 14
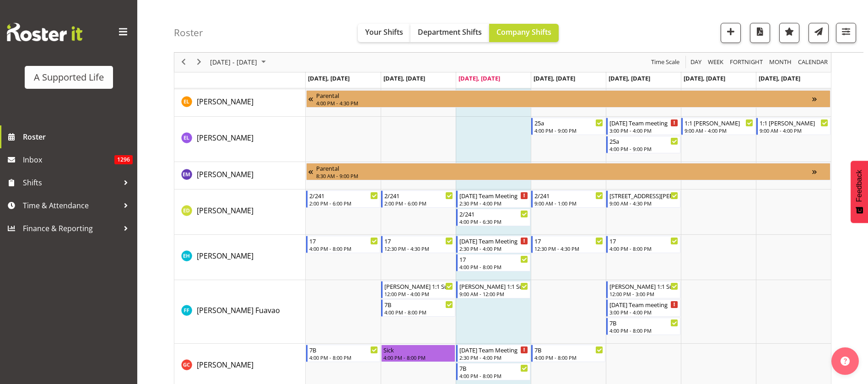
scroll to position [1646, 0]
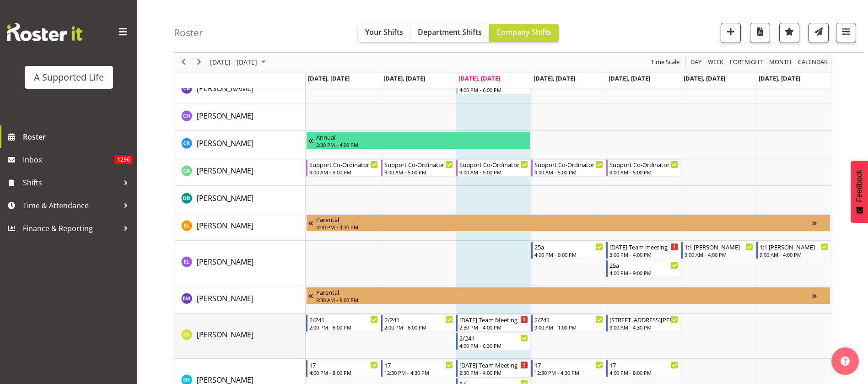
click at [242, 327] on td "[PERSON_NAME]" at bounding box center [239, 335] width 131 height 45
drag, startPoint x: 422, startPoint y: 280, endPoint x: 480, endPoint y: 396, distance: 130.1
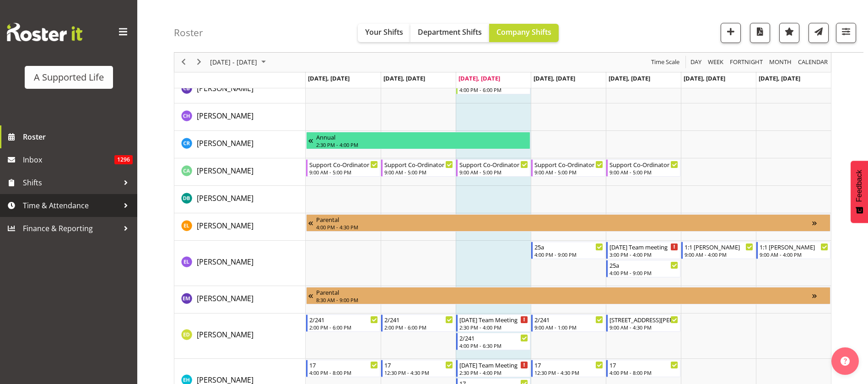
click at [66, 204] on span "Time & Attendance" at bounding box center [71, 205] width 96 height 14
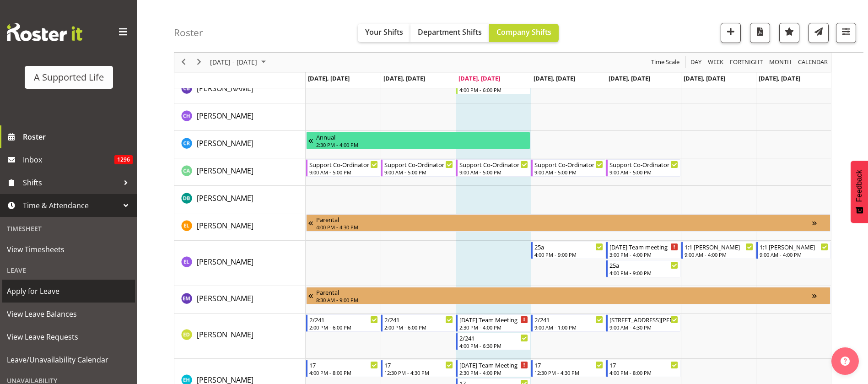
click at [58, 290] on span "Apply for Leave" at bounding box center [68, 291] width 123 height 14
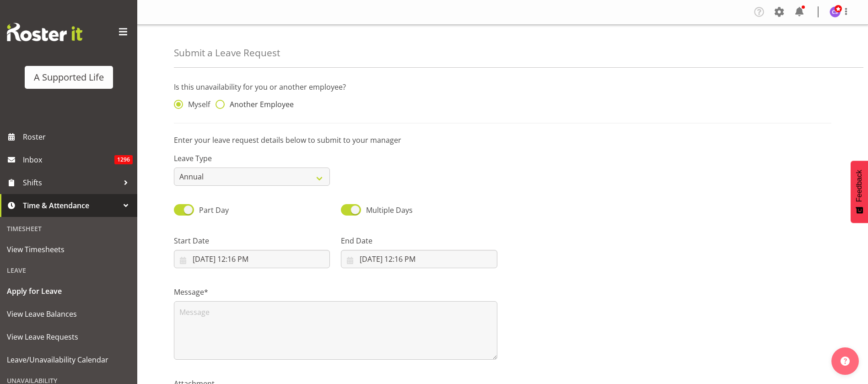
click at [220, 103] on span at bounding box center [219, 104] width 9 height 9
click at [220, 103] on input "Another Employee" at bounding box center [218, 105] width 6 height 6
radio input "true"
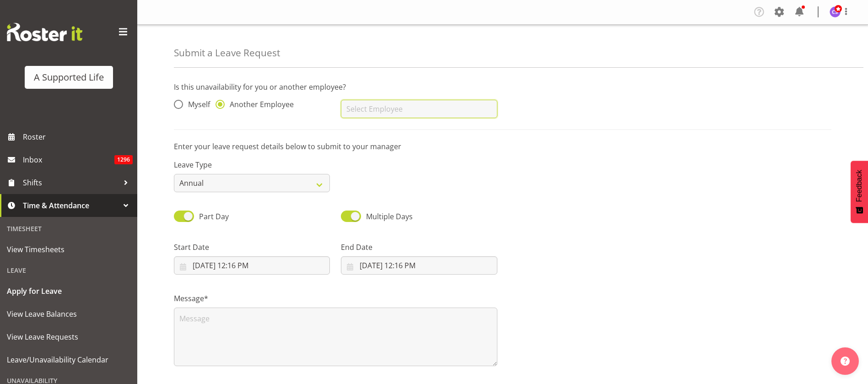
click at [420, 102] on input "text" at bounding box center [419, 109] width 156 height 18
click at [401, 129] on link "[PERSON_NAME]" at bounding box center [419, 131] width 156 height 16
type input "[PERSON_NAME]"
click at [283, 187] on select "Annual Sick Bereavement Domestic Violence Parental Jury Service Day In [GEOGRAP…" at bounding box center [252, 183] width 156 height 18
select select "Sick"
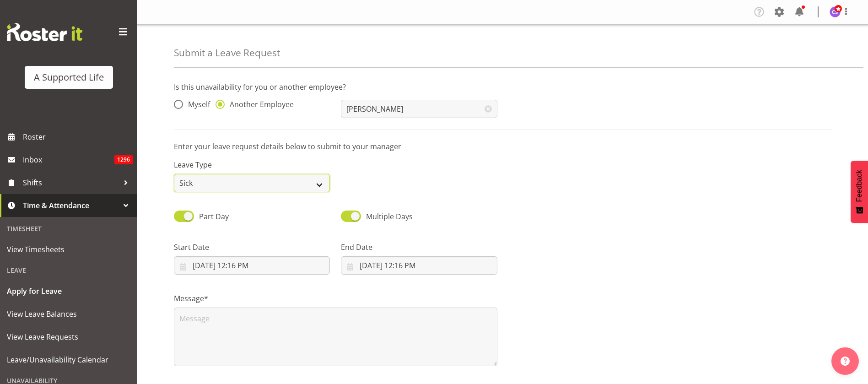
click at [174, 174] on select "Annual Sick Bereavement Domestic Violence Parental Jury Service Day In [GEOGRAP…" at bounding box center [252, 183] width 156 height 18
click at [253, 266] on input "[DATE] 12:16 PM" at bounding box center [252, 265] width 156 height 18
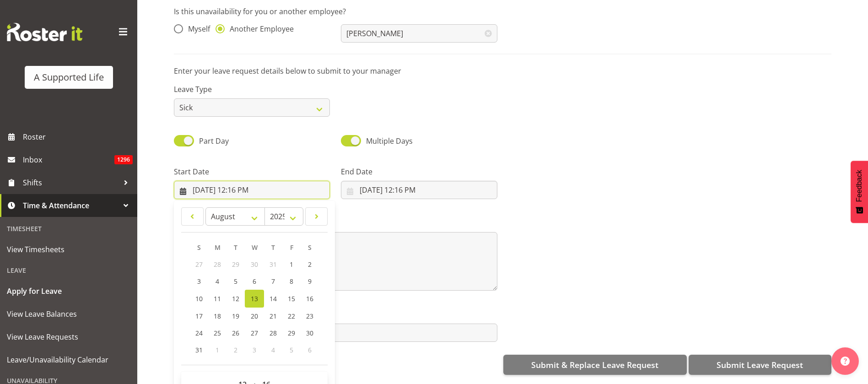
scroll to position [84, 0]
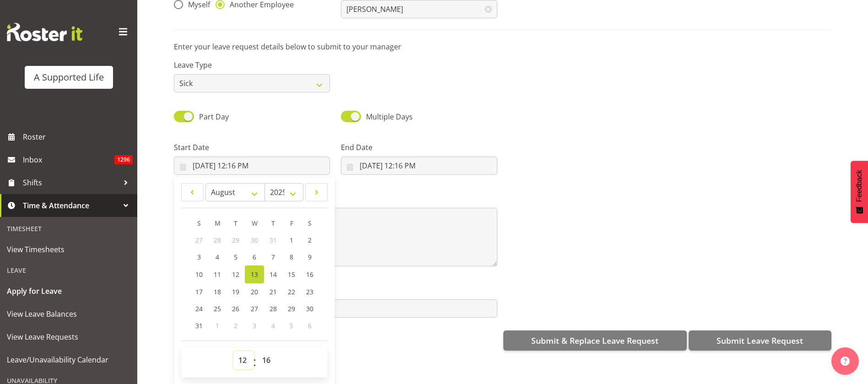
click at [241, 351] on select "00 01 02 03 04 05 06 07 08 09 10 11 12 13 14 15 16 17 18 19 20 21 22 23" at bounding box center [243, 360] width 21 height 18
select select "16"
click at [233, 351] on select "00 01 02 03 04 05 06 07 08 09 10 11 12 13 14 15 16 17 18 19 20 21 22 23" at bounding box center [243, 360] width 21 height 18
type input "[DATE] 4:16 PM"
click at [267, 351] on select "00 01 02 03 04 05 06 07 08 09 10 11 12 13 14 15 16 17 18 19 20 21 22 23 24 25 2…" at bounding box center [267, 360] width 21 height 18
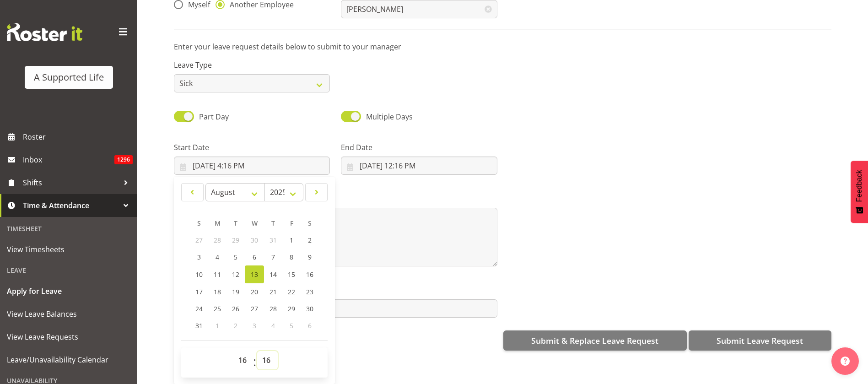
select select "0"
click at [257, 351] on select "00 01 02 03 04 05 06 07 08 09 10 11 12 13 14 15 16 17 18 19 20 21 22 23 24 25 2…" at bounding box center [267, 360] width 21 height 18
type input "[DATE] 4:00 PM"
click at [405, 159] on input "[DATE] 12:16 PM" at bounding box center [419, 165] width 156 height 18
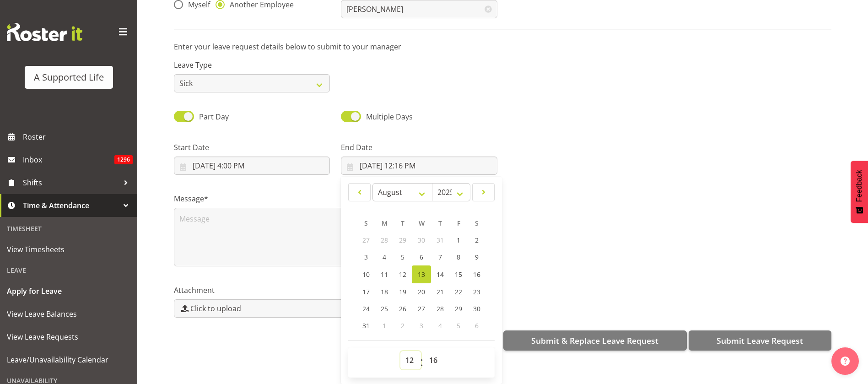
click at [412, 351] on select "00 01 02 03 04 05 06 07 08 09 10 11 12 13 14 15 16 17 18 19 20 21 22 23" at bounding box center [410, 360] width 21 height 18
select select "16"
click at [400, 351] on select "00 01 02 03 04 05 06 07 08 09 10 11 12 13 14 15 16 17 18 19 20 21 22 23" at bounding box center [410, 360] width 21 height 18
type input "[DATE] 4:16 PM"
drag, startPoint x: 436, startPoint y: 348, endPoint x: 435, endPoint y: 341, distance: 6.9
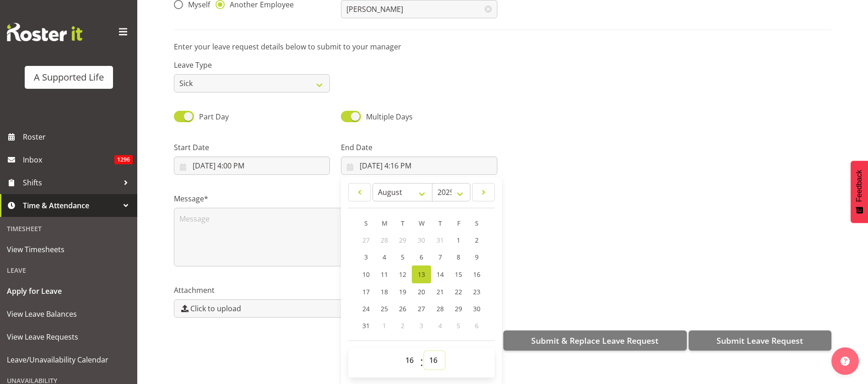
click at [435, 351] on select "00 01 02 03 04 05 06 07 08 09 10 11 12 13 14 15 16 17 18 19 20 21 22 23 24 25 2…" at bounding box center [434, 360] width 21 height 18
select select "0"
click at [424, 351] on select "00 01 02 03 04 05 06 07 08 09 10 11 12 13 14 15 16 17 18 19 20 21 22 23 24 25 2…" at bounding box center [434, 360] width 21 height 18
click at [445, 265] on link "14" at bounding box center [440, 274] width 18 height 18
type input "8/14/2025, 4:00 PM"
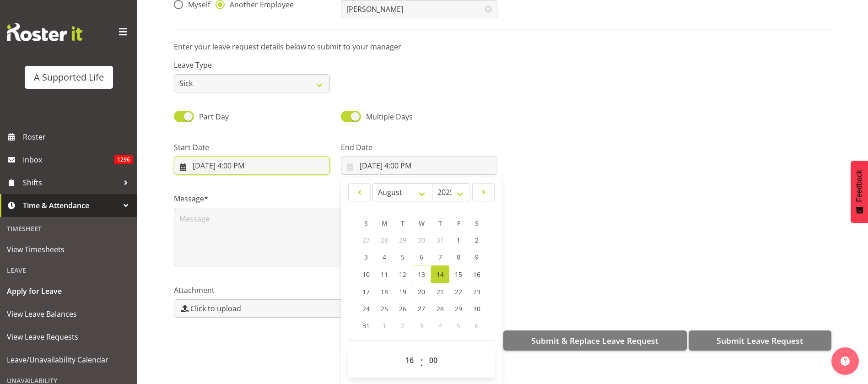
click at [214, 156] on input "8/13/2025, 4:00 PM" at bounding box center [252, 165] width 156 height 18
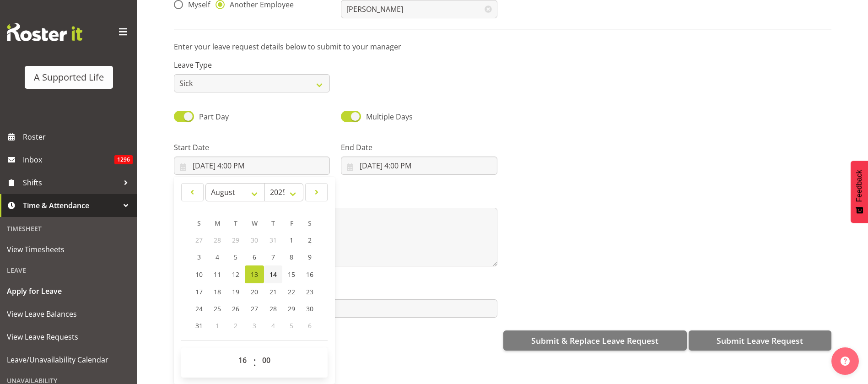
click at [276, 270] on span "14" at bounding box center [272, 274] width 7 height 9
type input "8/14/2025, 4:00 PM"
click at [368, 218] on textarea at bounding box center [335, 237] width 323 height 59
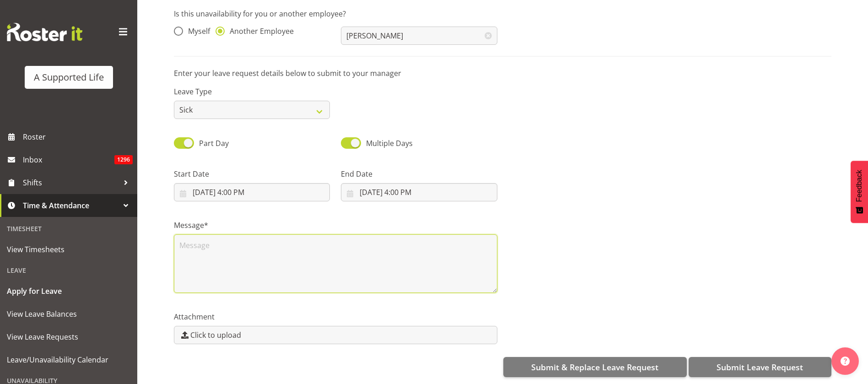
scroll to position [0, 0]
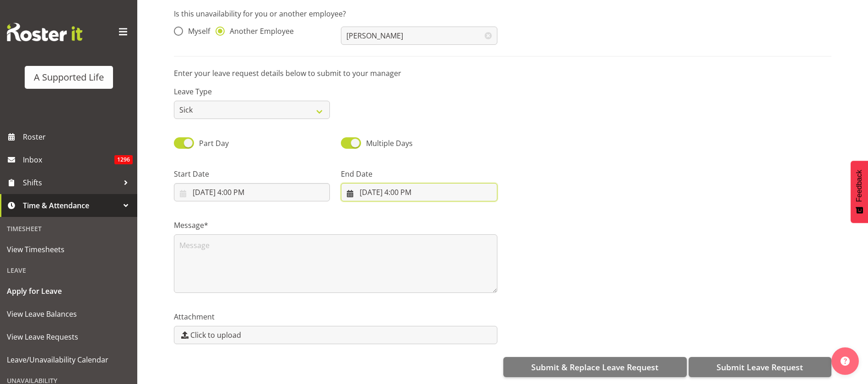
click at [398, 183] on input "8/14/2025, 4:00 PM" at bounding box center [419, 192] width 156 height 18
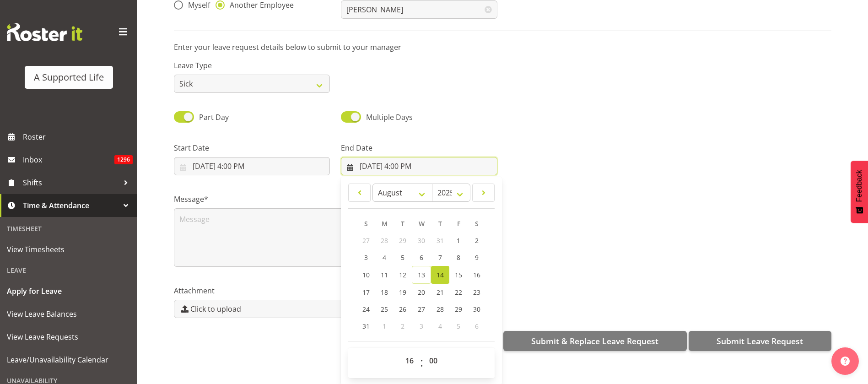
scroll to position [27, 0]
drag, startPoint x: 405, startPoint y: 345, endPoint x: 408, endPoint y: 341, distance: 5.5
click at [405, 351] on select "00 01 02 03 04 05 06 07 08 09 10 11 12 13 14 15 16 17 18 19 20 21 22 23" at bounding box center [410, 360] width 21 height 18
select select "21"
click at [400, 351] on select "00 01 02 03 04 05 06 07 08 09 10 11 12 13 14 15 16 17 18 19 20 21 22 23" at bounding box center [410, 360] width 21 height 18
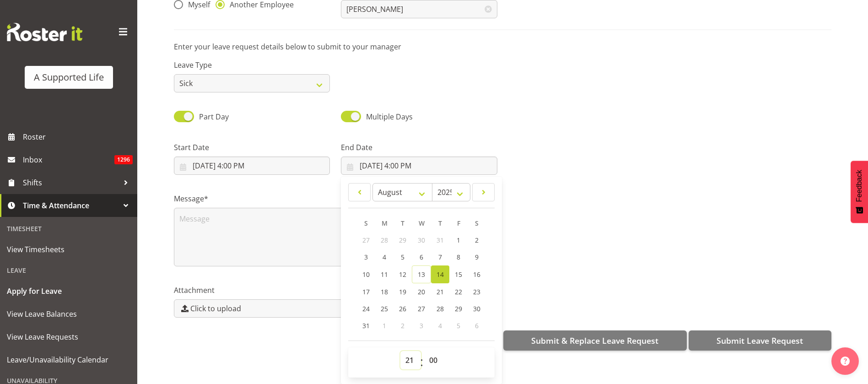
type input "8/14/2025, 9:00 PM"
drag, startPoint x: 190, startPoint y: 196, endPoint x: 200, endPoint y: 205, distance: 13.6
click at [191, 199] on div "Message*" at bounding box center [335, 229] width 323 height 73
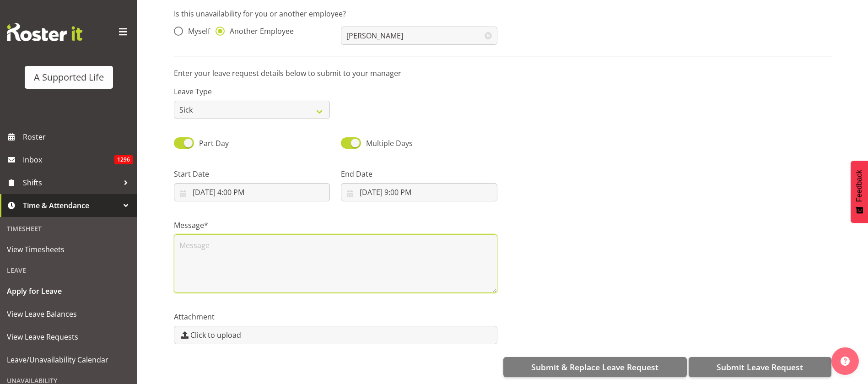
click at [246, 241] on textarea at bounding box center [335, 263] width 323 height 59
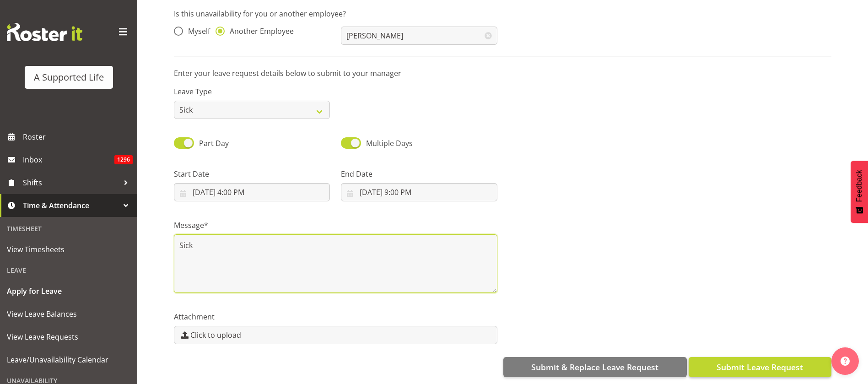
type textarea "Sick"
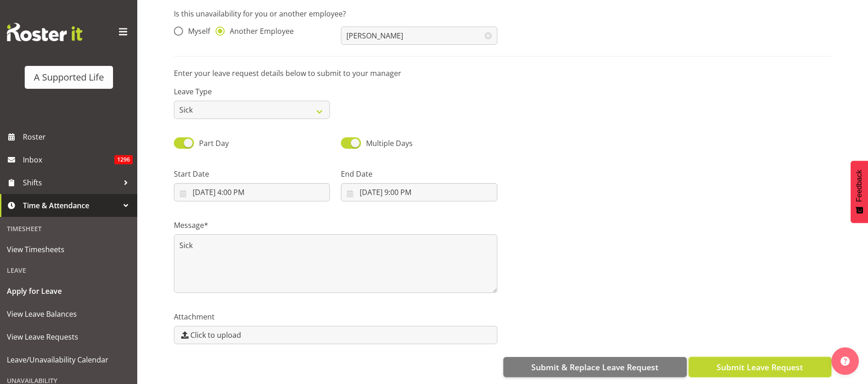
click at [756, 361] on span "Submit Leave Request" at bounding box center [759, 367] width 86 height 12
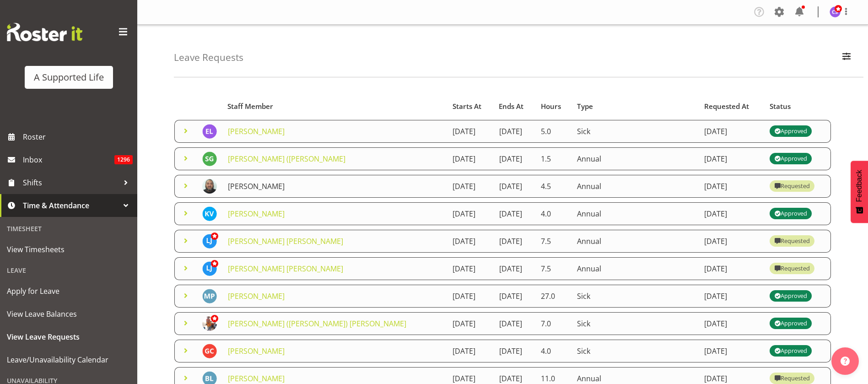
click at [234, 186] on link "[PERSON_NAME]" at bounding box center [256, 186] width 57 height 10
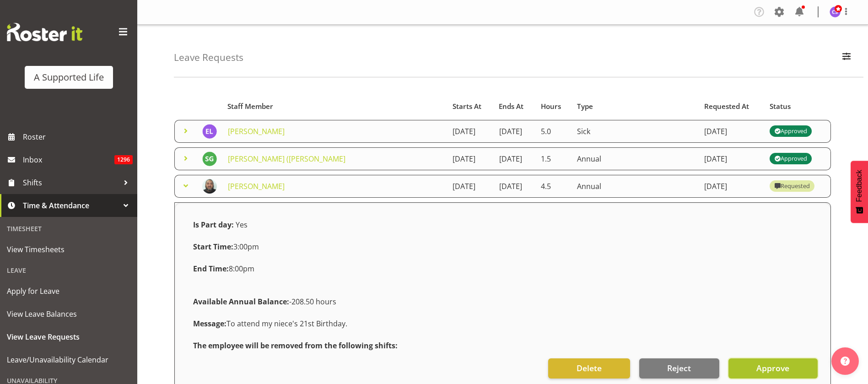
click at [764, 371] on span "Approve" at bounding box center [772, 368] width 33 height 12
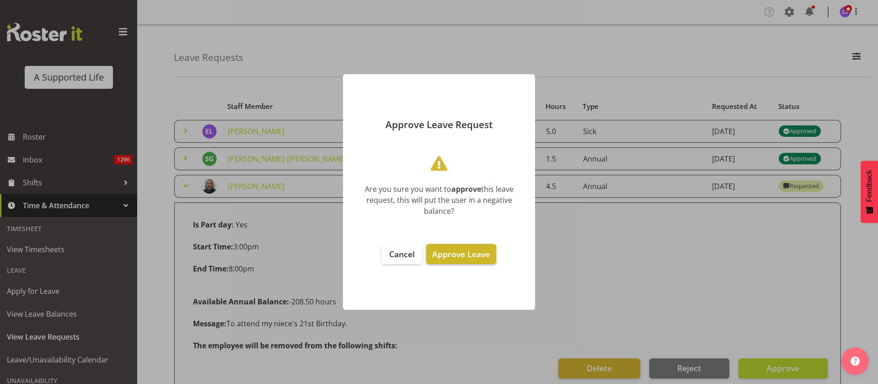
click at [475, 253] on span "Approve Leave" at bounding box center [461, 253] width 58 height 11
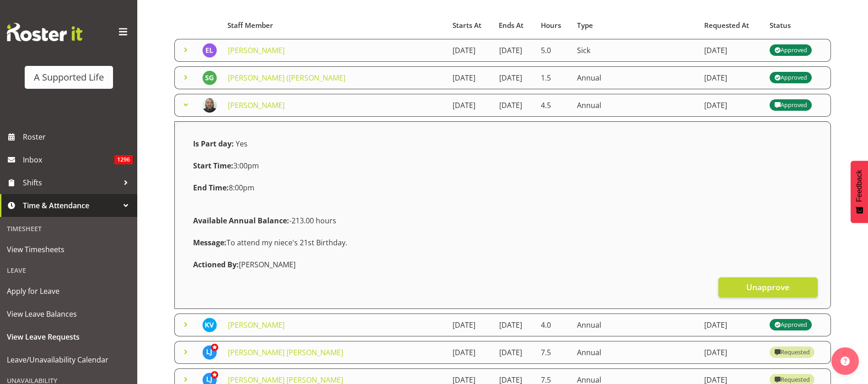
scroll to position [274, 0]
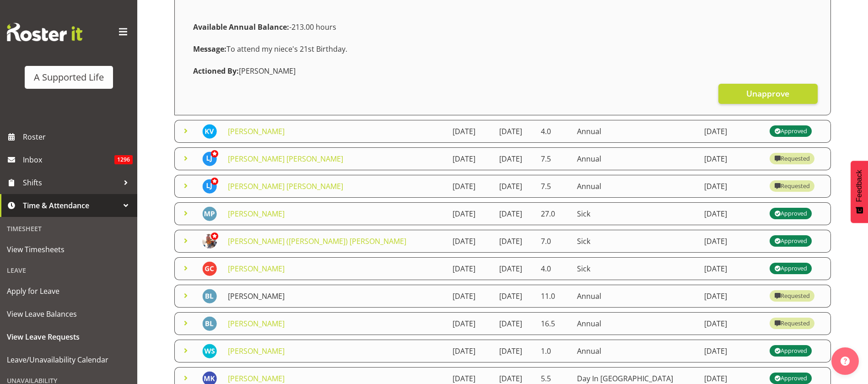
click at [260, 295] on link "[PERSON_NAME]" at bounding box center [256, 296] width 57 height 10
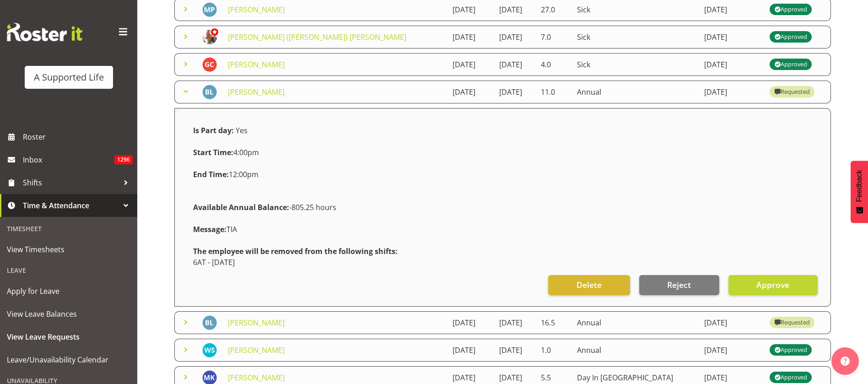
scroll to position [480, 0]
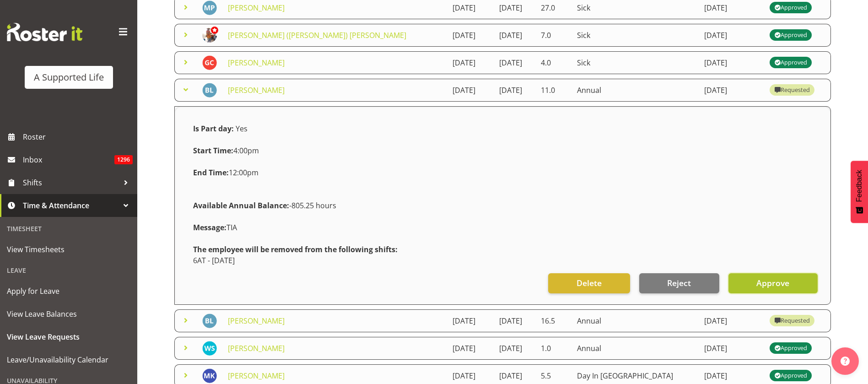
click at [772, 288] on span "Approve" at bounding box center [772, 283] width 33 height 12
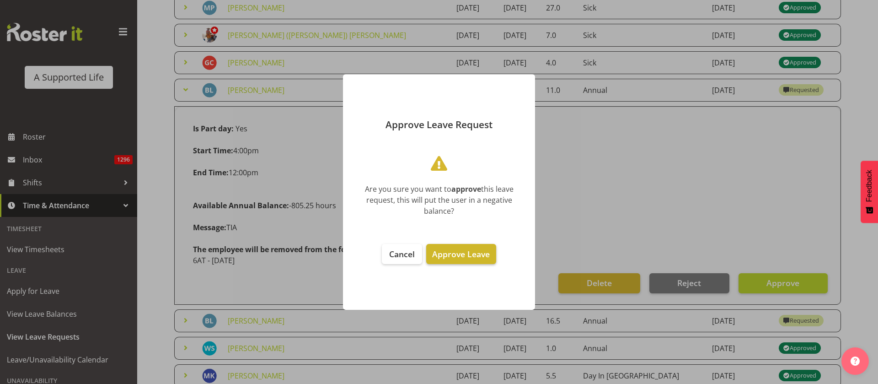
drag, startPoint x: 475, startPoint y: 252, endPoint x: 471, endPoint y: 263, distance: 11.9
click at [470, 264] on footer "Cancel Approve Leave" at bounding box center [439, 272] width 192 height 75
click at [466, 251] on span "Approve Leave" at bounding box center [461, 253] width 58 height 11
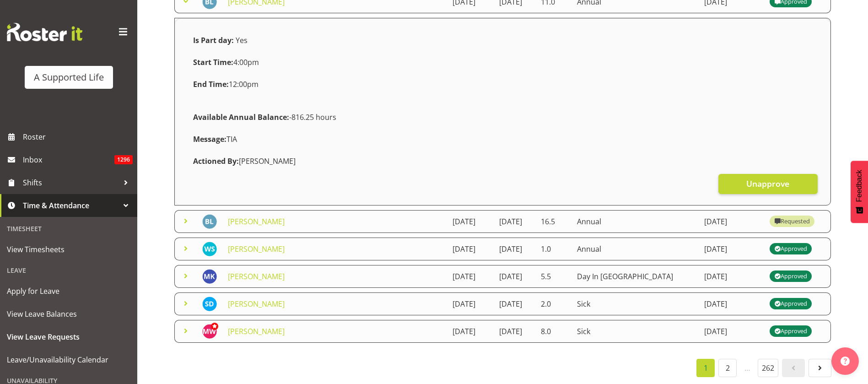
scroll to position [579, 0]
click at [254, 216] on link "[PERSON_NAME]" at bounding box center [256, 221] width 57 height 10
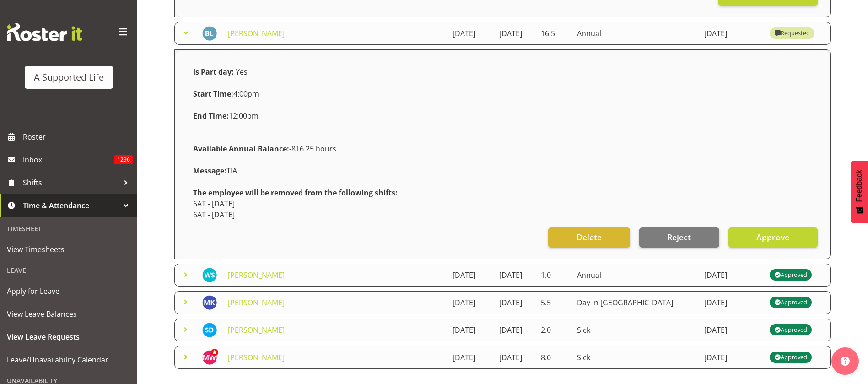
scroll to position [785, 0]
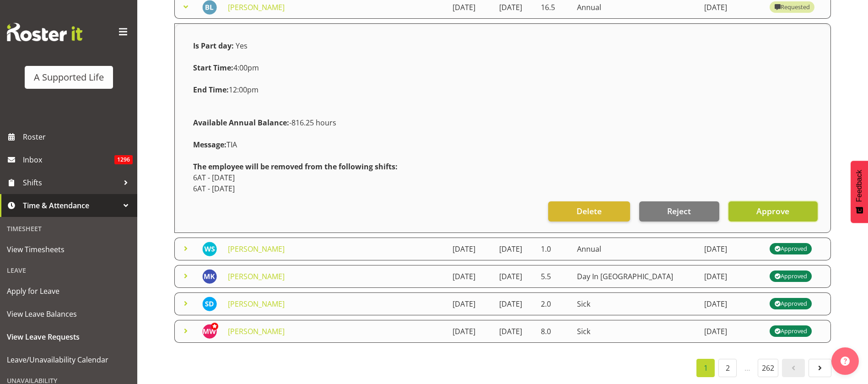
click at [772, 211] on span "Approve" at bounding box center [772, 211] width 33 height 12
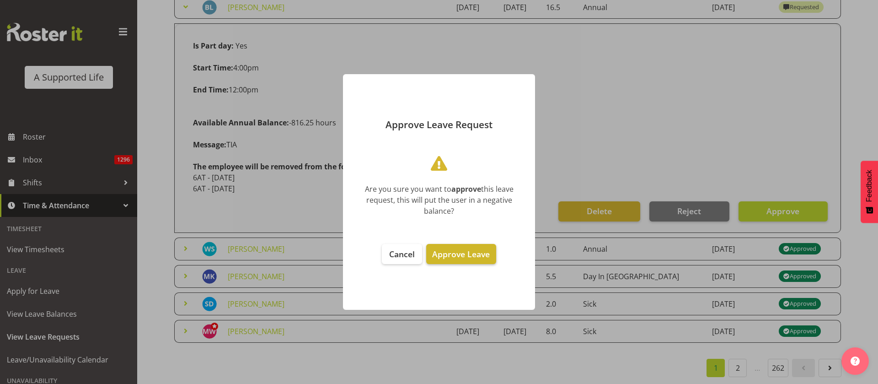
click at [465, 252] on span "Approve Leave" at bounding box center [461, 253] width 58 height 11
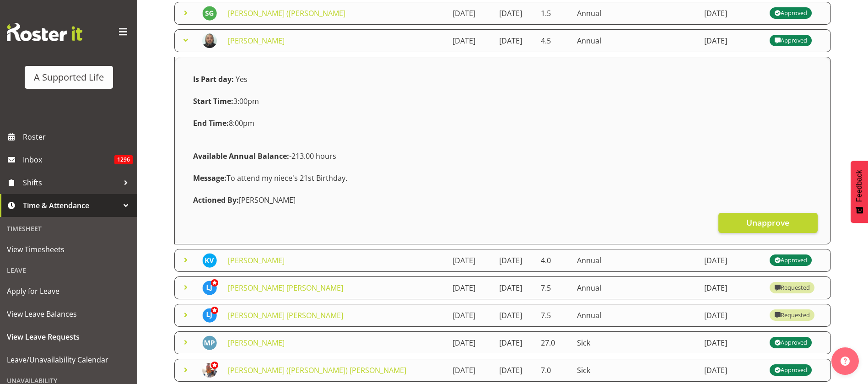
scroll to position [222, 0]
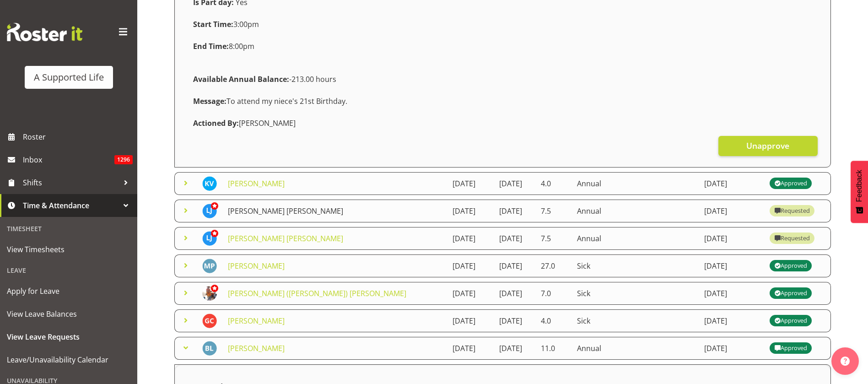
click at [270, 215] on link "[PERSON_NAME] [PERSON_NAME]" at bounding box center [285, 211] width 115 height 10
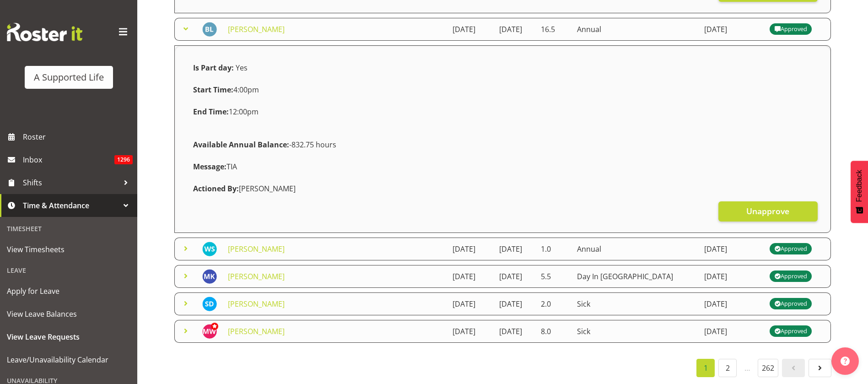
scroll to position [985, 0]
click at [728, 359] on link "2" at bounding box center [727, 368] width 18 height 18
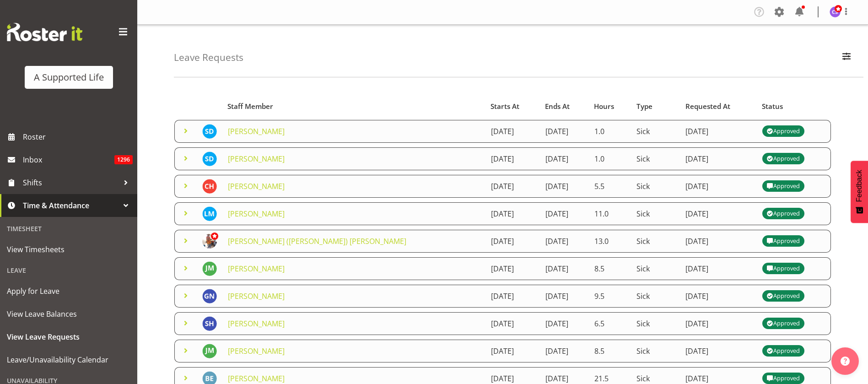
scroll to position [195, 0]
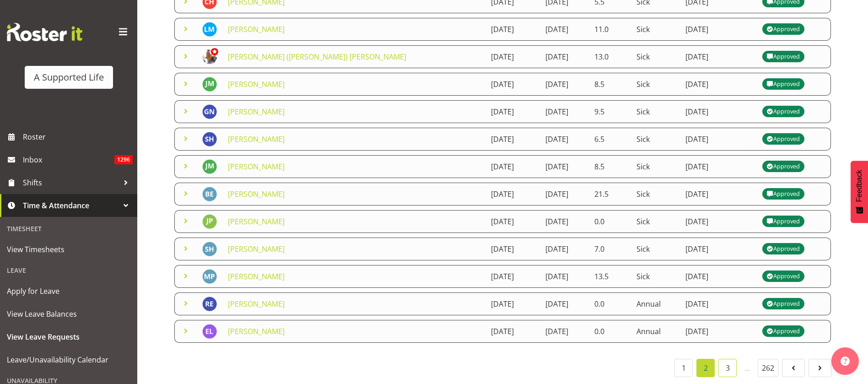
click at [725, 359] on link "3" at bounding box center [727, 368] width 18 height 18
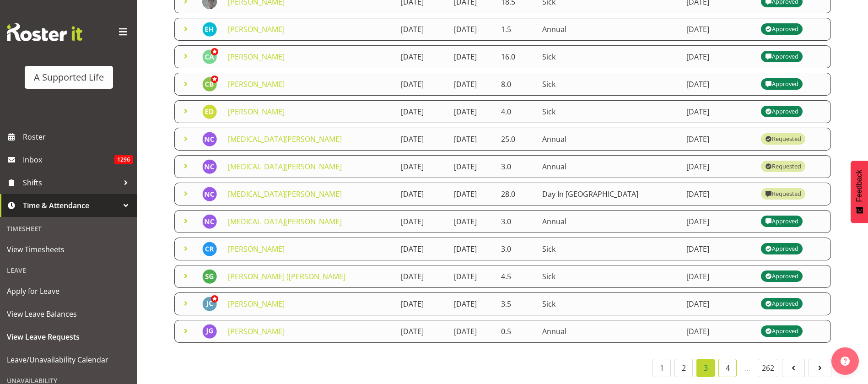
click at [728, 359] on link "4" at bounding box center [727, 368] width 18 height 18
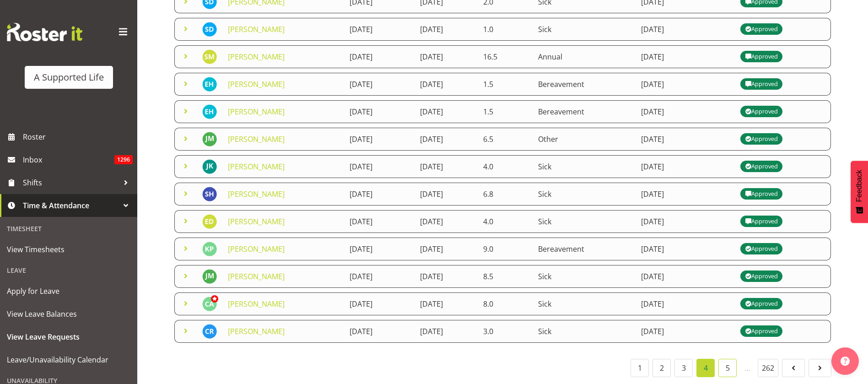
click at [726, 359] on link "5" at bounding box center [727, 368] width 18 height 18
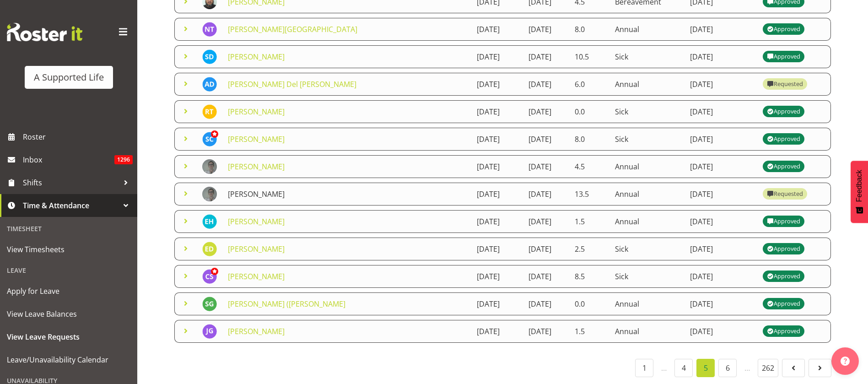
click at [265, 189] on link "[PERSON_NAME]" at bounding box center [256, 194] width 57 height 10
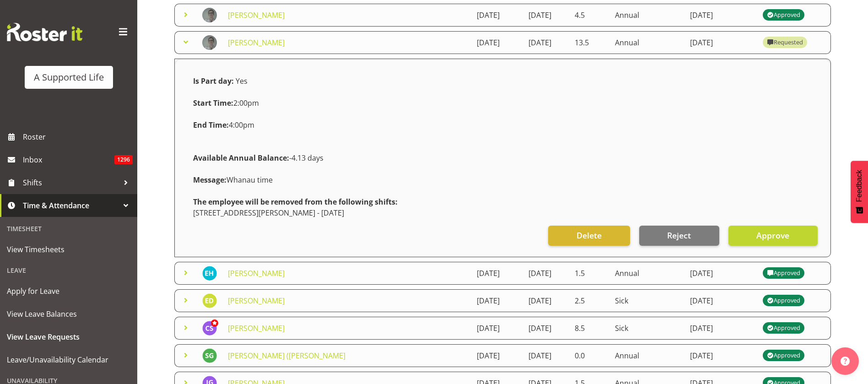
scroll to position [261, 0]
